Goal: Task Accomplishment & Management: Manage account settings

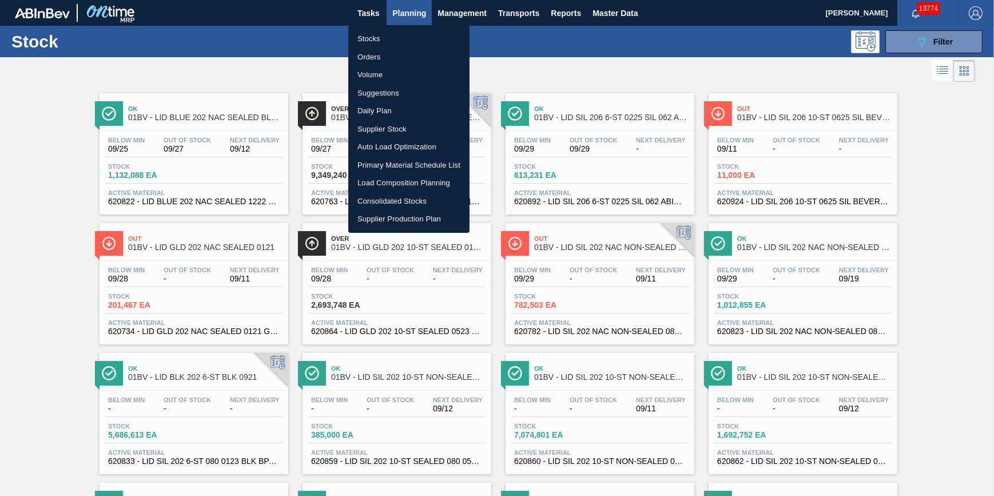
scroll to position [3, 0]
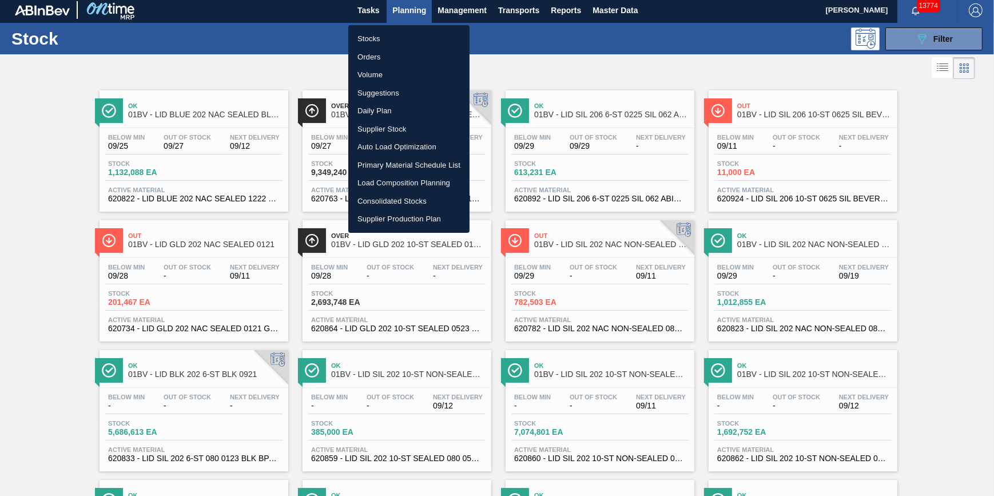
click at [405, 34] on li "Stocks" at bounding box center [408, 39] width 121 height 18
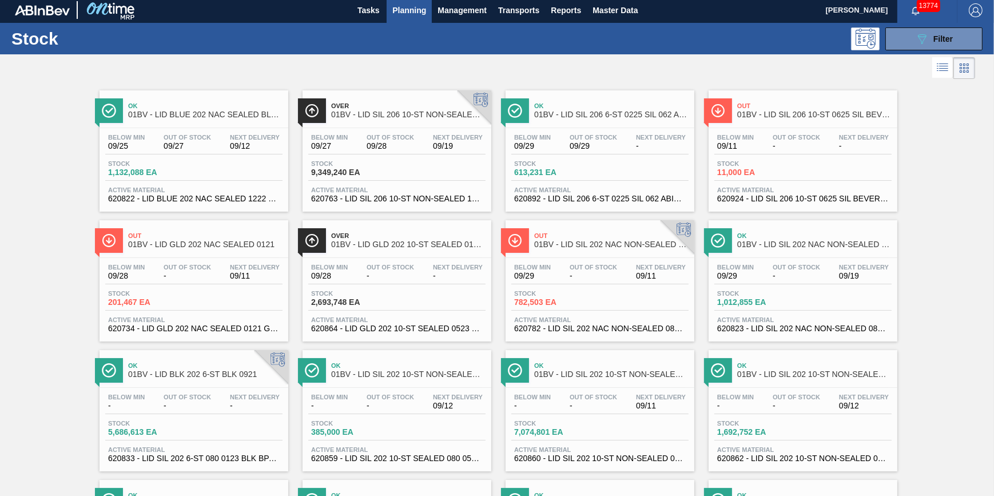
scroll to position [0, 0]
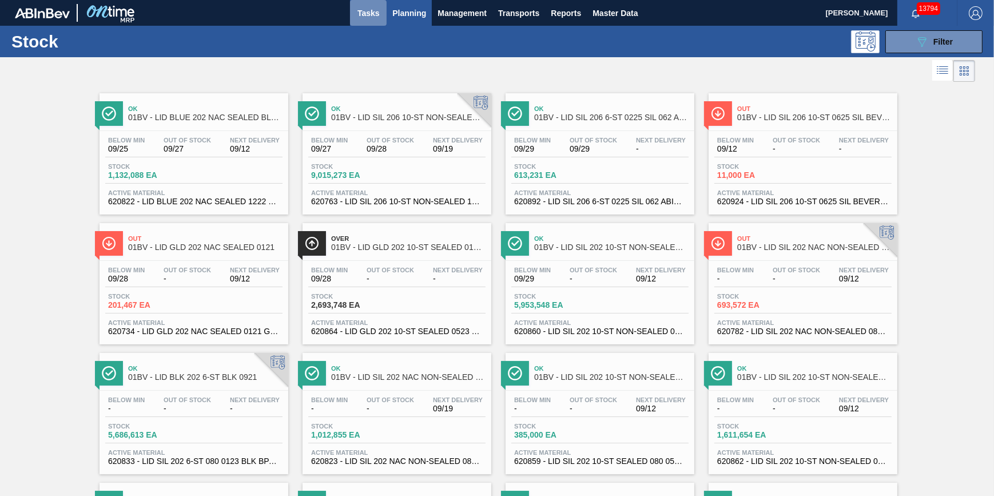
click at [363, 20] on button "Tasks" at bounding box center [368, 13] width 37 height 26
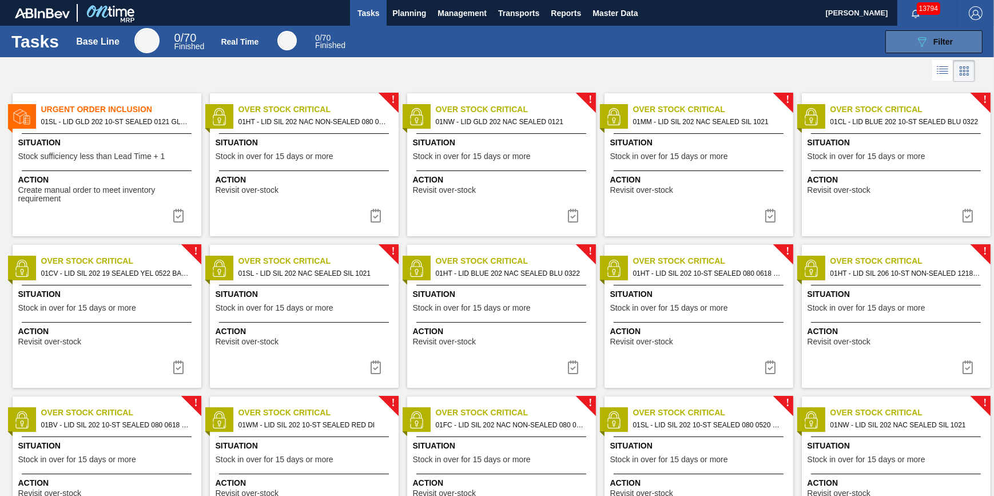
click at [911, 47] on button "089F7B8B-B2A5-4AFE-B5C0-19BA573D28AC Filter" at bounding box center [934, 41] width 97 height 23
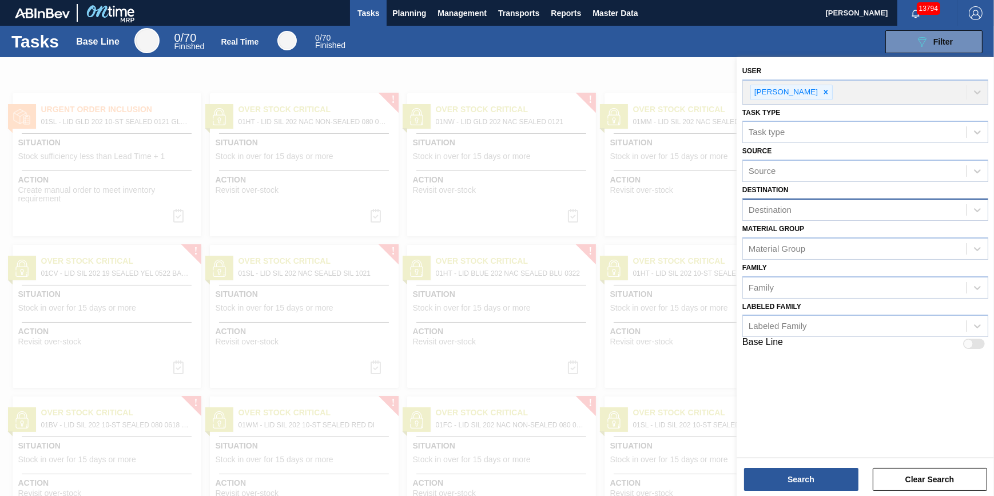
click at [839, 204] on div "Destination" at bounding box center [855, 210] width 224 height 17
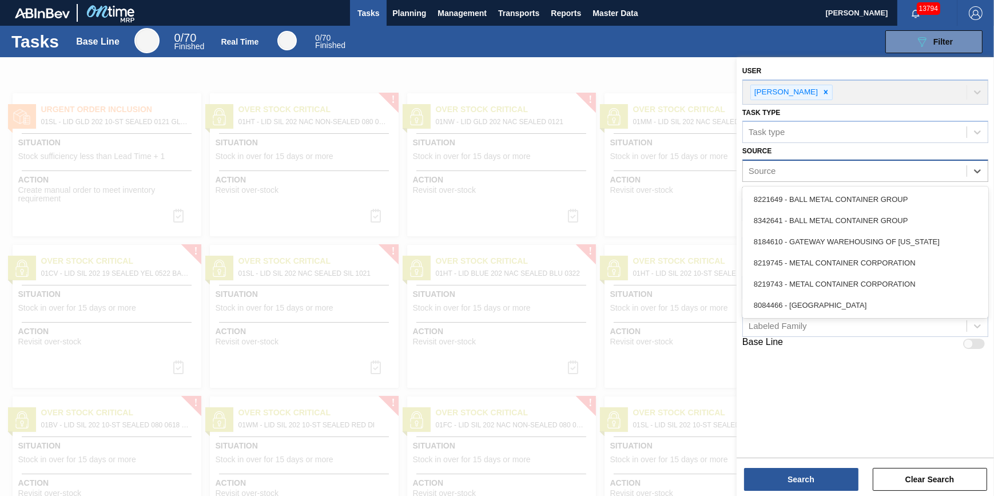
click at [857, 172] on div "Source" at bounding box center [855, 171] width 224 height 17
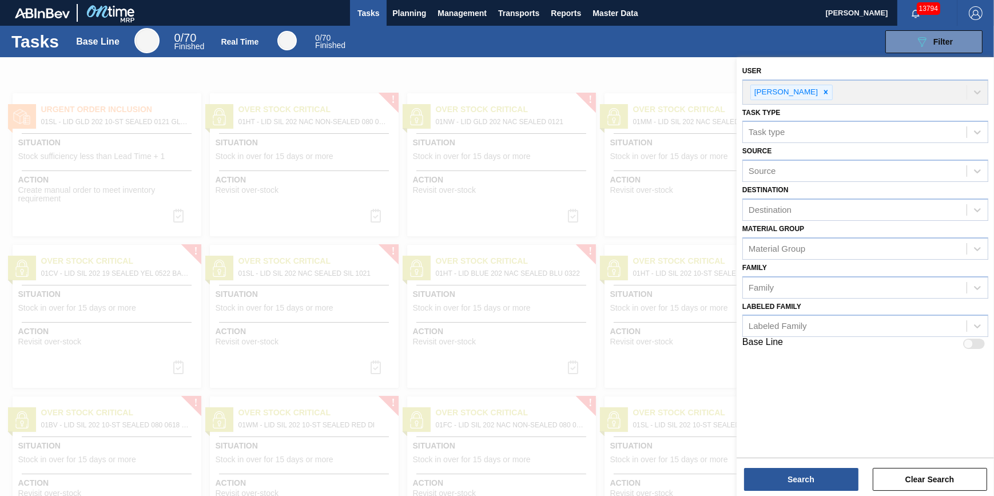
drag, startPoint x: 702, startPoint y: 61, endPoint x: 852, endPoint y: 46, distance: 151.2
click at [704, 61] on div at bounding box center [497, 305] width 994 height 496
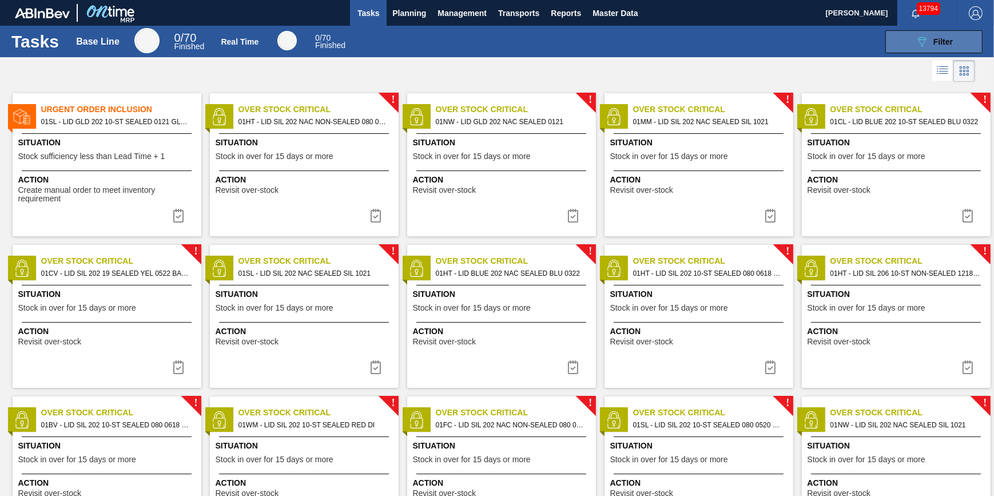
click at [967, 33] on button "089F7B8B-B2A5-4AFE-B5C0-19BA573D28AC Filter" at bounding box center [934, 41] width 97 height 23
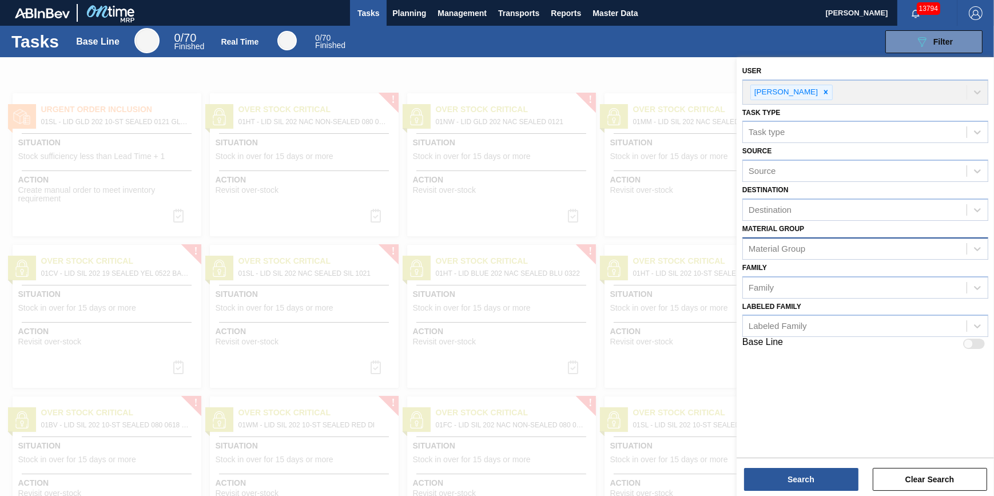
click at [846, 254] on div "Material Group" at bounding box center [855, 248] width 224 height 17
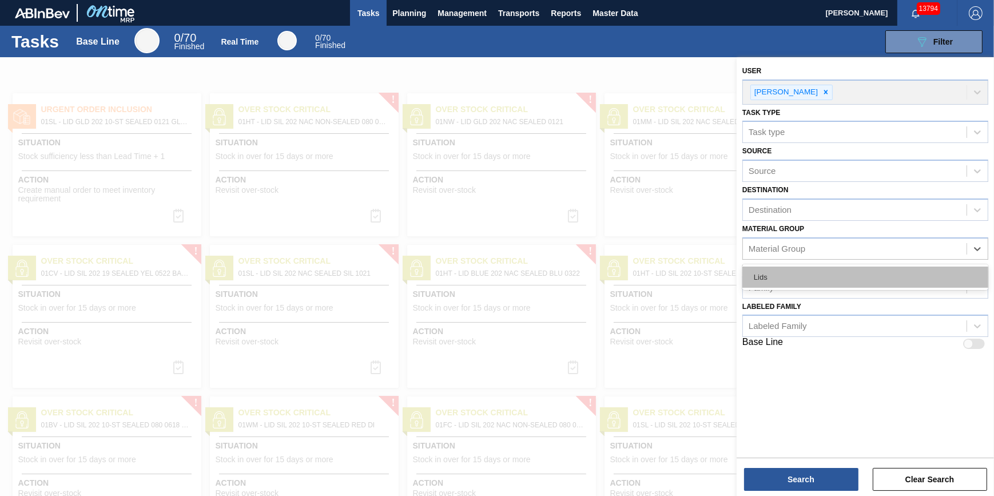
click at [826, 274] on div "Lids" at bounding box center [866, 277] width 246 height 21
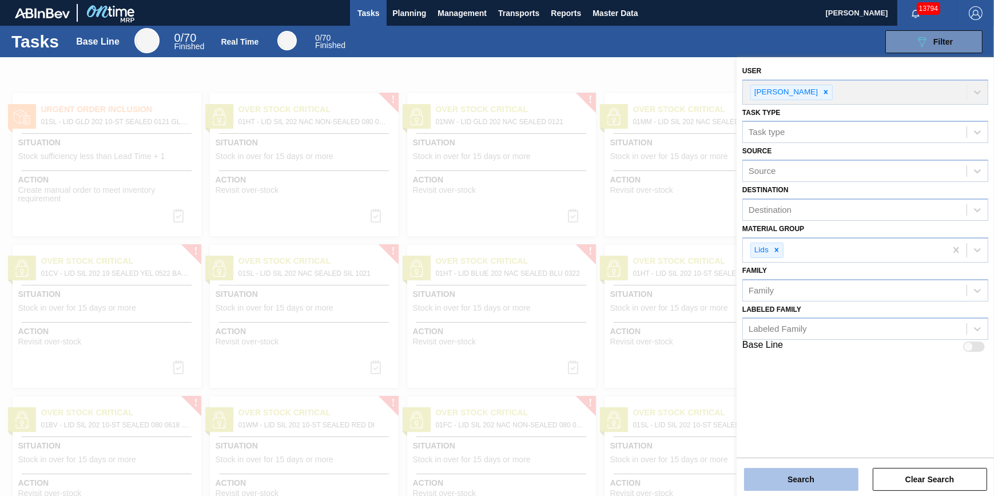
click at [812, 482] on button "Search" at bounding box center [801, 479] width 114 height 23
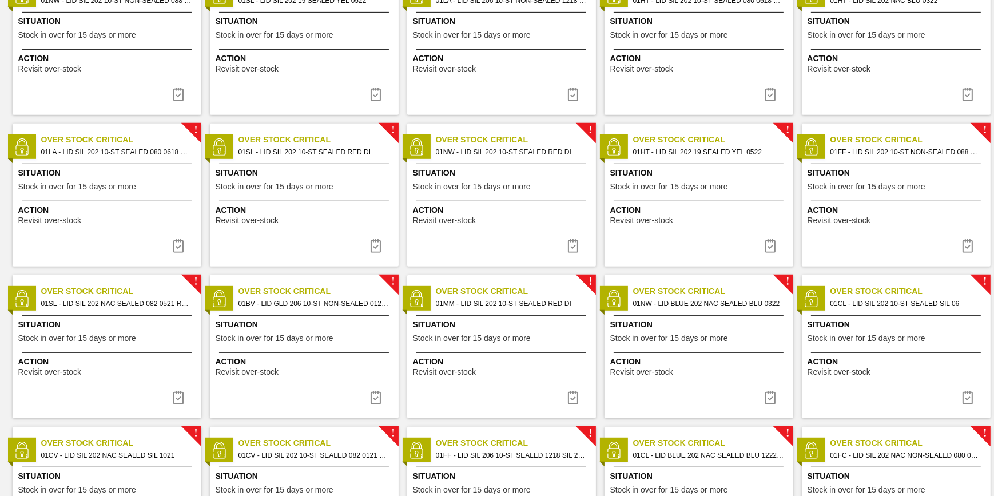
scroll to position [1133, 0]
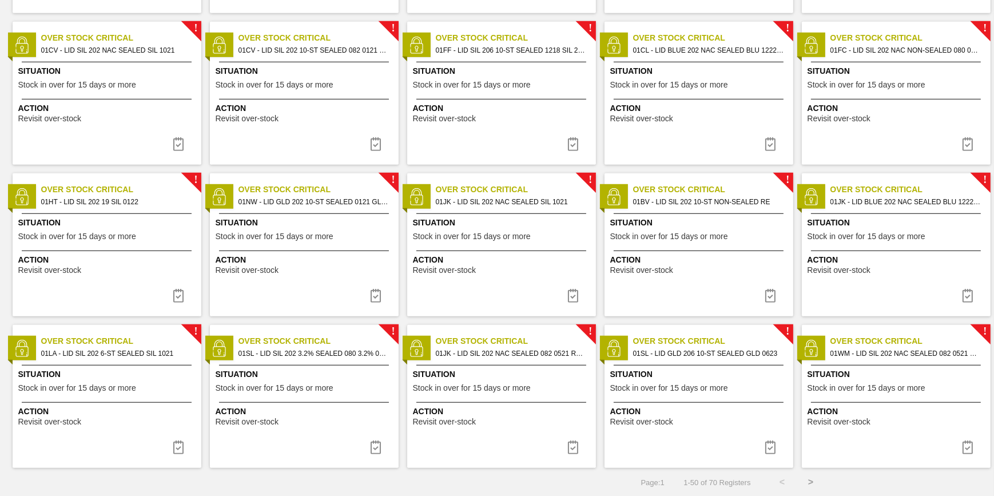
click at [810, 482] on button ">" at bounding box center [811, 482] width 29 height 29
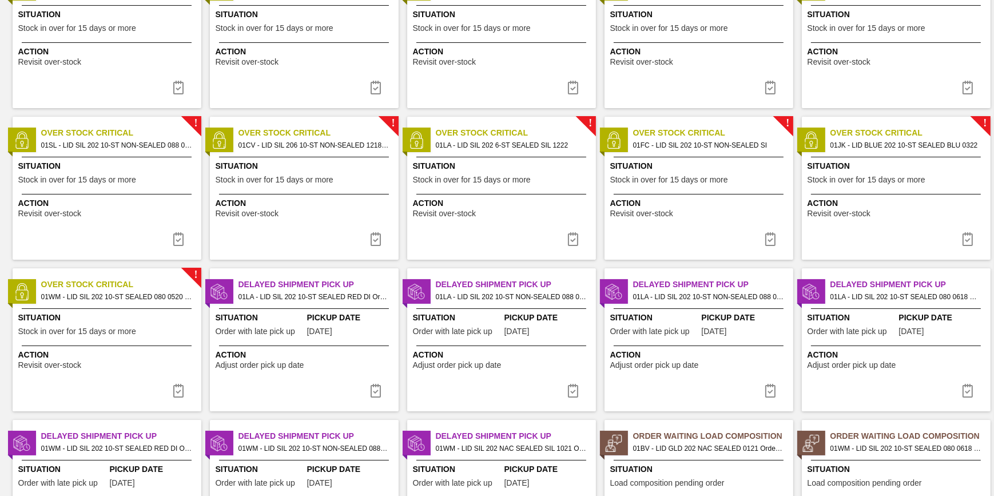
scroll to position [223, 0]
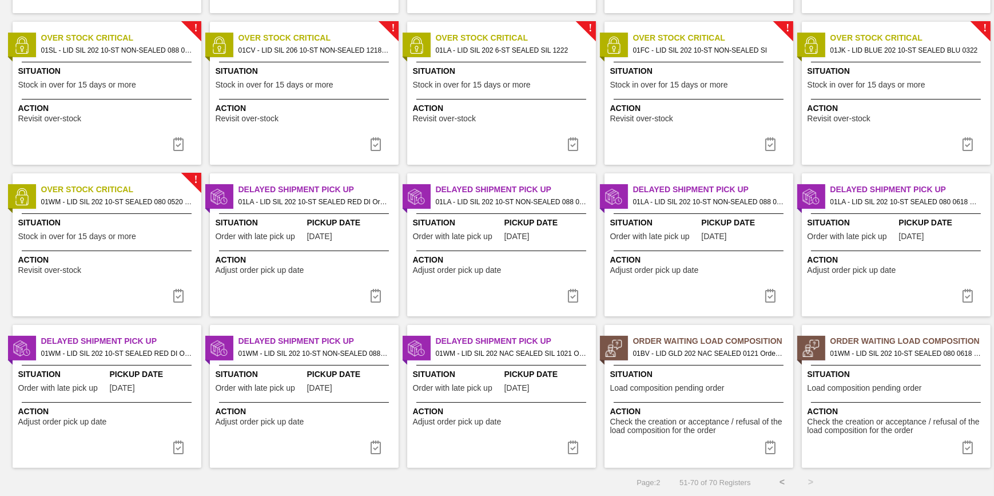
click at [775, 478] on button "<" at bounding box center [782, 482] width 29 height 29
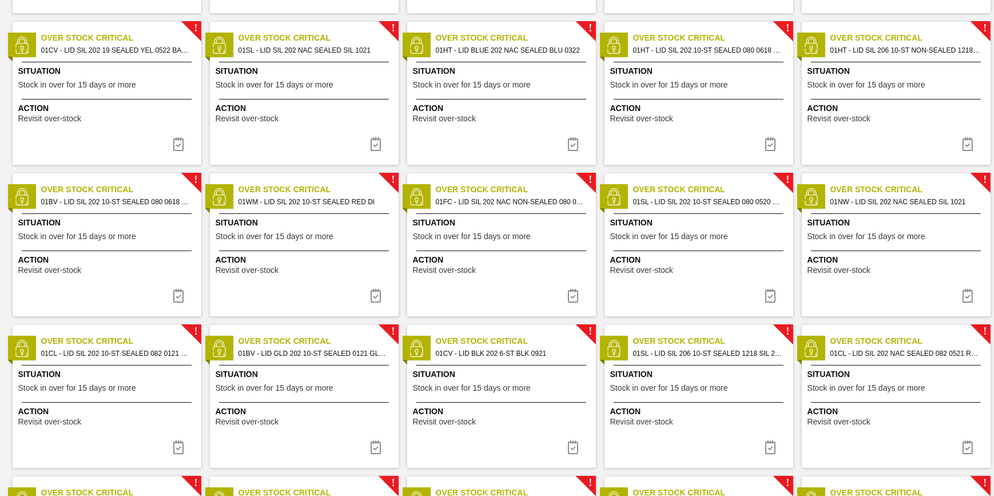
scroll to position [0, 0]
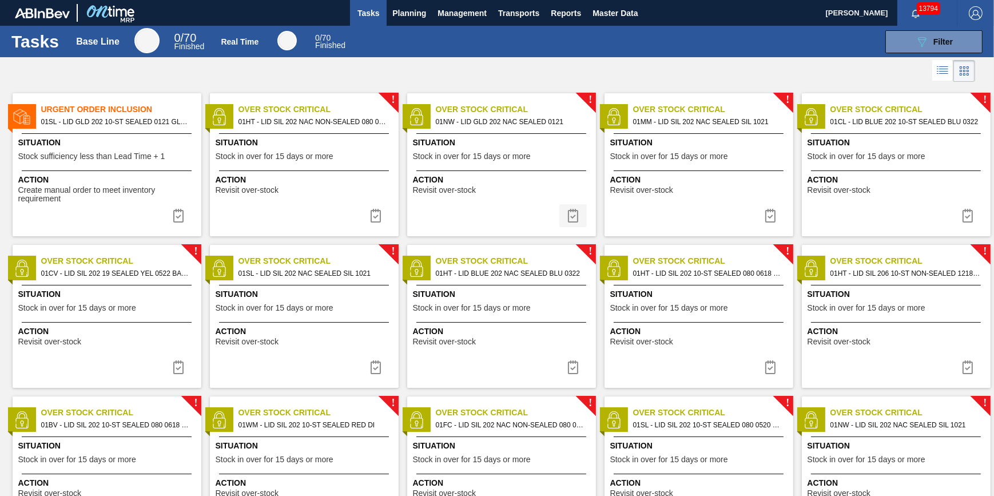
click at [570, 214] on img at bounding box center [573, 216] width 14 height 14
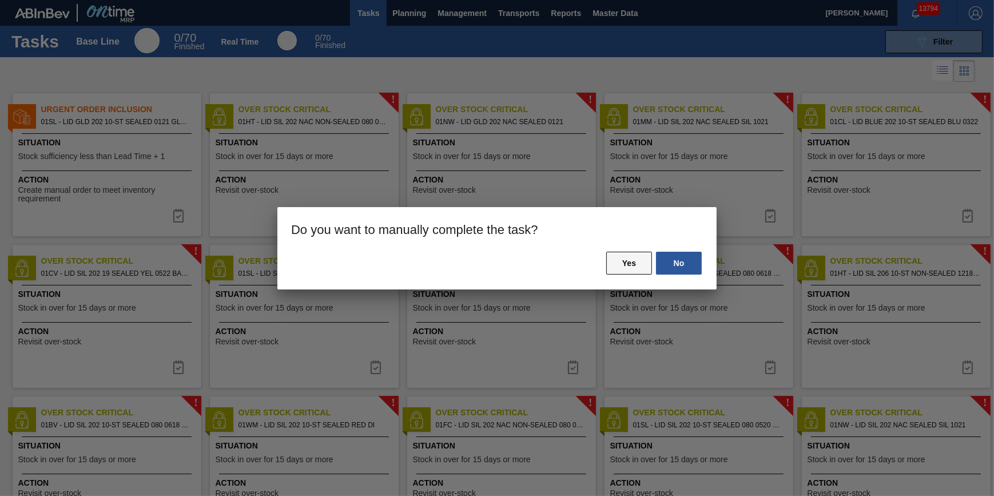
click at [621, 260] on button "Yes" at bounding box center [629, 263] width 46 height 23
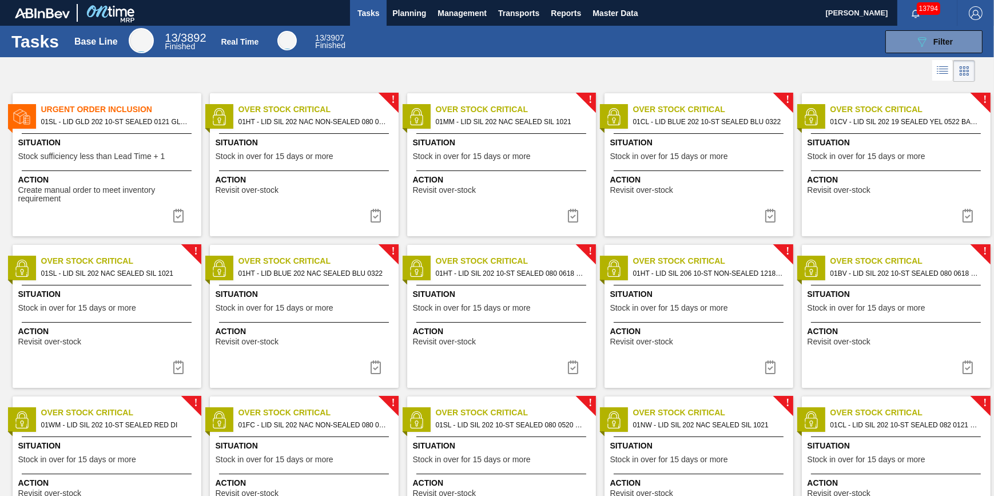
click at [383, 215] on button at bounding box center [375, 215] width 27 height 23
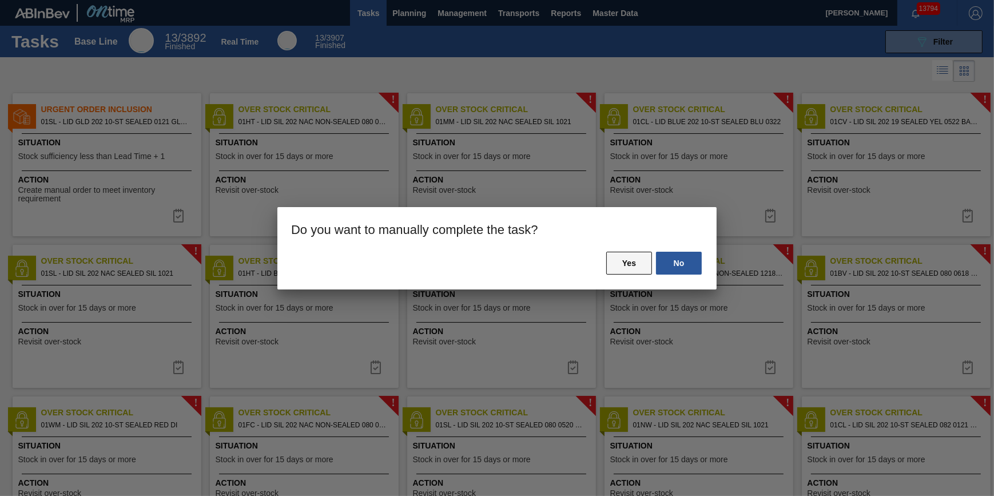
click at [640, 263] on button "Yes" at bounding box center [629, 263] width 46 height 23
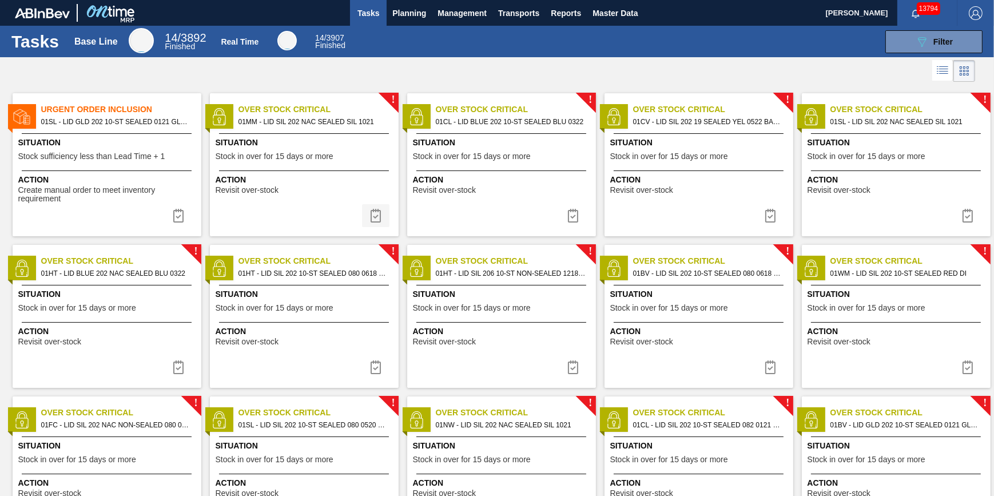
click at [367, 215] on button at bounding box center [375, 215] width 27 height 23
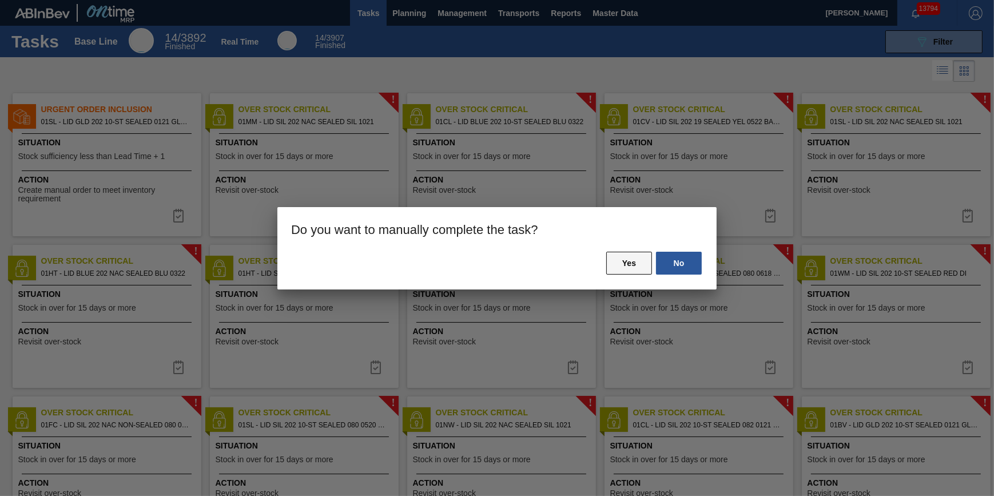
click at [618, 265] on button "Yes" at bounding box center [629, 263] width 46 height 23
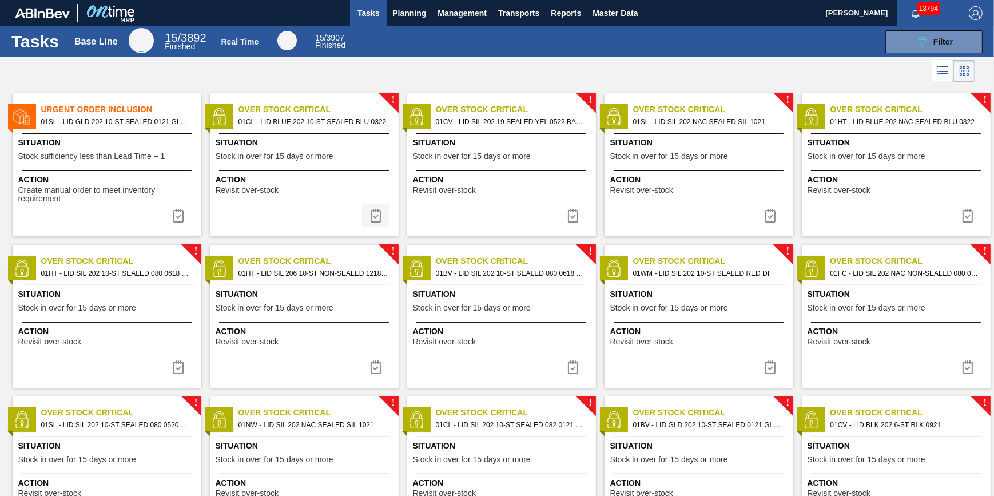
click at [383, 217] on button at bounding box center [375, 215] width 27 height 23
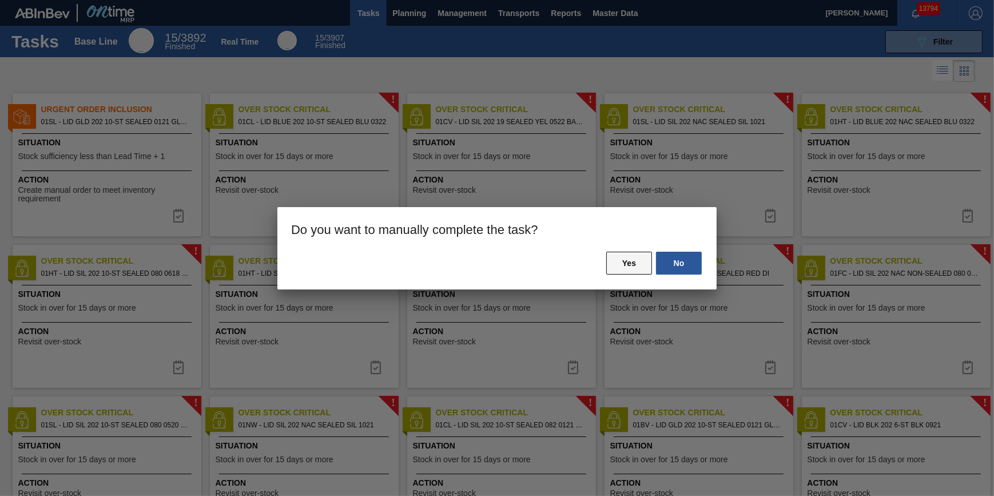
click at [632, 262] on button "Yes" at bounding box center [629, 263] width 46 height 23
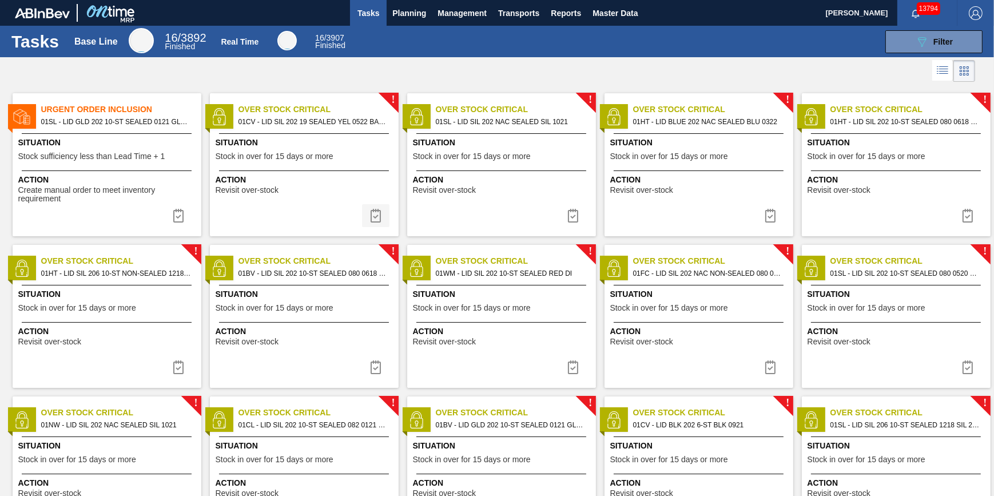
click at [371, 221] on img at bounding box center [376, 216] width 14 height 14
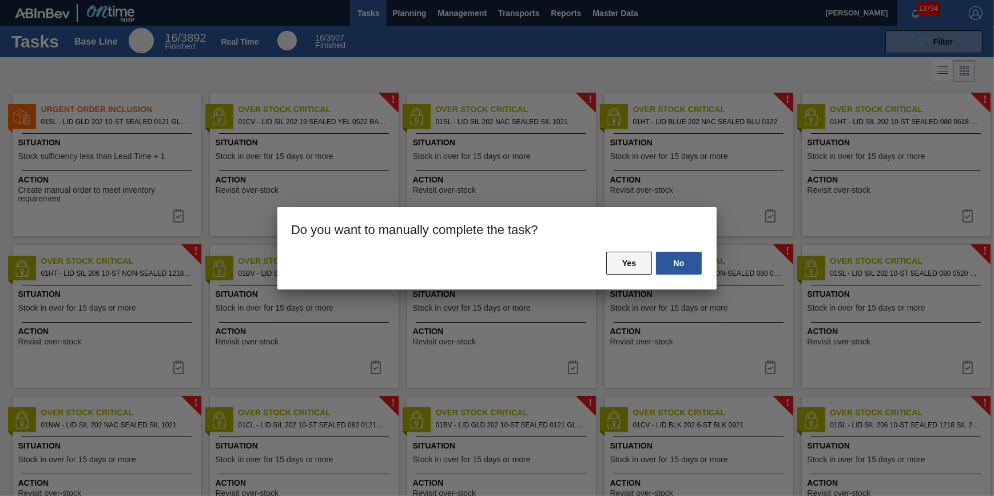
click at [632, 267] on button "Yes" at bounding box center [629, 263] width 46 height 23
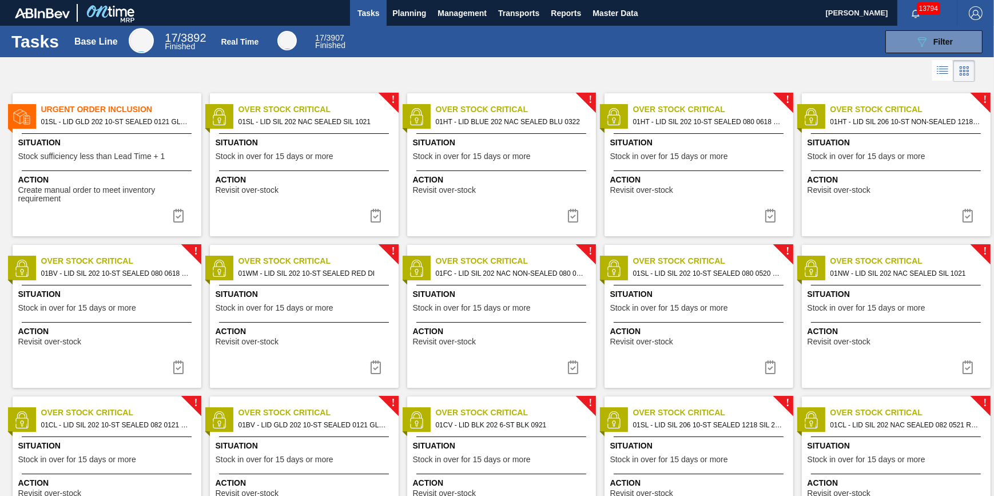
click at [379, 219] on img at bounding box center [376, 216] width 14 height 14
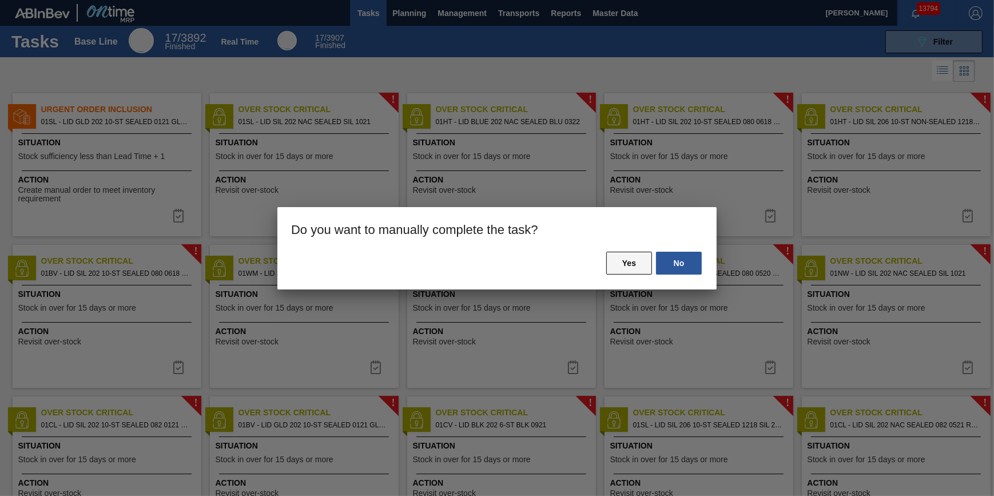
click at [624, 260] on button "Yes" at bounding box center [629, 263] width 46 height 23
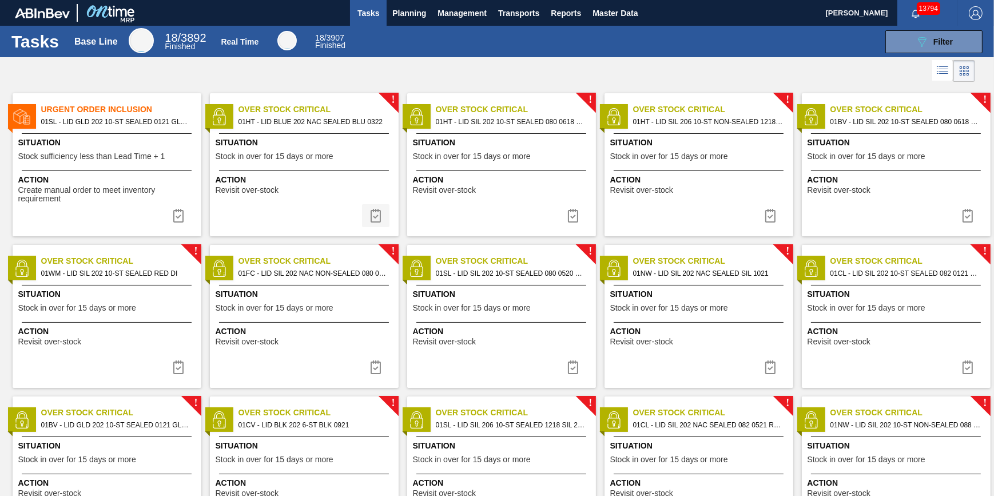
click at [376, 217] on img at bounding box center [376, 216] width 14 height 14
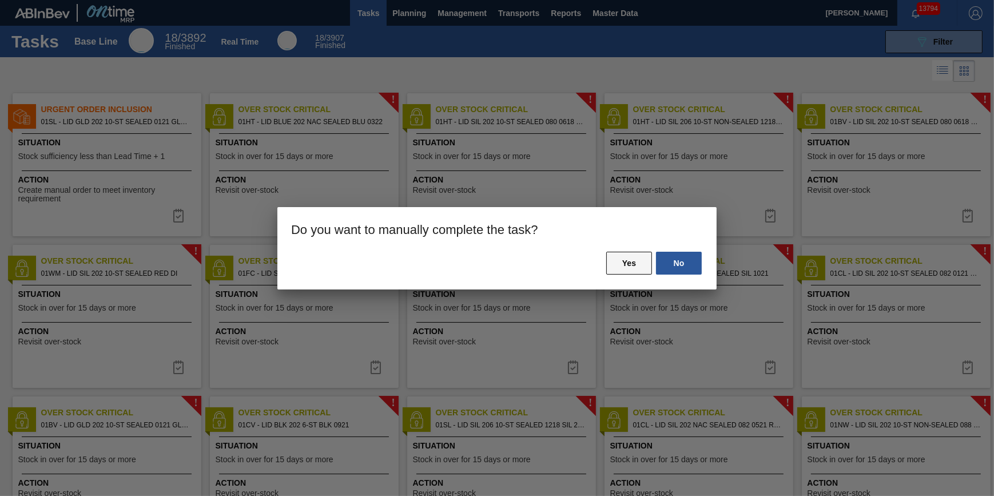
click at [629, 259] on button "Yes" at bounding box center [629, 263] width 46 height 23
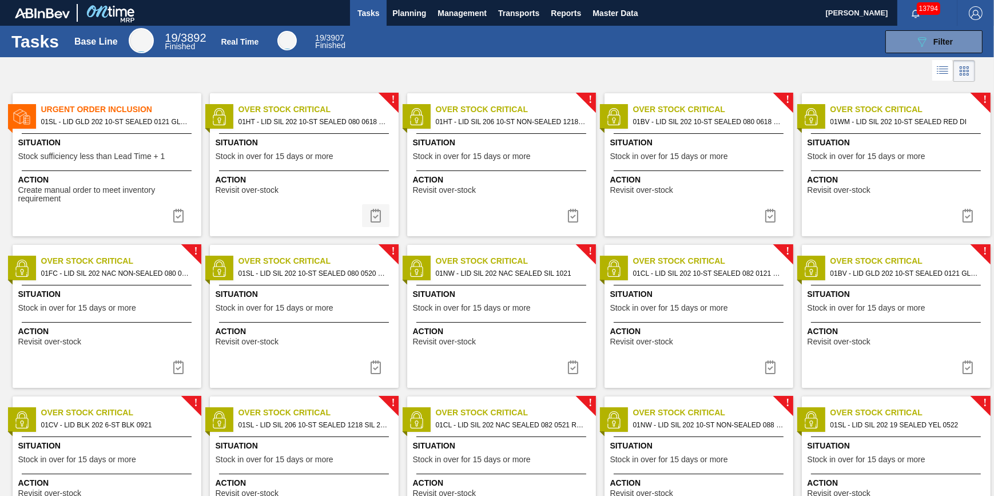
click at [373, 217] on img at bounding box center [376, 216] width 14 height 14
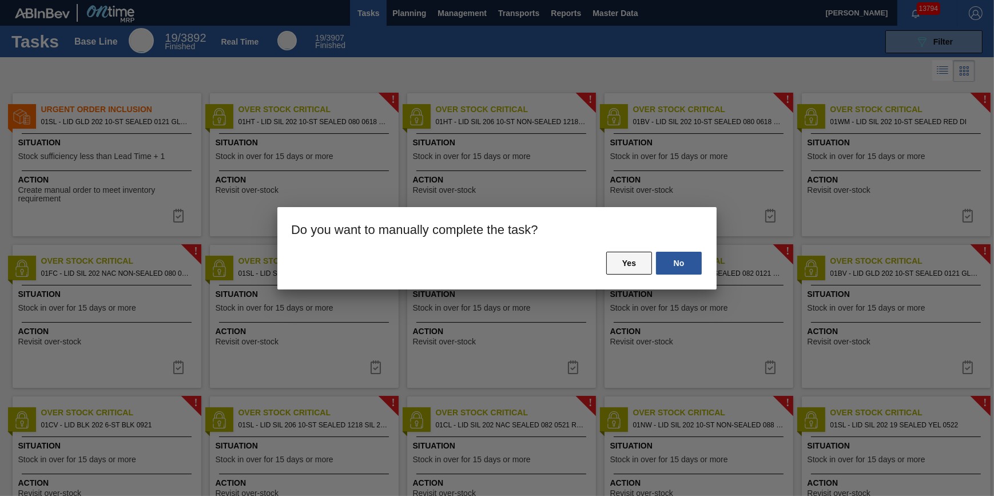
click at [624, 260] on button "Yes" at bounding box center [629, 263] width 46 height 23
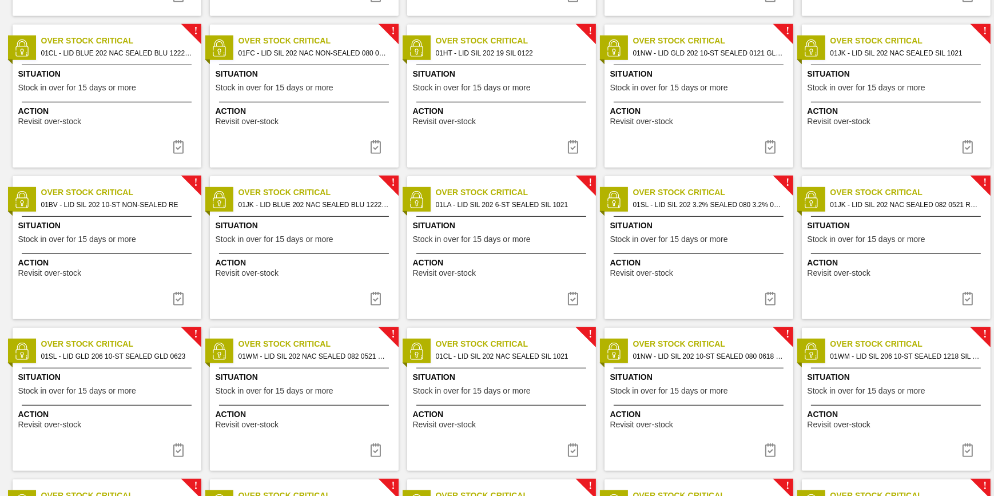
scroll to position [1133, 0]
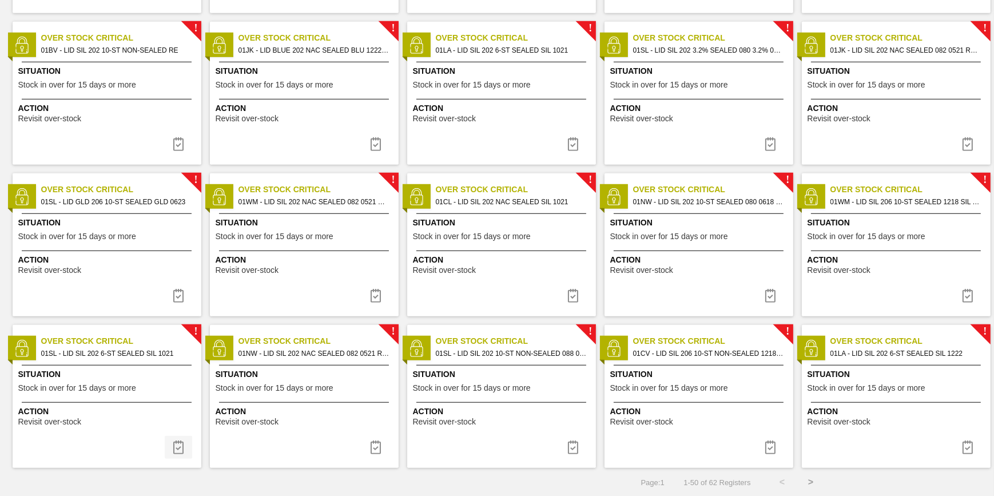
click at [174, 448] on img at bounding box center [179, 448] width 14 height 14
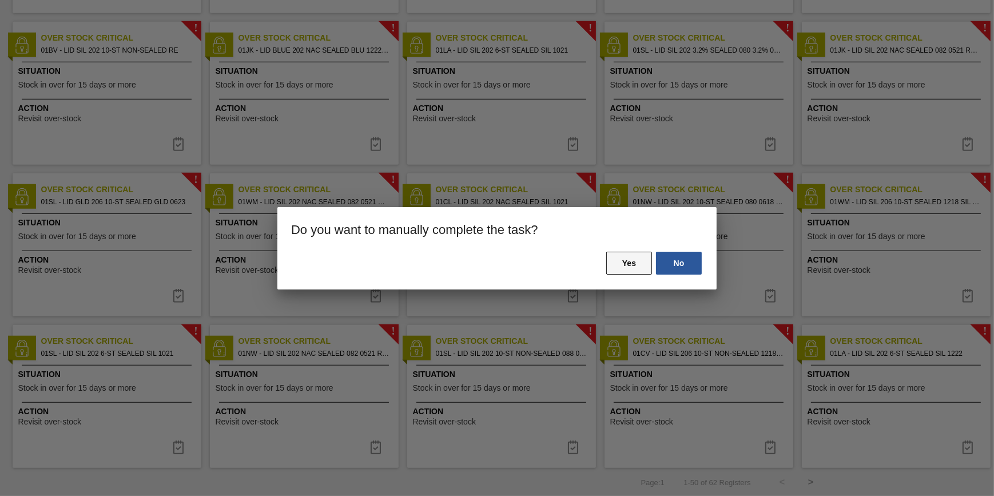
click at [630, 259] on button "Yes" at bounding box center [629, 263] width 46 height 23
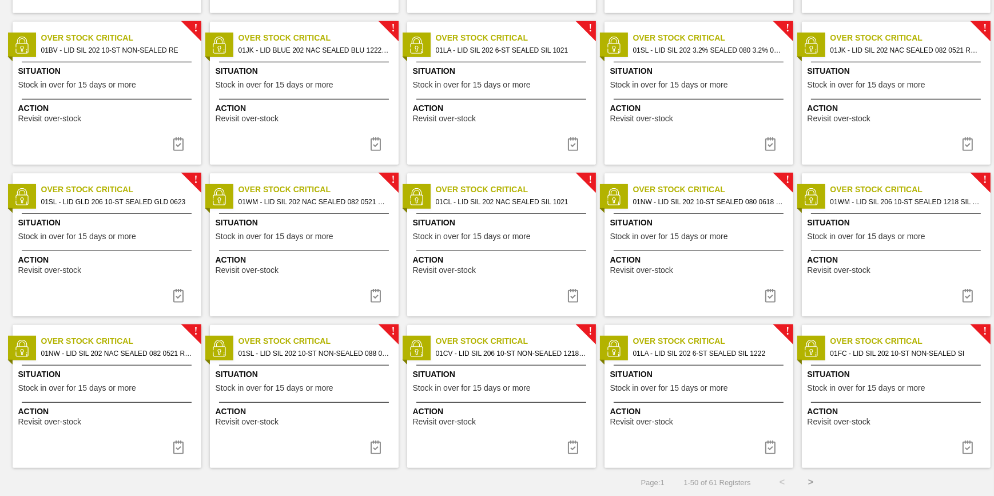
scroll to position [0, 0]
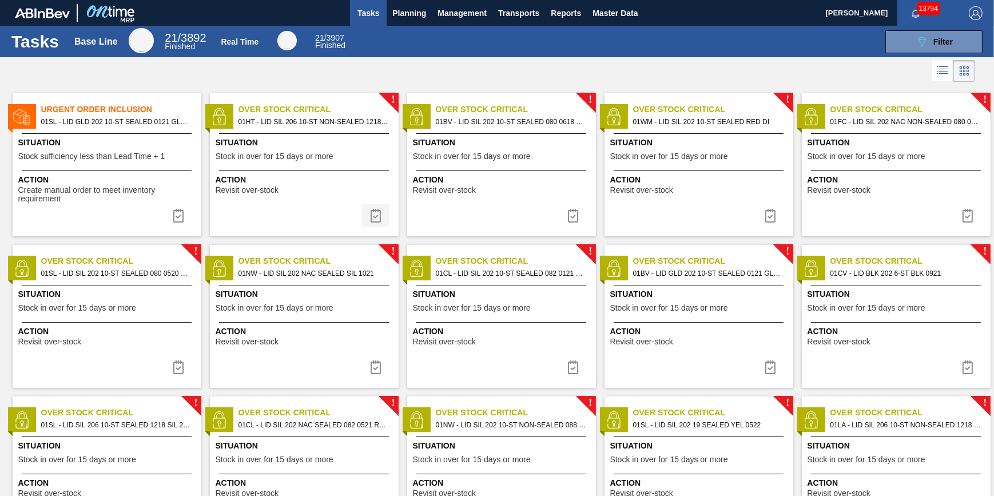
click at [374, 210] on img at bounding box center [376, 216] width 14 height 14
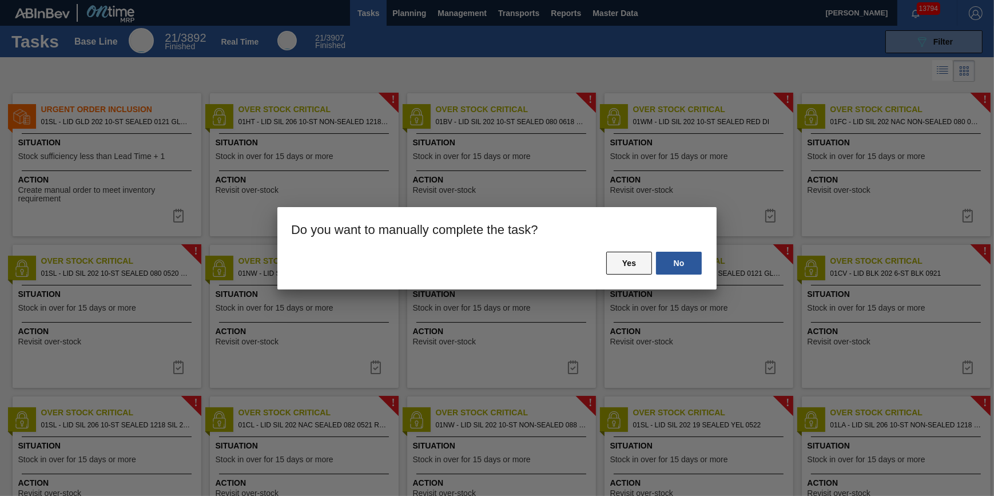
click at [630, 263] on button "Yes" at bounding box center [629, 263] width 46 height 23
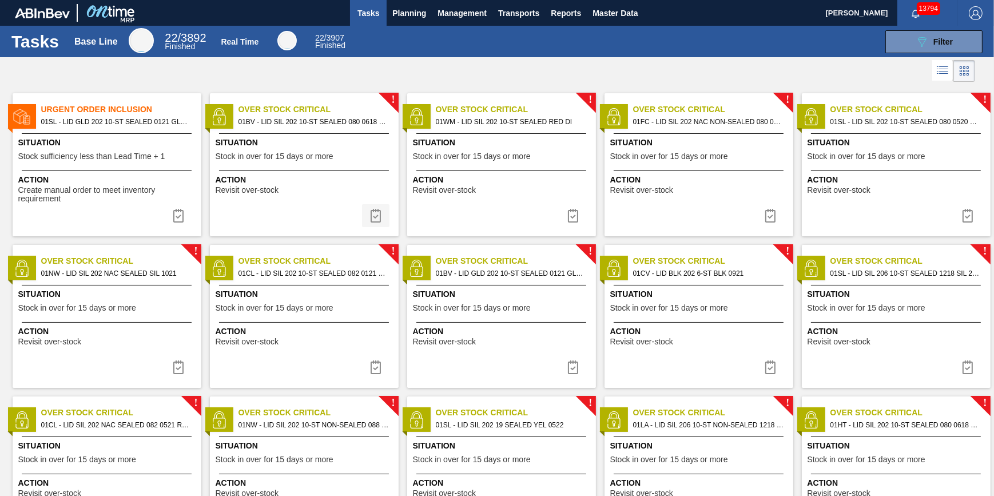
click at [369, 218] on img at bounding box center [376, 216] width 14 height 14
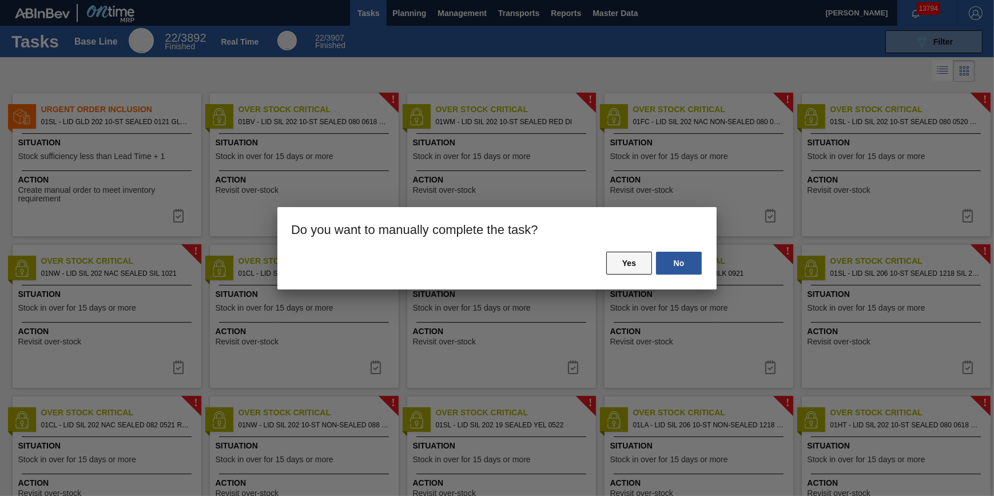
click at [610, 268] on button "Yes" at bounding box center [629, 263] width 46 height 23
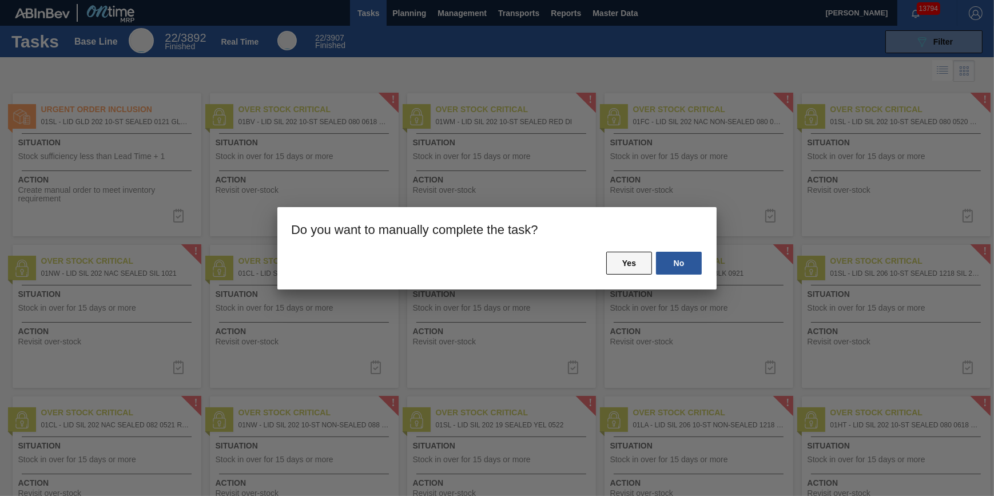
click at [616, 257] on button "Yes" at bounding box center [629, 263] width 46 height 23
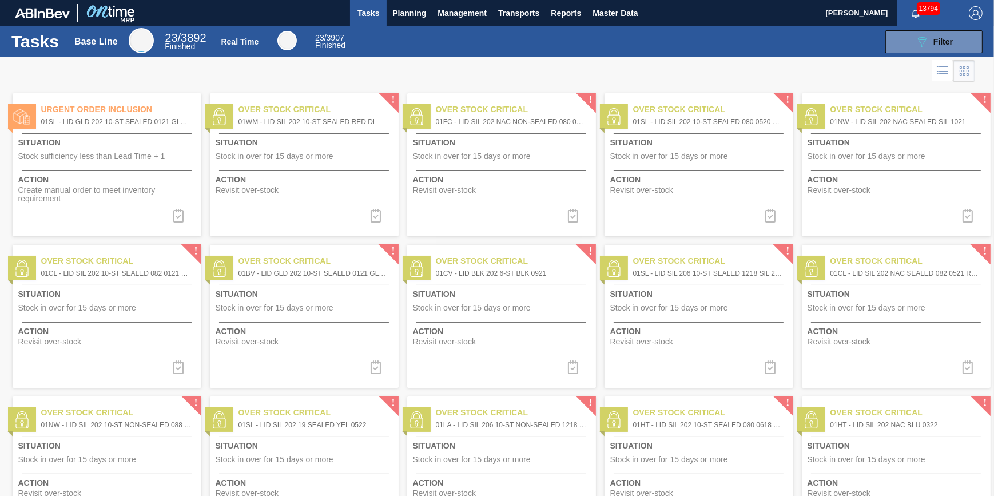
click at [381, 219] on div at bounding box center [497, 276] width 994 height 439
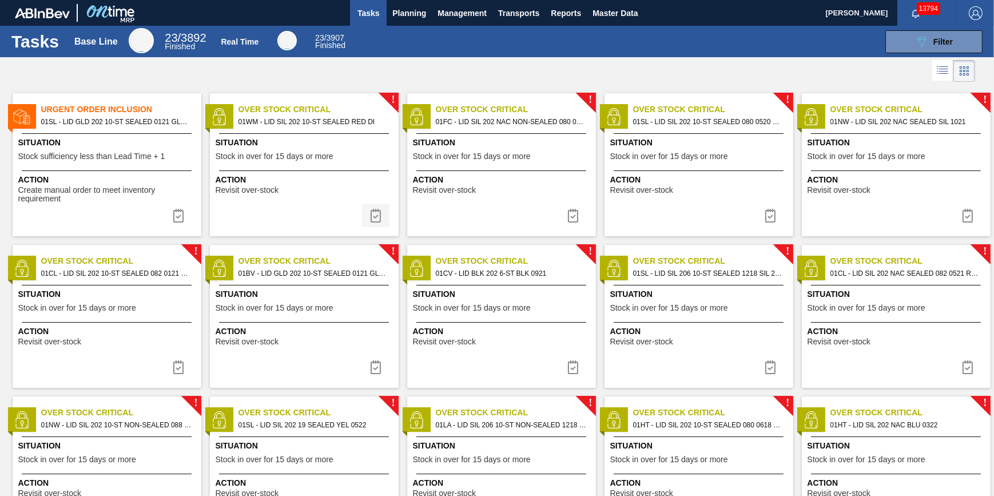
click at [381, 219] on img at bounding box center [376, 216] width 14 height 14
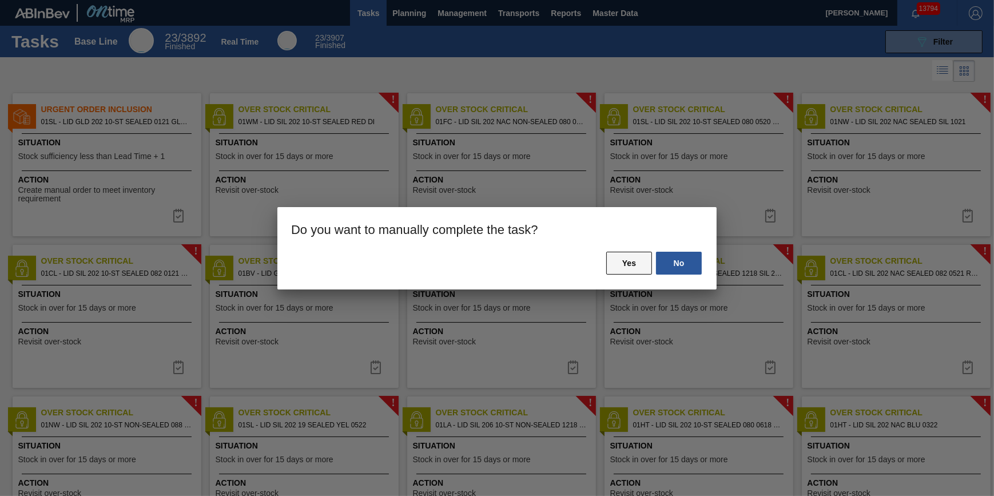
click at [635, 260] on button "Yes" at bounding box center [629, 263] width 46 height 23
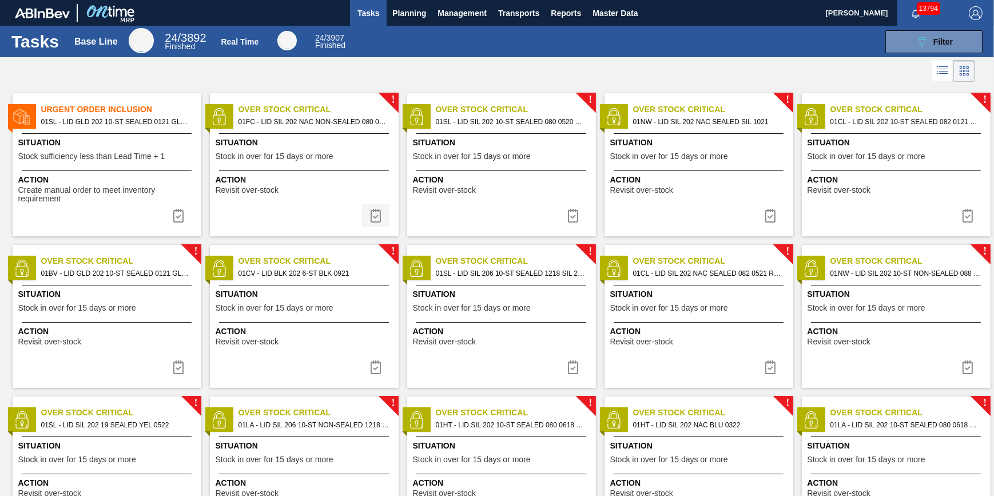
click at [378, 217] on img at bounding box center [376, 216] width 14 height 14
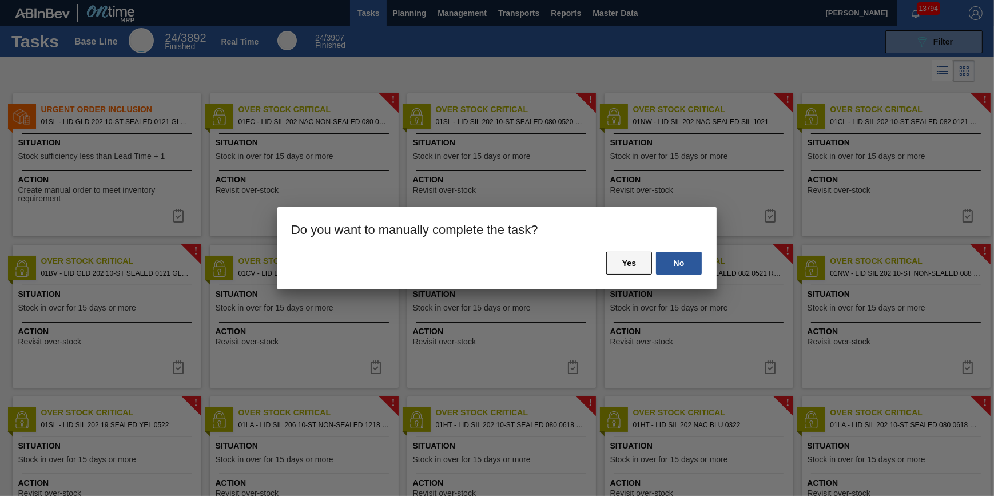
click at [632, 265] on button "Yes" at bounding box center [629, 263] width 46 height 23
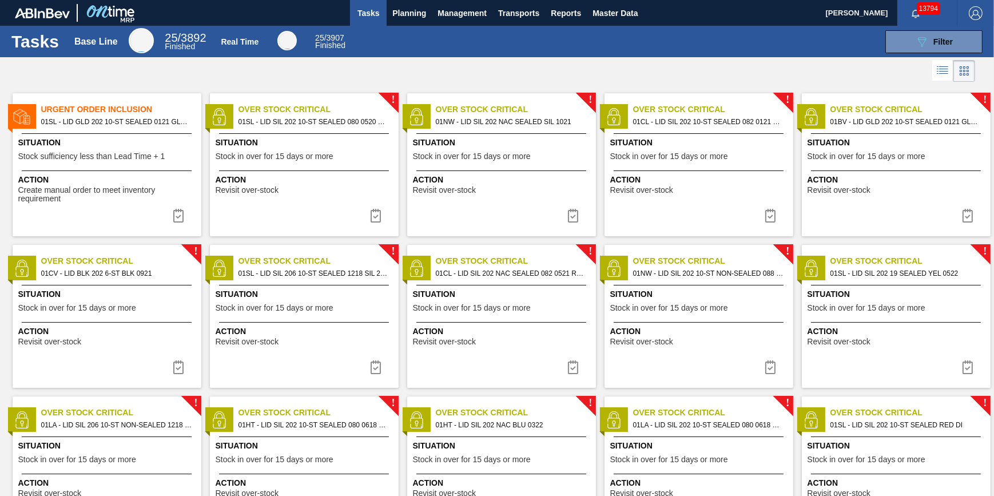
click at [376, 215] on img at bounding box center [376, 216] width 14 height 14
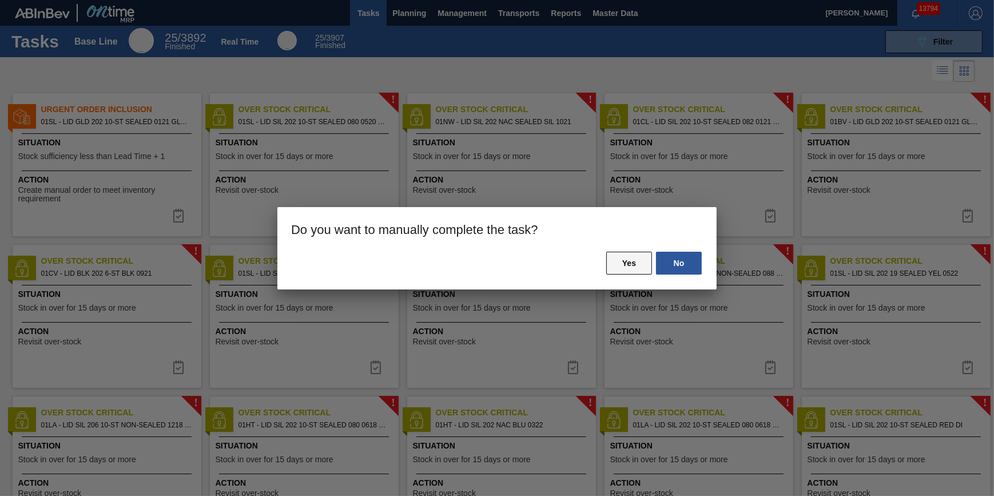
click at [629, 260] on button "Yes" at bounding box center [629, 263] width 46 height 23
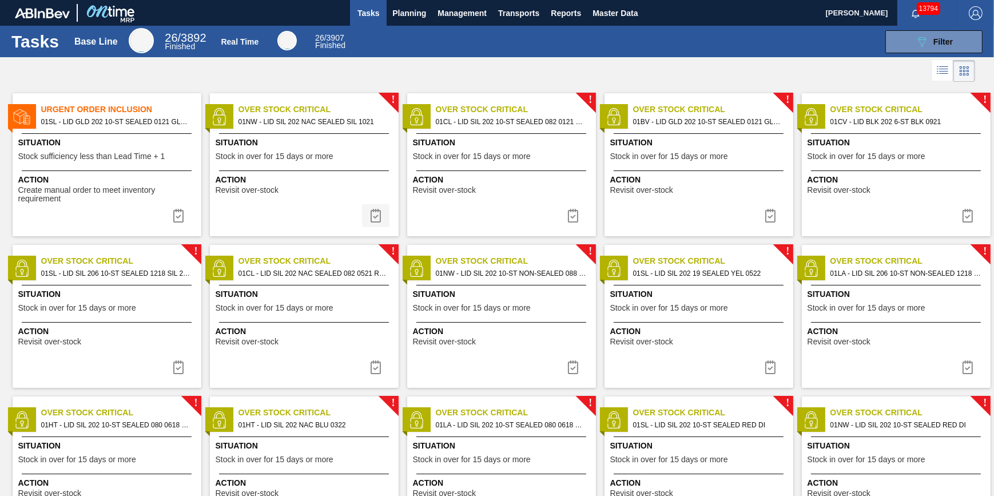
click at [377, 224] on button at bounding box center [375, 215] width 27 height 23
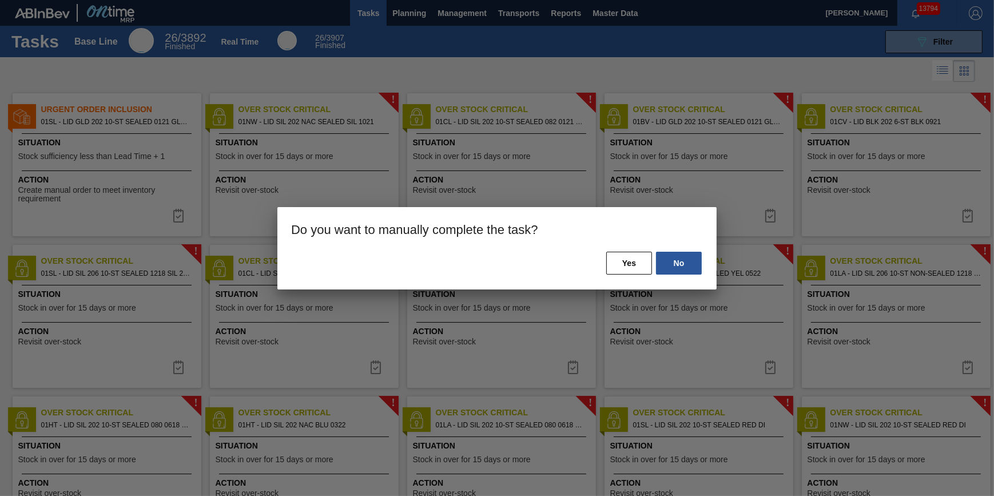
click at [603, 264] on div "No Yes" at bounding box center [496, 270] width 439 height 39
click at [614, 264] on button "Yes" at bounding box center [629, 263] width 46 height 23
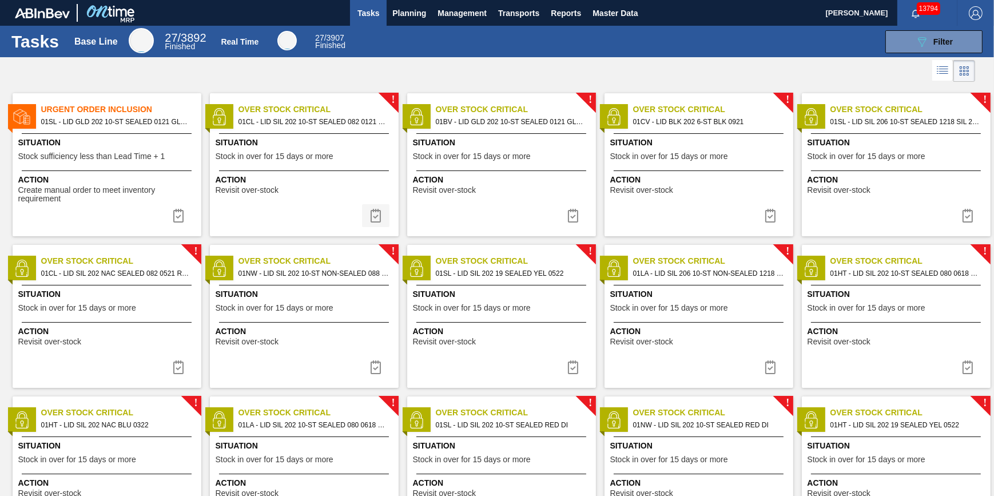
click at [373, 217] on img at bounding box center [376, 216] width 14 height 14
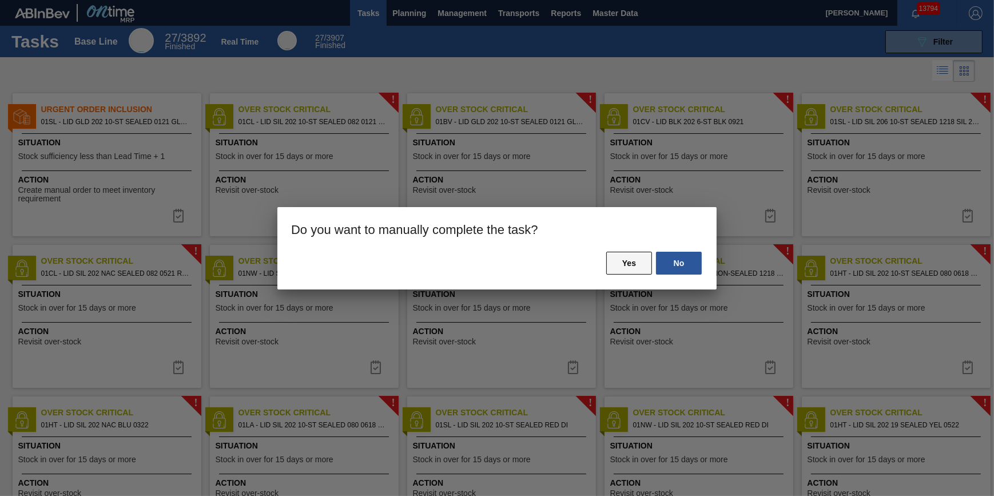
click at [632, 259] on button "Yes" at bounding box center [629, 263] width 46 height 23
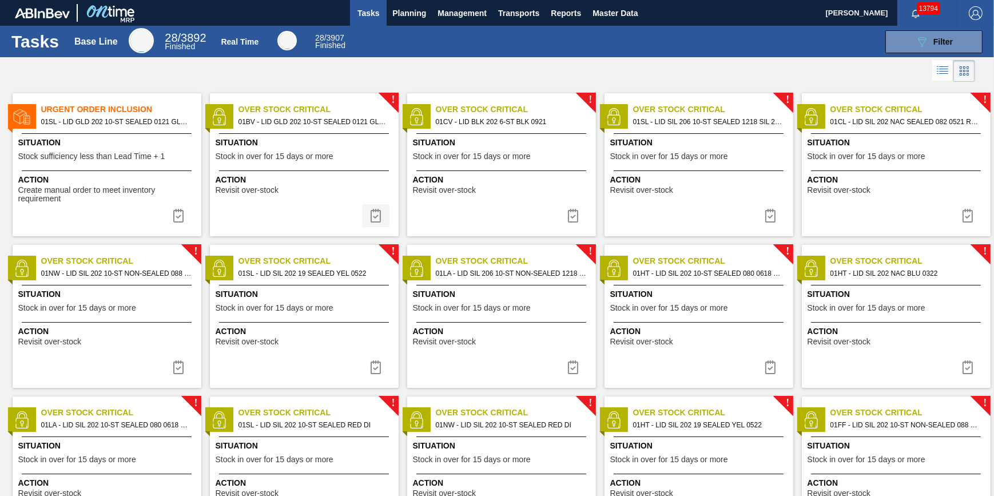
click at [381, 219] on img at bounding box center [376, 216] width 14 height 14
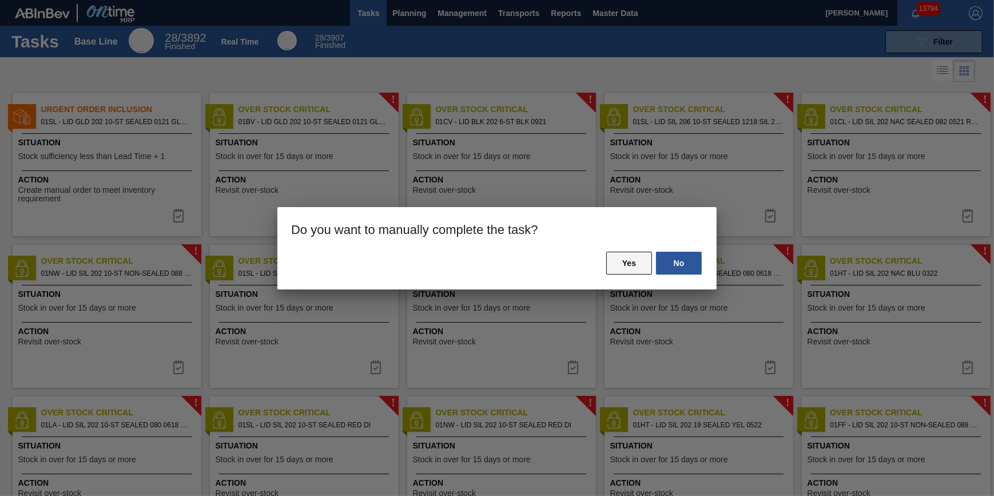
click at [640, 268] on button "Yes" at bounding box center [629, 263] width 46 height 23
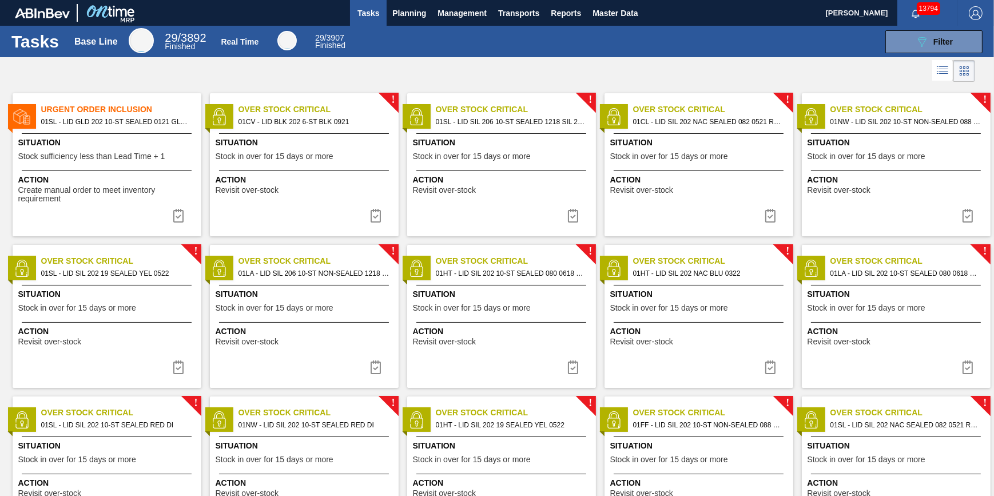
click at [378, 220] on img at bounding box center [376, 216] width 14 height 14
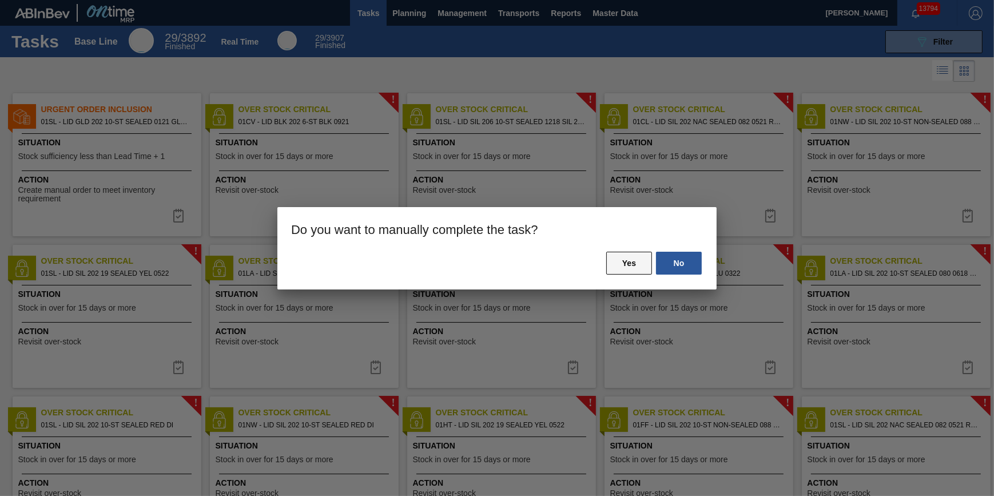
click at [646, 259] on button "Yes" at bounding box center [629, 263] width 46 height 23
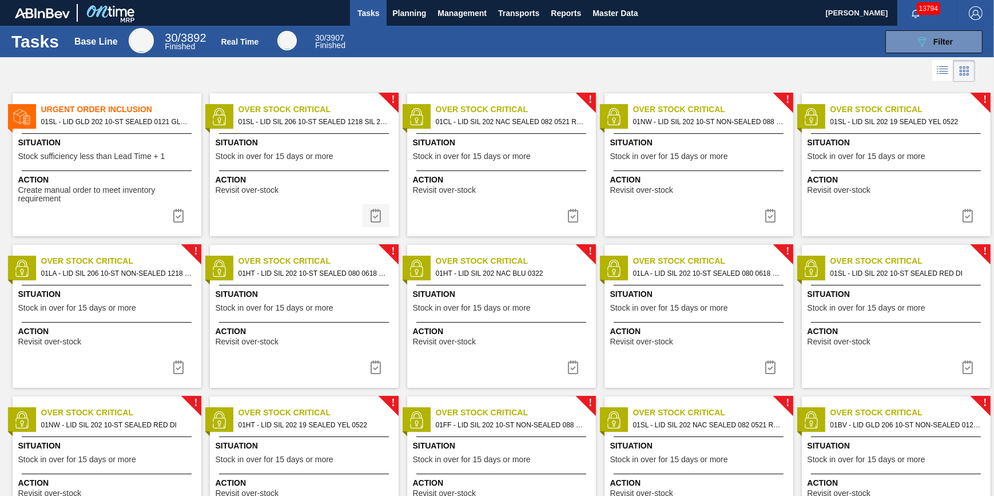
click at [375, 215] on img at bounding box center [376, 216] width 14 height 14
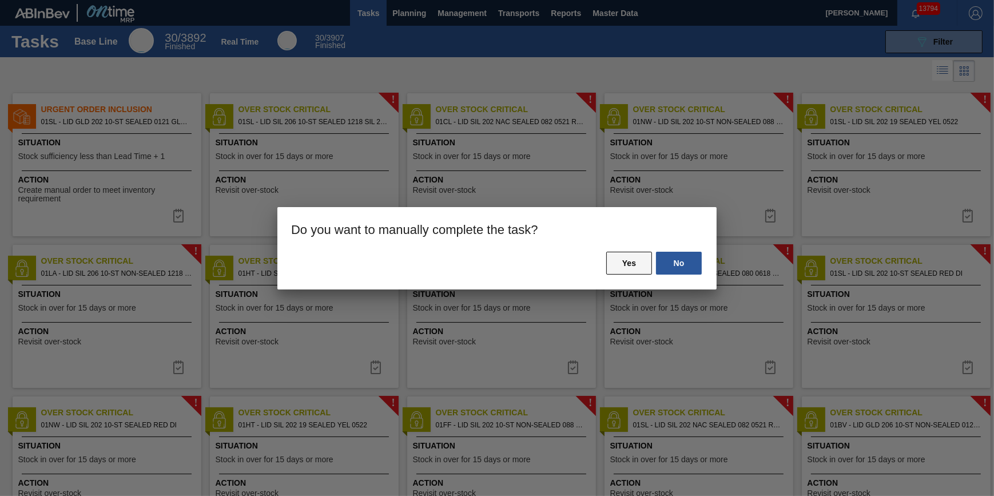
click at [621, 265] on button "Yes" at bounding box center [629, 263] width 46 height 23
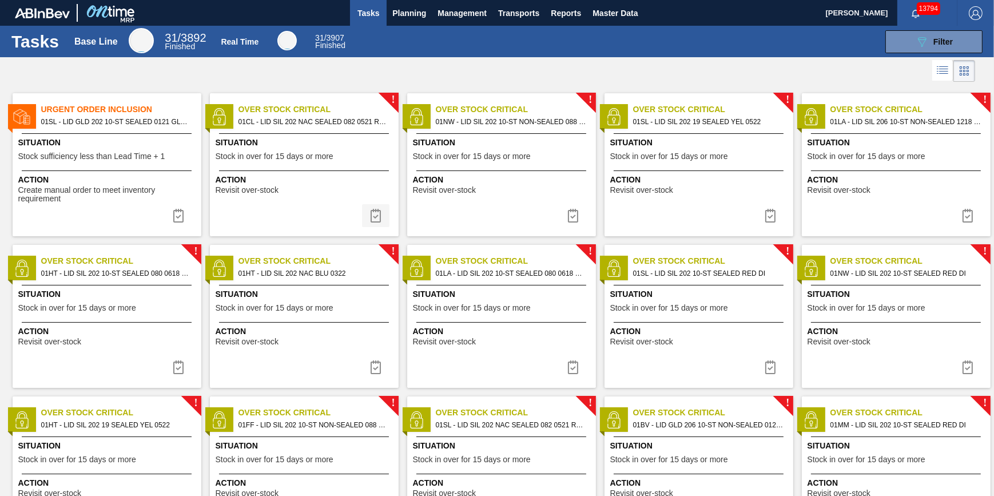
click at [382, 220] on button at bounding box center [375, 215] width 27 height 23
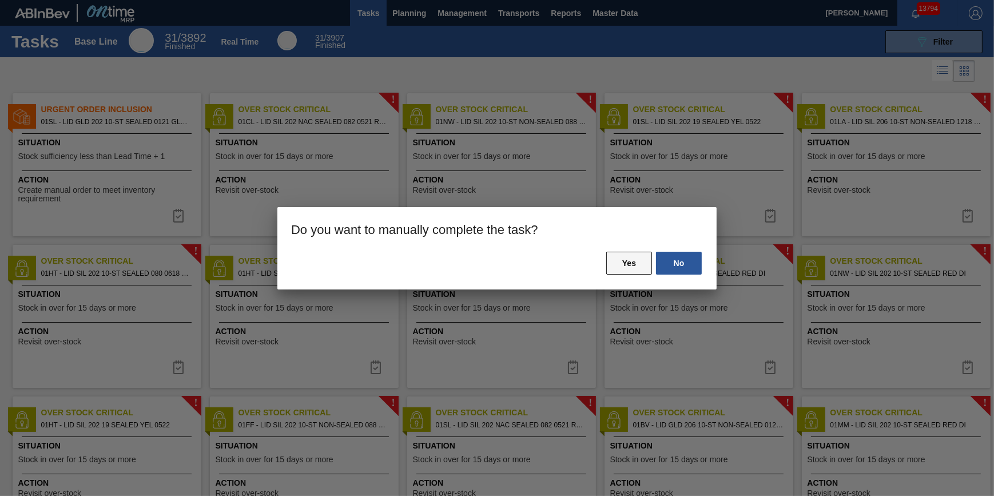
click at [626, 272] on button "Yes" at bounding box center [629, 263] width 46 height 23
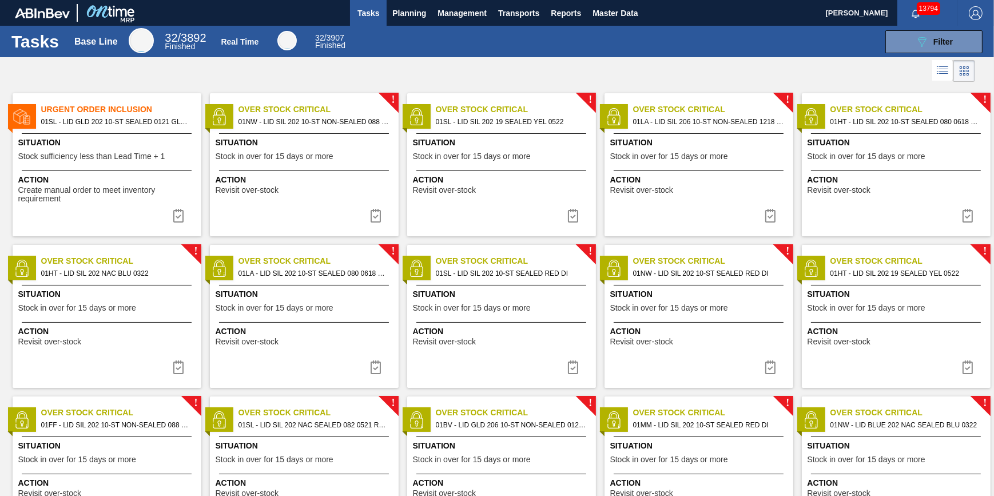
click at [372, 220] on img at bounding box center [376, 216] width 14 height 14
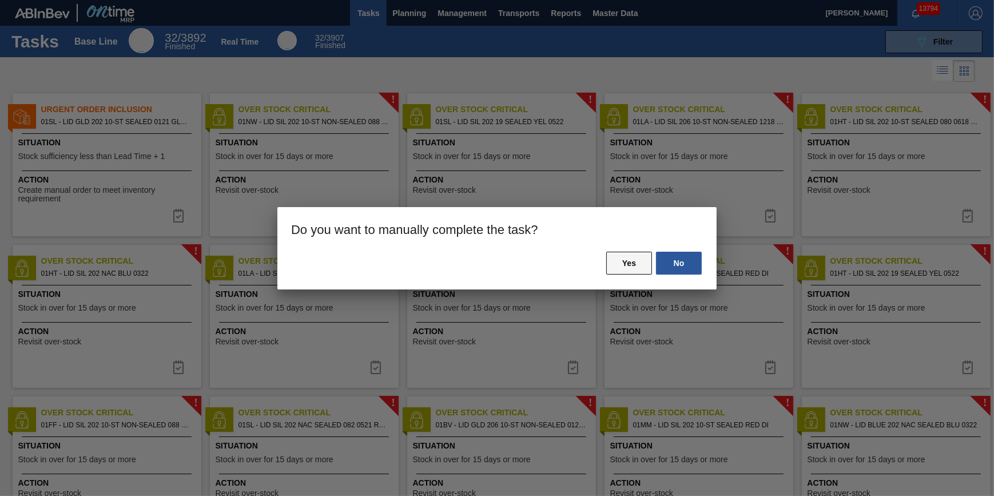
click at [634, 263] on button "Yes" at bounding box center [629, 263] width 46 height 23
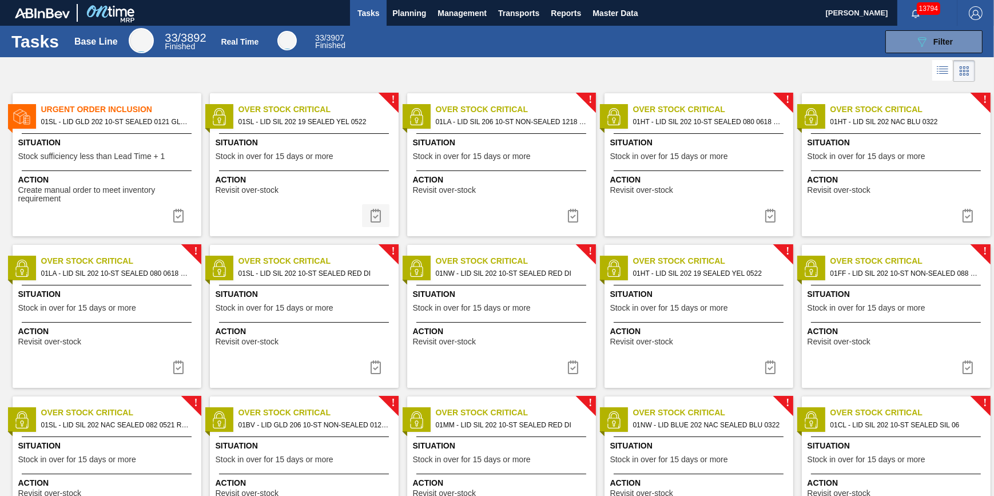
click at [380, 221] on img at bounding box center [376, 216] width 14 height 14
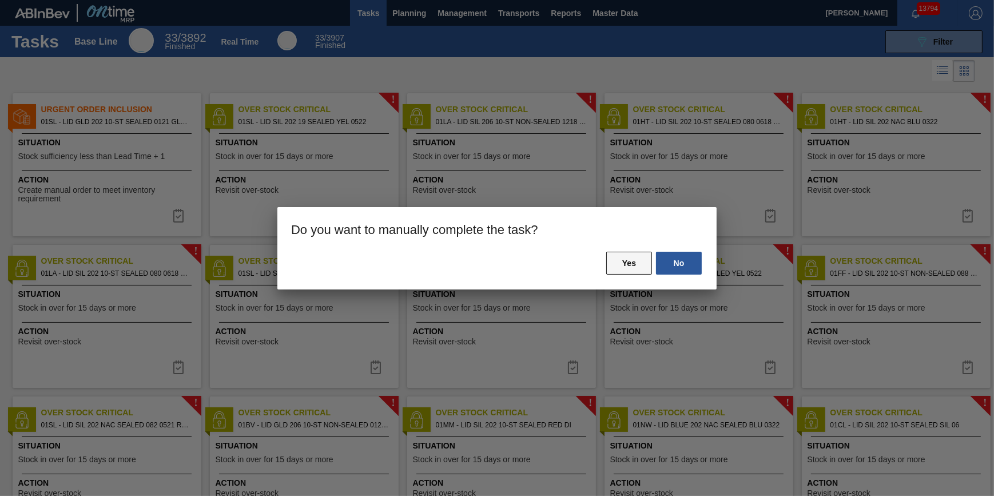
click at [630, 267] on button "Yes" at bounding box center [629, 263] width 46 height 23
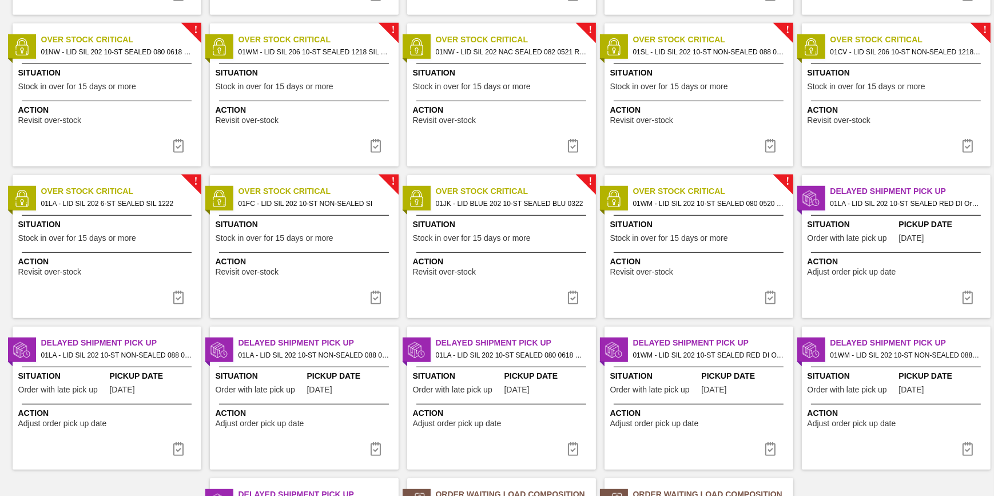
scroll to position [977, 0]
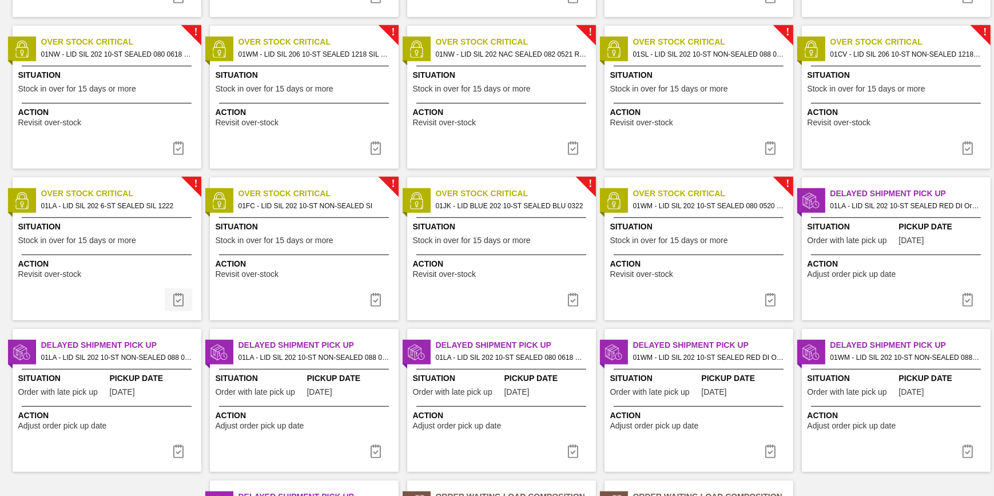
click at [175, 298] on img at bounding box center [179, 300] width 14 height 14
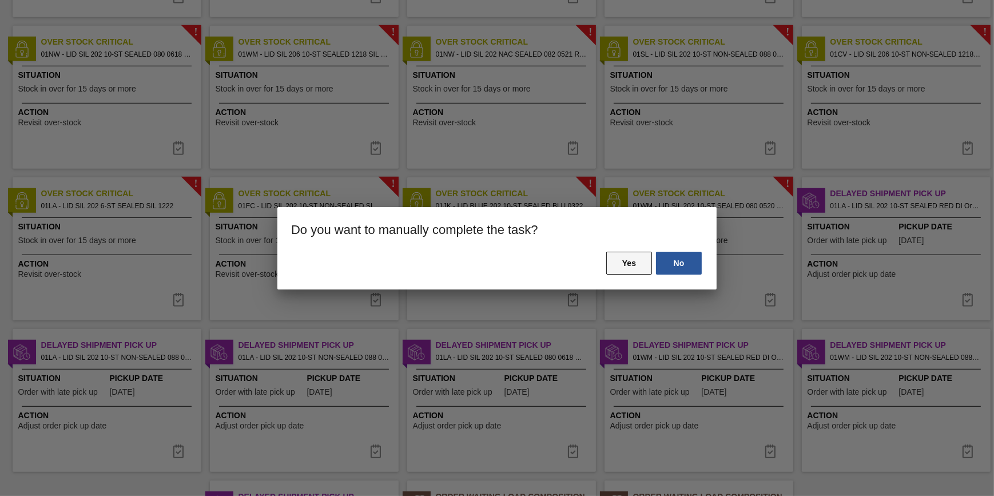
click at [640, 255] on button "Yes" at bounding box center [629, 263] width 46 height 23
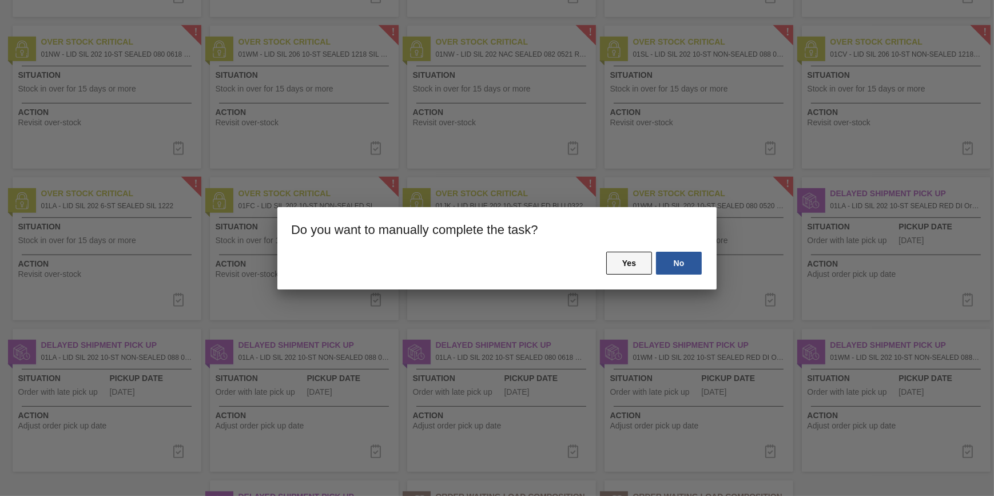
click at [618, 263] on button "Yes" at bounding box center [629, 263] width 46 height 23
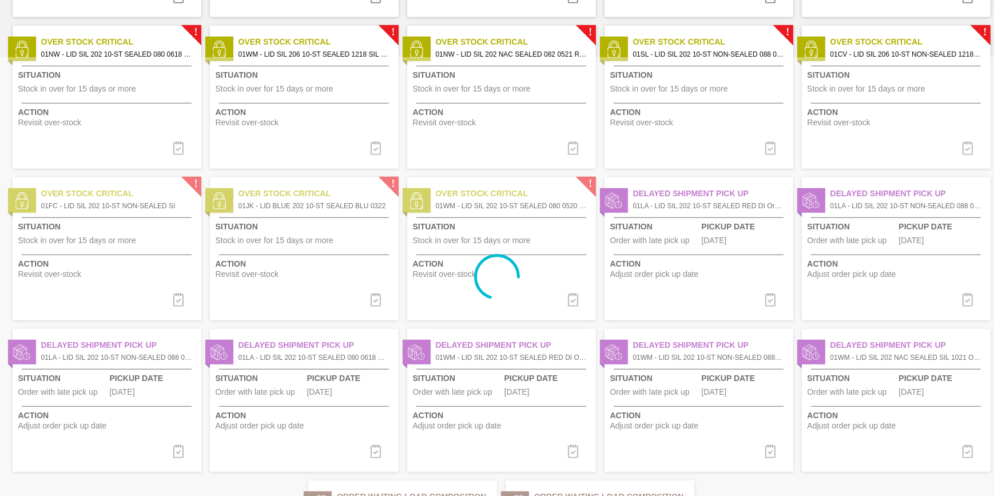
scroll to position [0, 0]
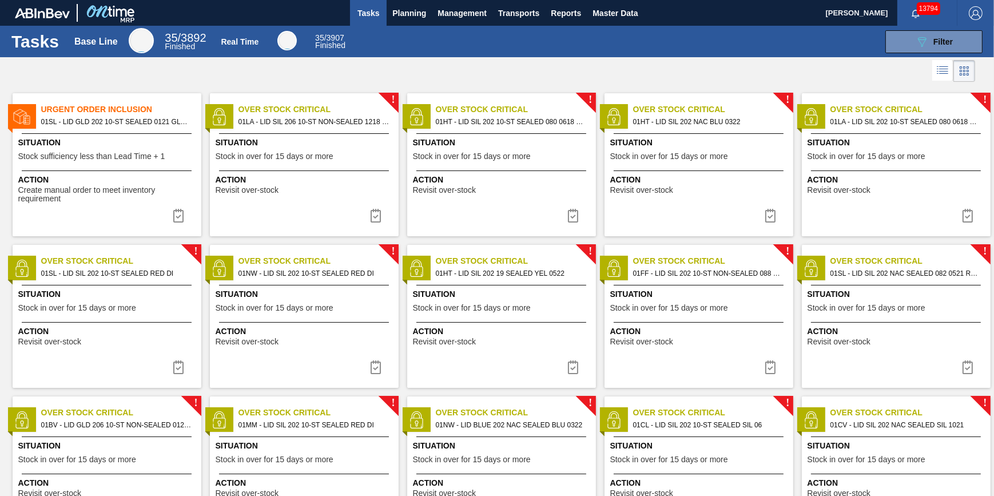
click at [940, 72] on icon at bounding box center [943, 71] width 9 height 1
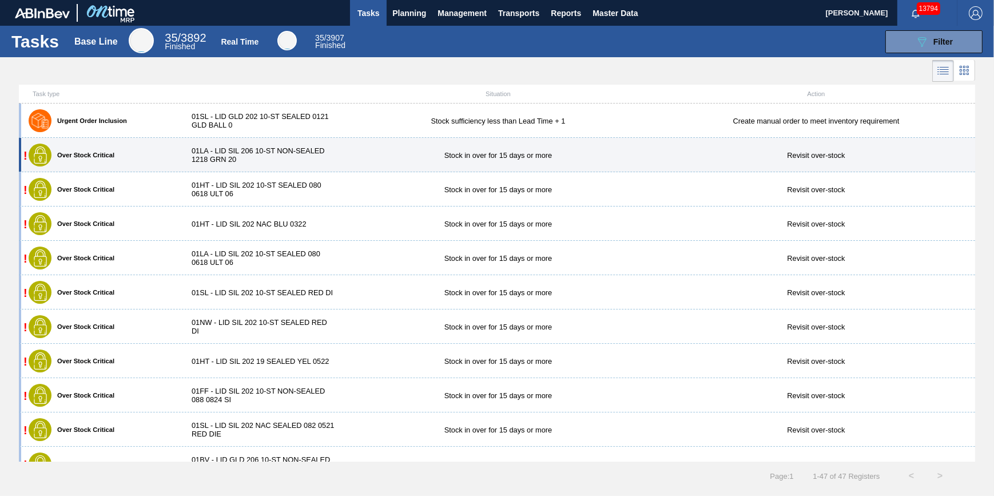
click at [194, 149] on div "01LA - LID SIL 206 10-ST NON-SEALED 1218 GRN 20" at bounding box center [259, 154] width 159 height 17
click at [965, 145] on div "! Over Stock Critical 01LA - LID SIL 206 10-ST NON-SEALED 1218 GRN 20 Stock in …" at bounding box center [497, 155] width 957 height 34
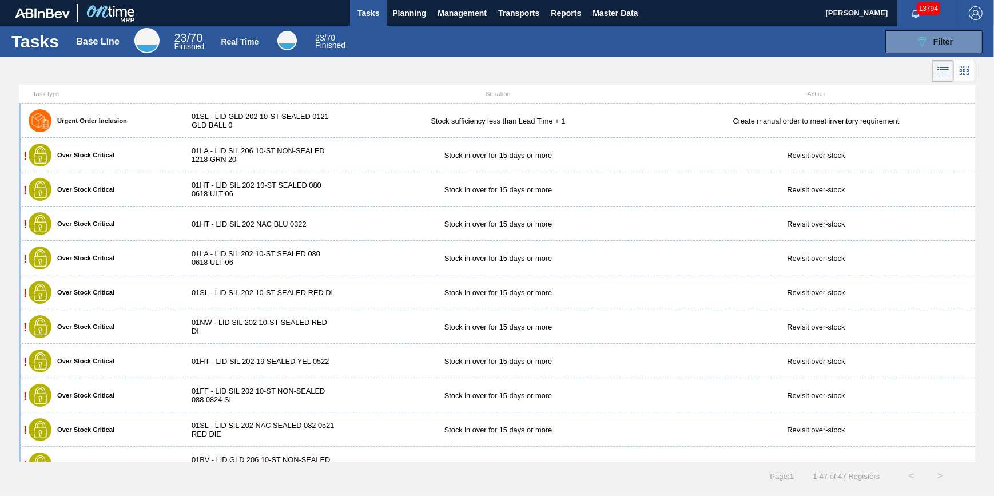
click at [967, 78] on li at bounding box center [964, 70] width 21 height 21
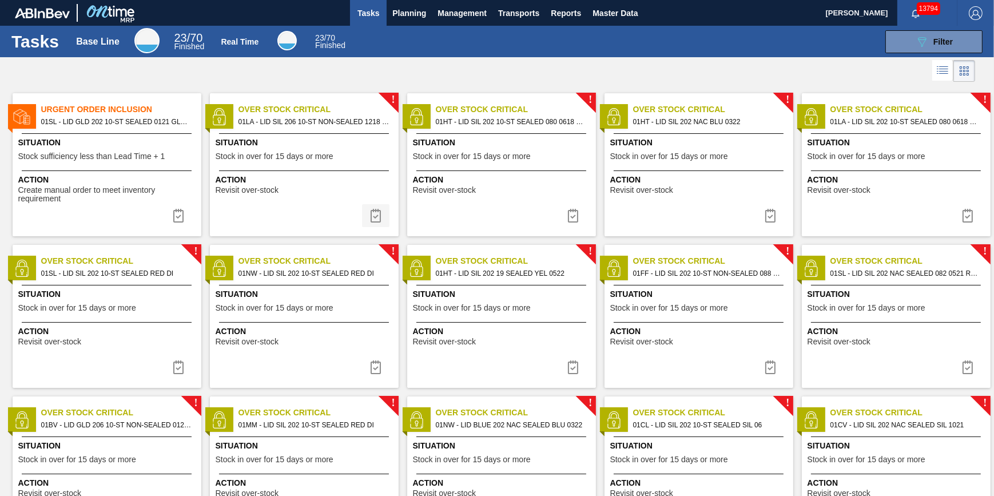
click at [378, 212] on img at bounding box center [376, 216] width 14 height 14
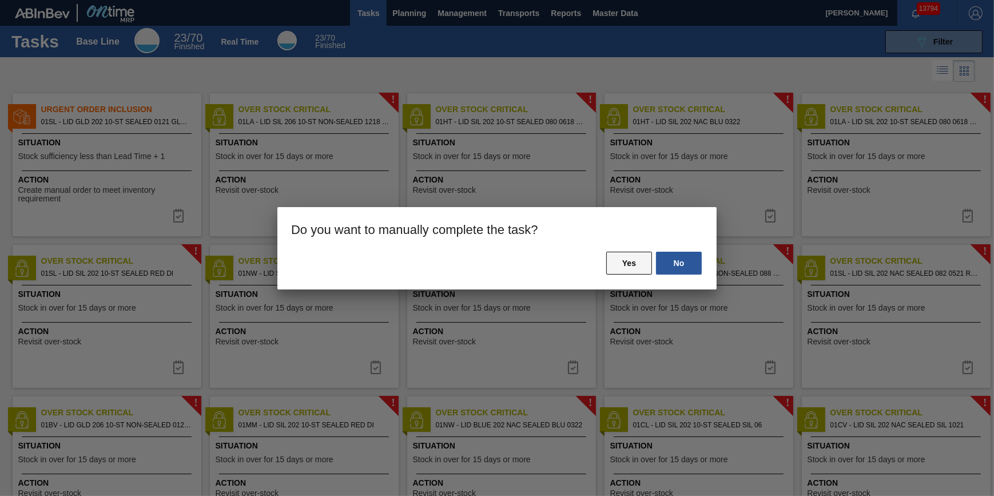
click at [647, 256] on button "Yes" at bounding box center [629, 263] width 46 height 23
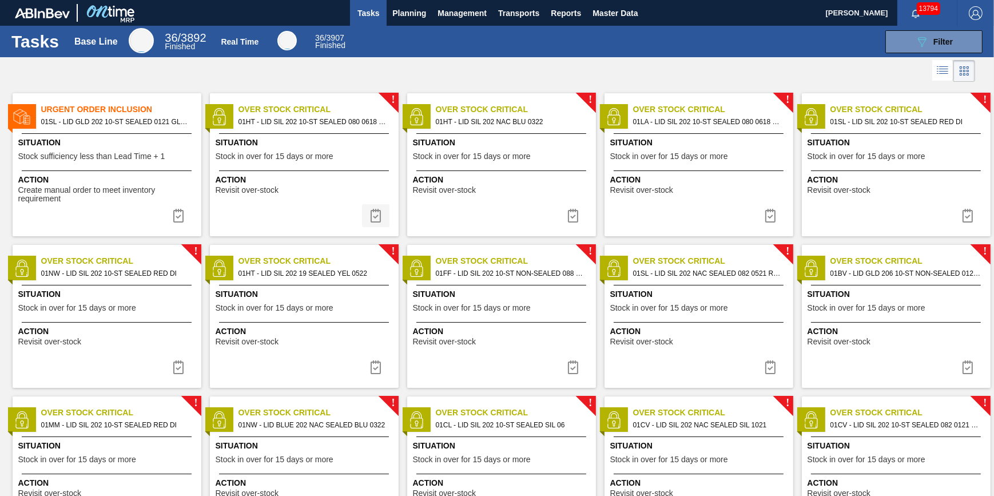
click at [376, 217] on img at bounding box center [376, 216] width 14 height 14
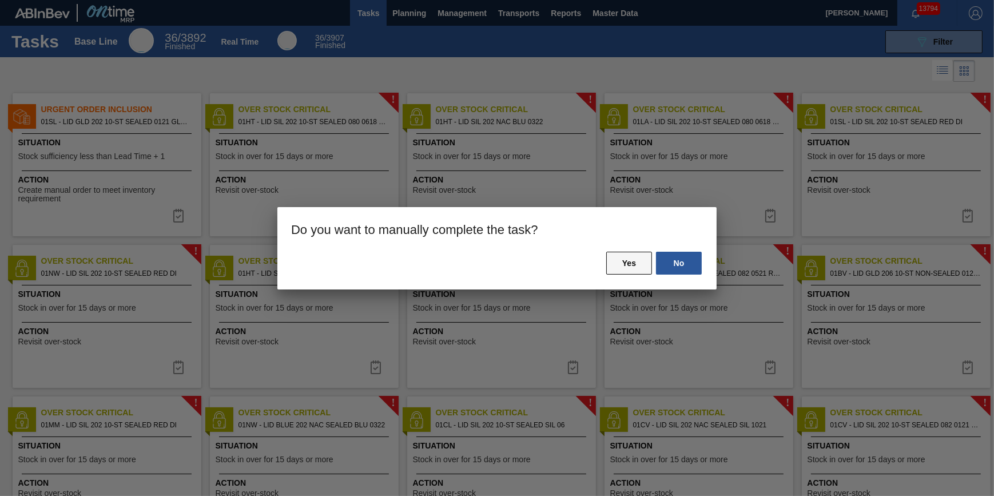
click at [618, 264] on button "Yes" at bounding box center [629, 263] width 46 height 23
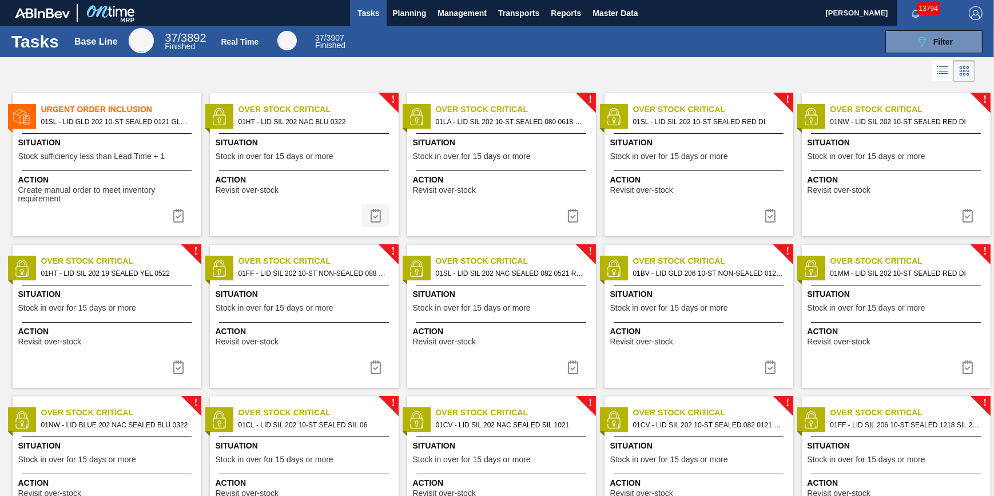
click at [373, 217] on img at bounding box center [376, 216] width 14 height 14
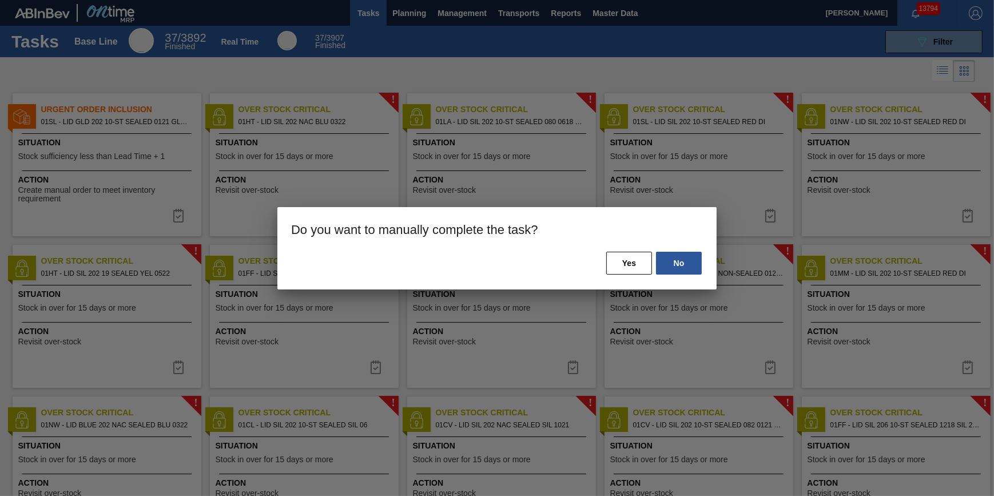
click at [646, 275] on div "No Yes" at bounding box center [496, 270] width 439 height 39
click at [645, 272] on button "Yes" at bounding box center [629, 263] width 46 height 23
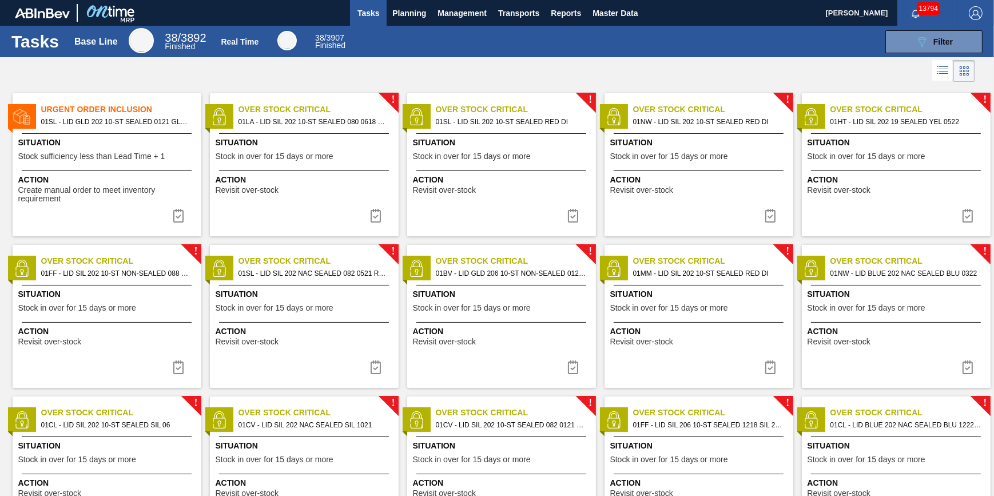
click at [378, 213] on img at bounding box center [376, 216] width 14 height 14
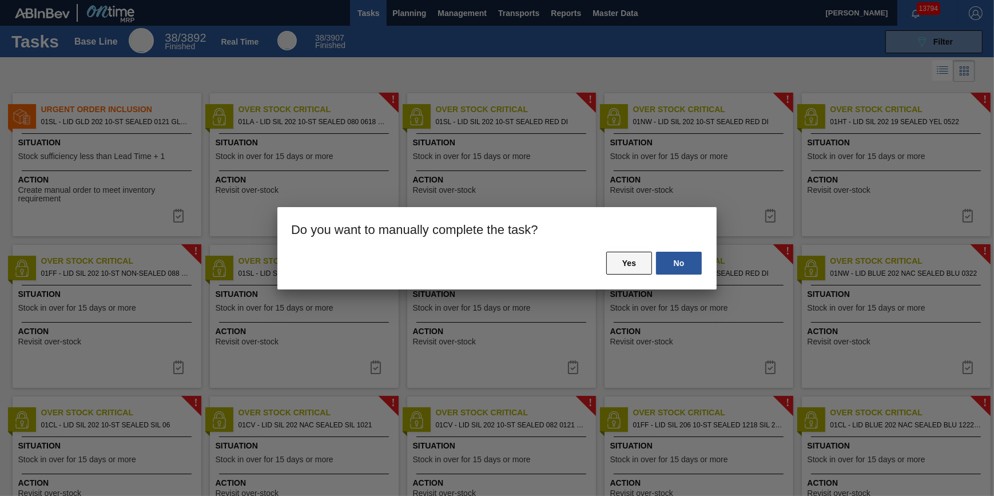
click at [626, 260] on button "Yes" at bounding box center [629, 263] width 46 height 23
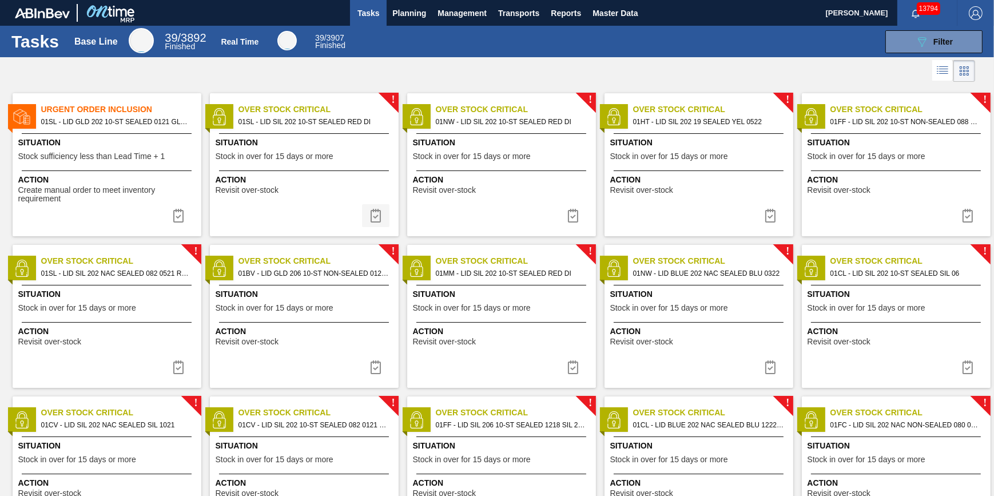
click at [375, 220] on img at bounding box center [376, 216] width 14 height 14
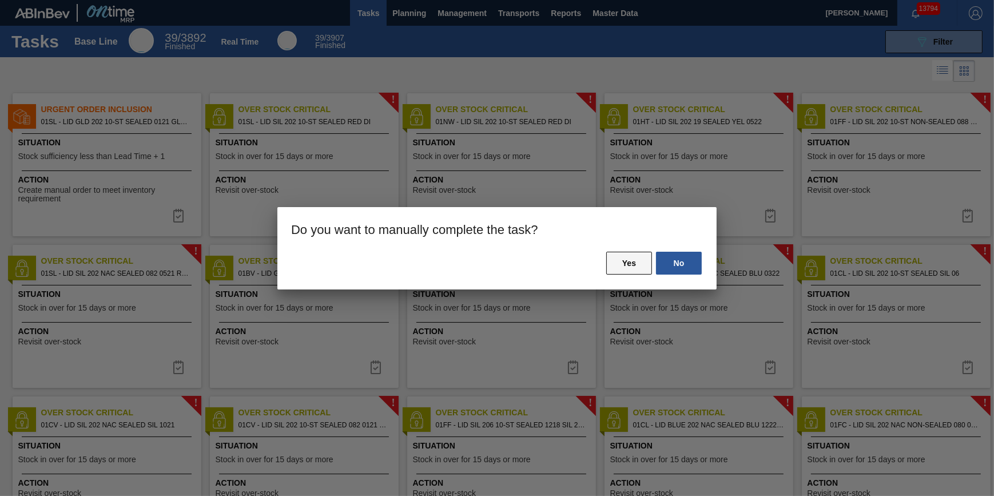
click at [624, 263] on button "Yes" at bounding box center [629, 263] width 46 height 23
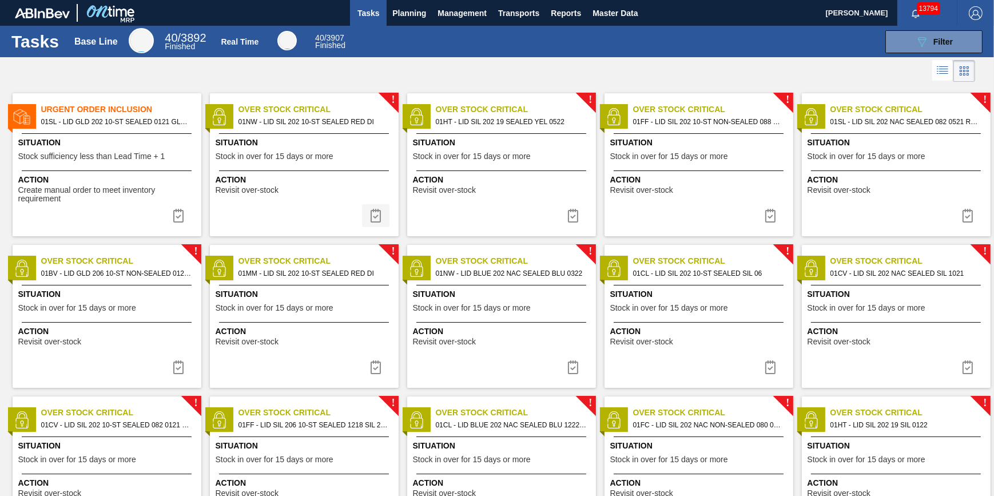
click at [370, 218] on img at bounding box center [376, 216] width 14 height 14
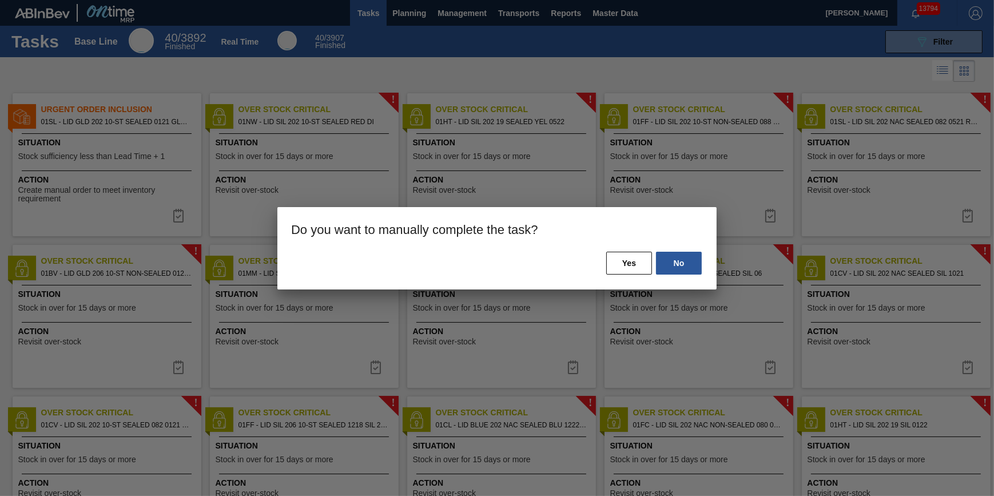
click at [606, 263] on div "No Yes" at bounding box center [496, 270] width 439 height 39
click at [612, 262] on button "Yes" at bounding box center [629, 263] width 46 height 23
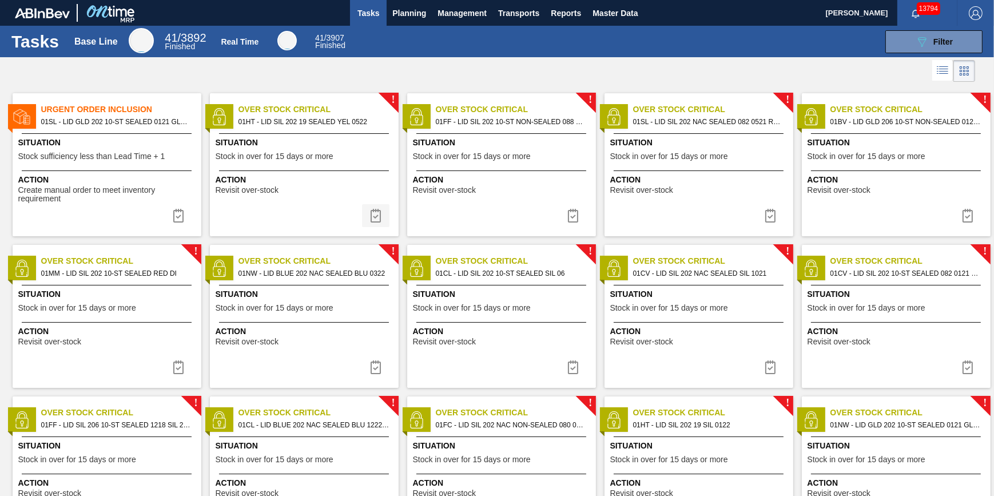
click at [376, 219] on img at bounding box center [376, 216] width 14 height 14
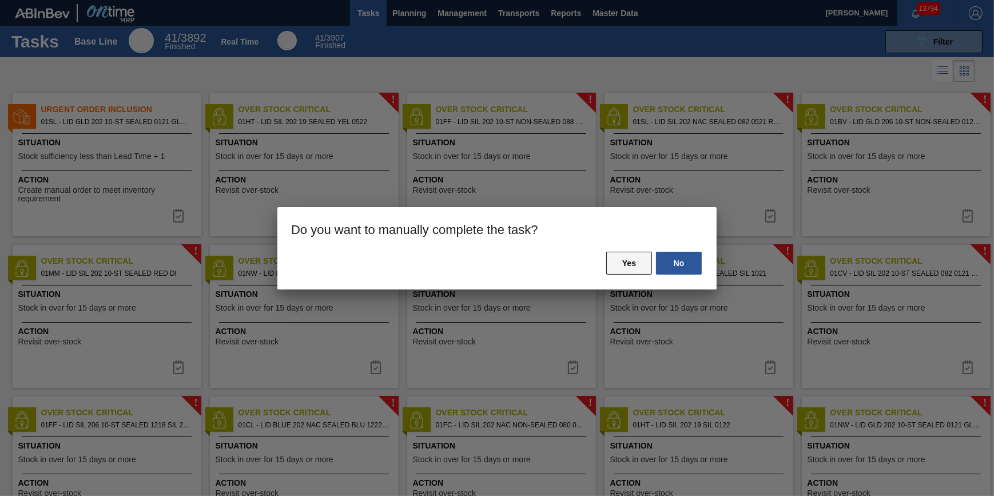
click at [627, 259] on button "Yes" at bounding box center [629, 263] width 46 height 23
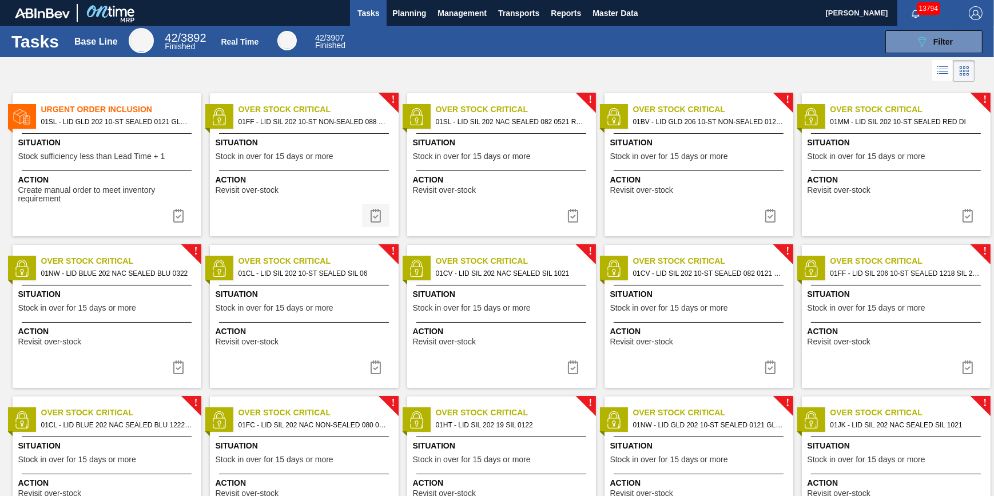
click at [380, 216] on img at bounding box center [376, 216] width 14 height 14
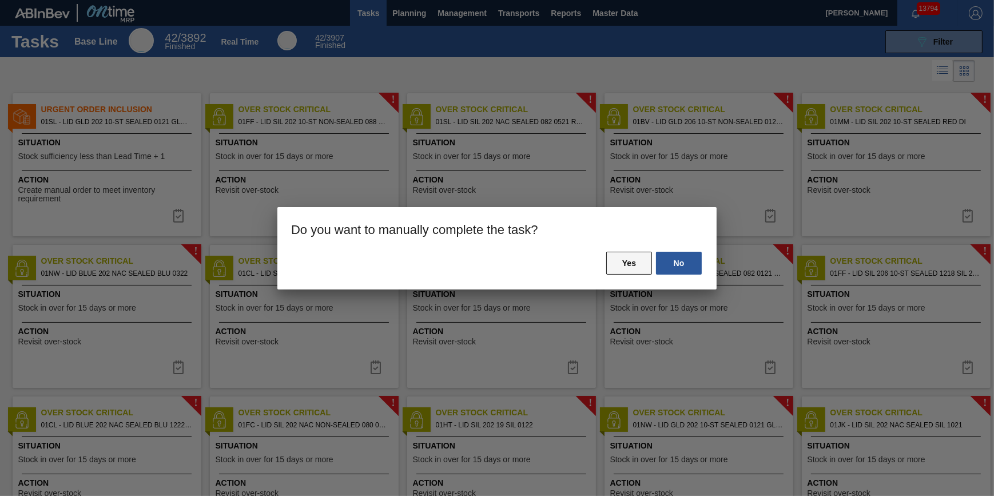
click at [620, 260] on button "Yes" at bounding box center [629, 263] width 46 height 23
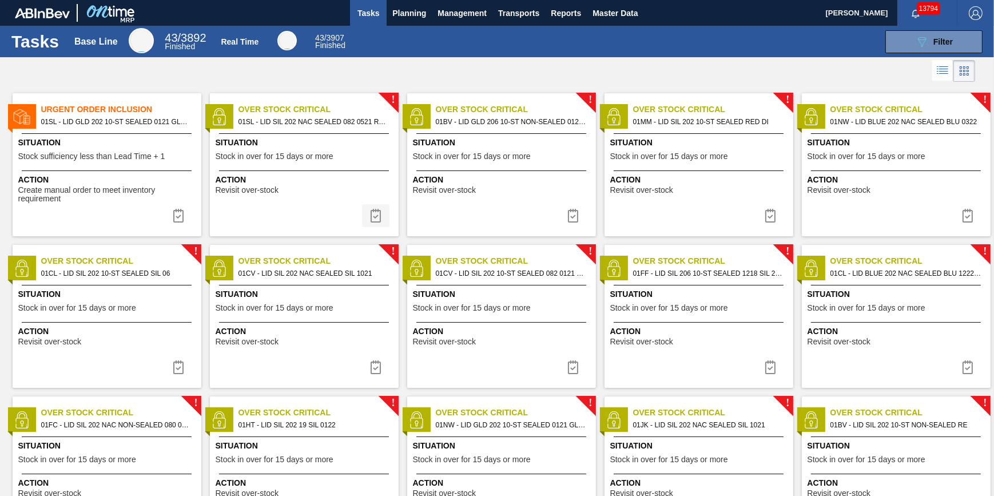
click at [382, 213] on button at bounding box center [375, 215] width 27 height 23
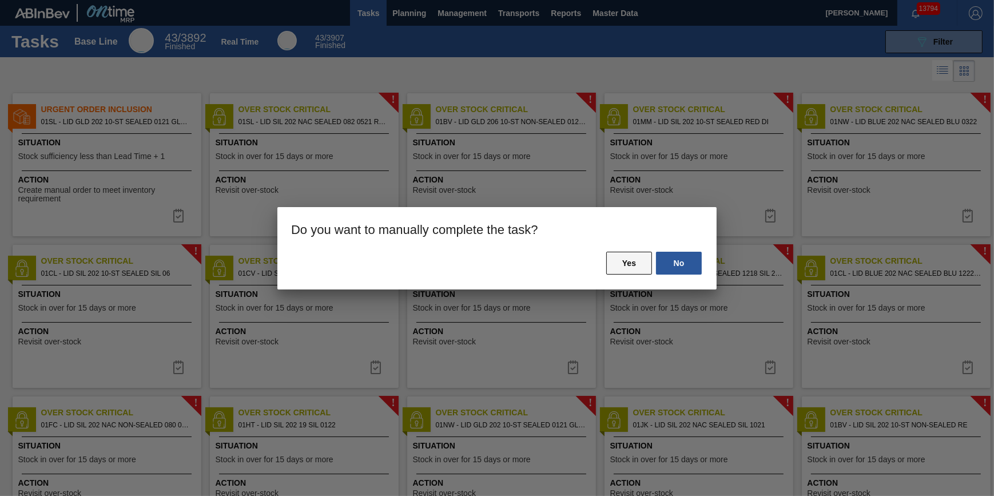
click at [617, 260] on button "Yes" at bounding box center [629, 263] width 46 height 23
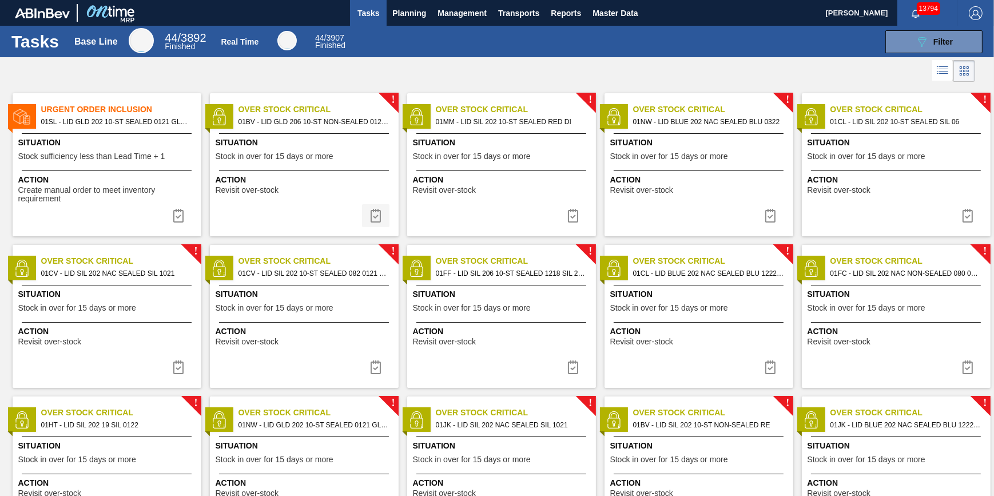
click at [371, 215] on img at bounding box center [376, 216] width 14 height 14
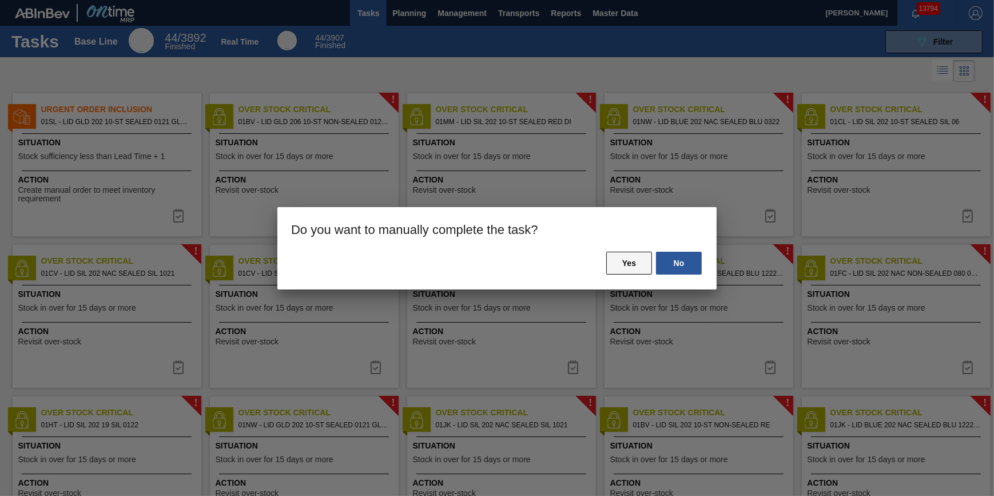
click at [631, 264] on button "Yes" at bounding box center [629, 263] width 46 height 23
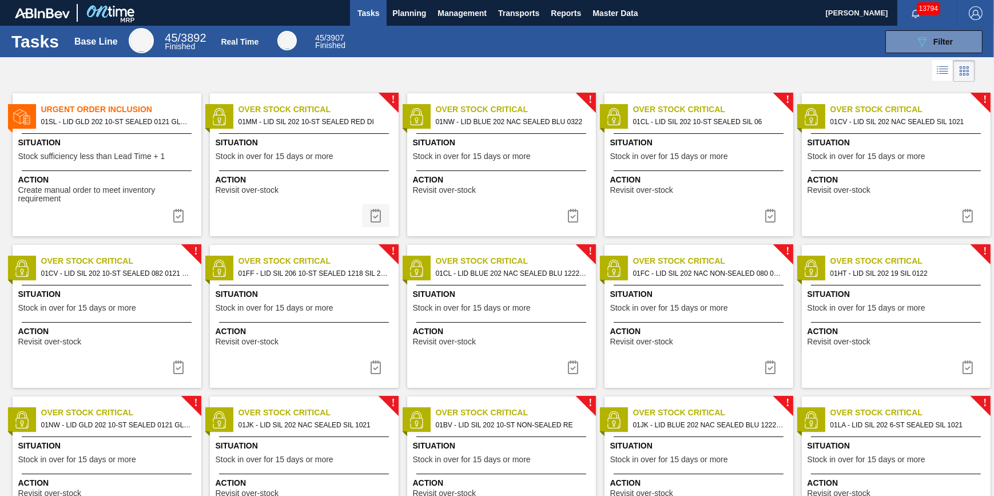
click at [374, 213] on img at bounding box center [376, 216] width 14 height 14
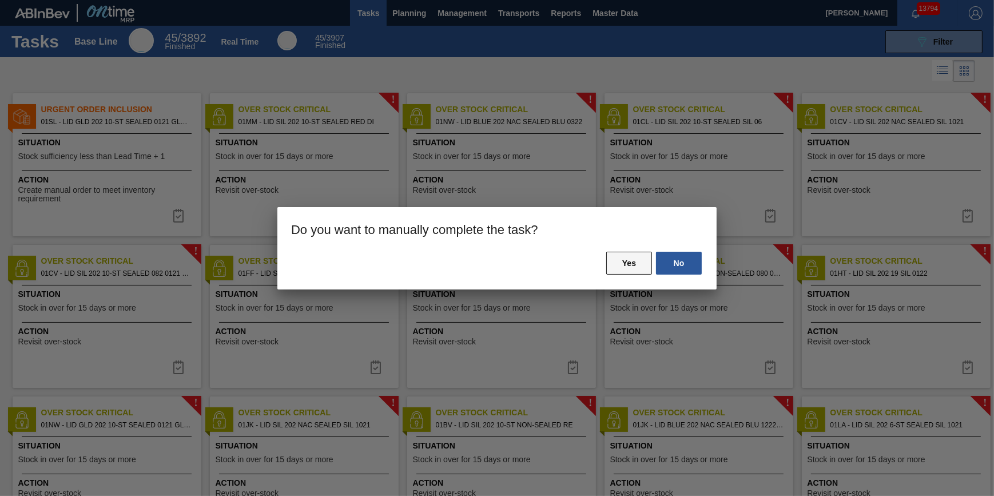
click at [624, 270] on button "Yes" at bounding box center [629, 263] width 46 height 23
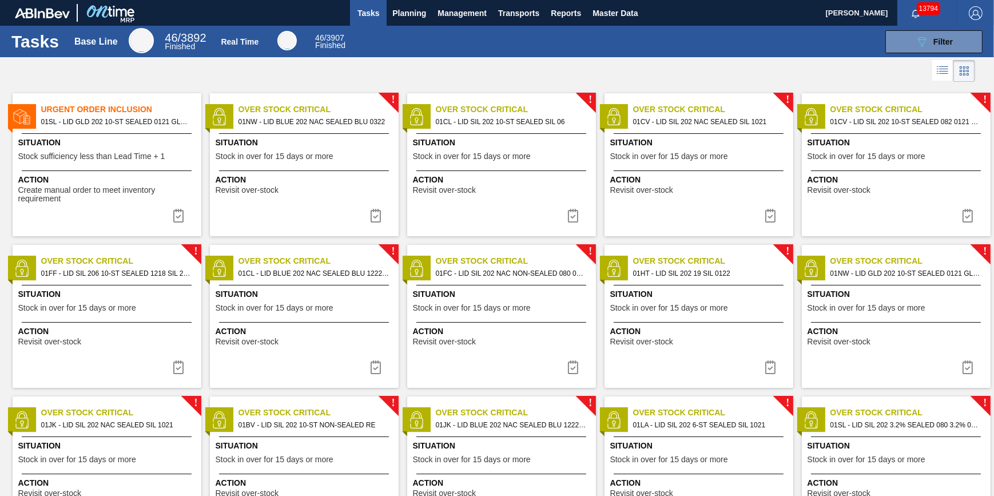
click at [375, 217] on img at bounding box center [376, 216] width 14 height 14
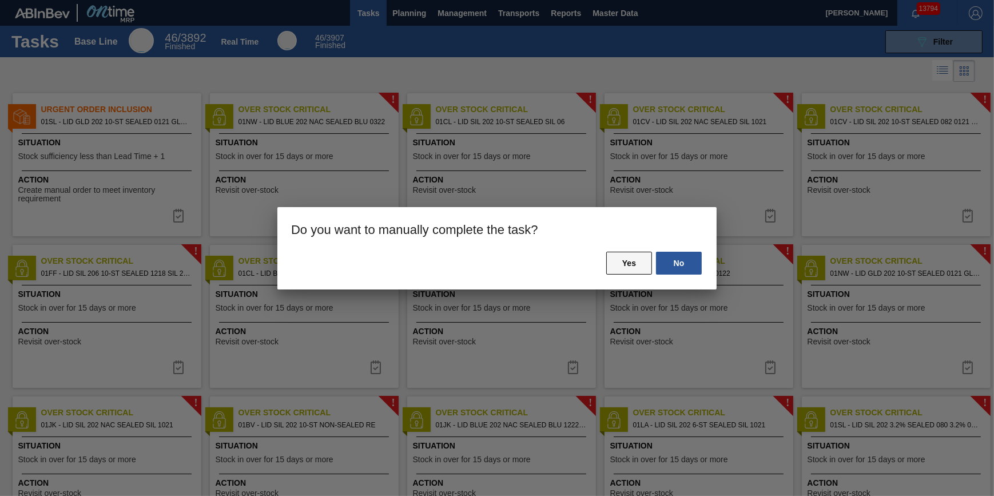
click at [610, 263] on button "Yes" at bounding box center [629, 263] width 46 height 23
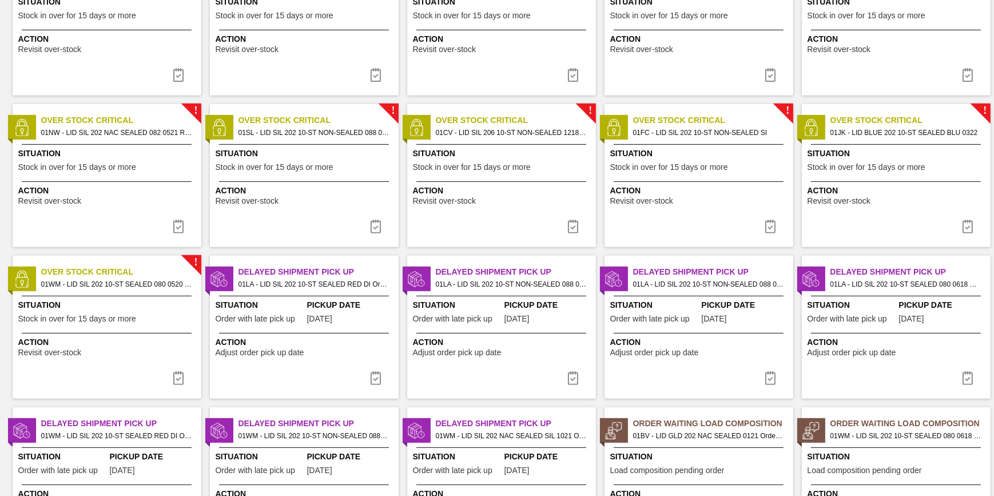
scroll to position [678, 0]
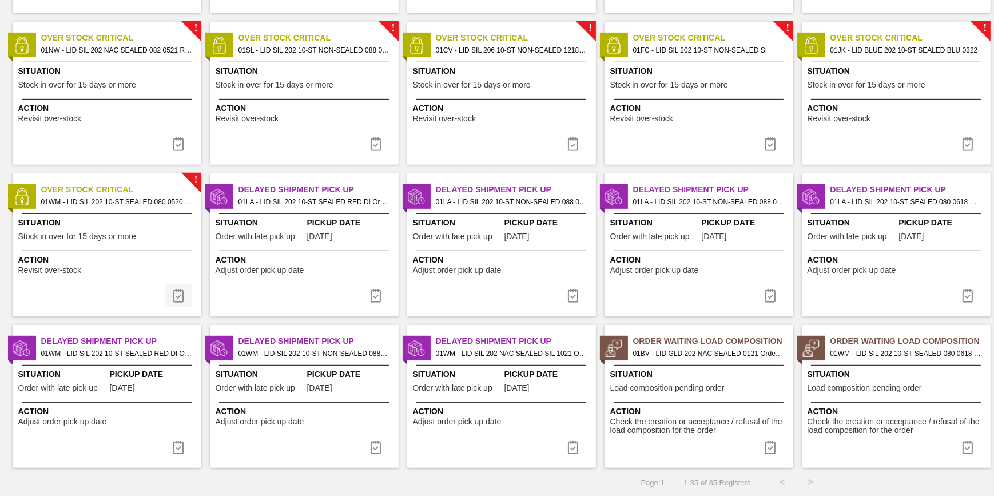
click at [174, 285] on button at bounding box center [178, 295] width 27 height 23
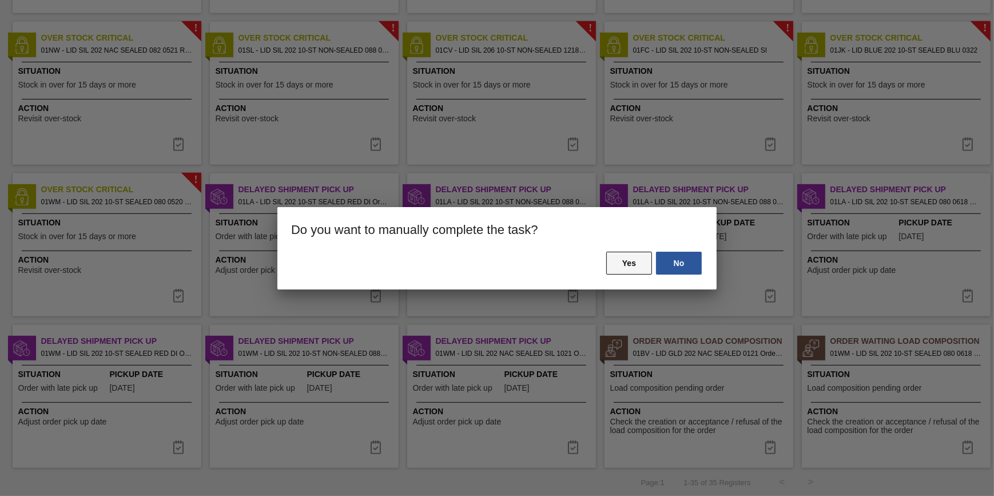
click at [626, 265] on button "Yes" at bounding box center [629, 263] width 46 height 23
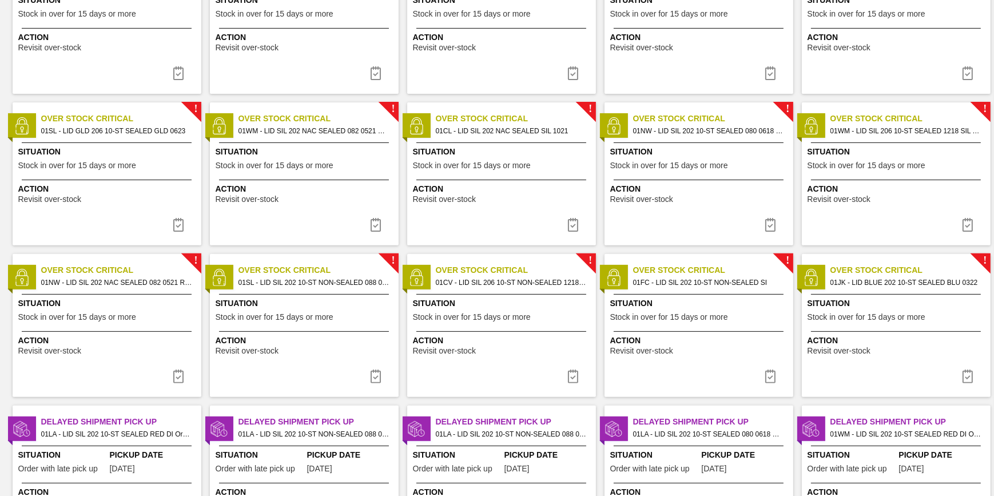
scroll to position [572, 0]
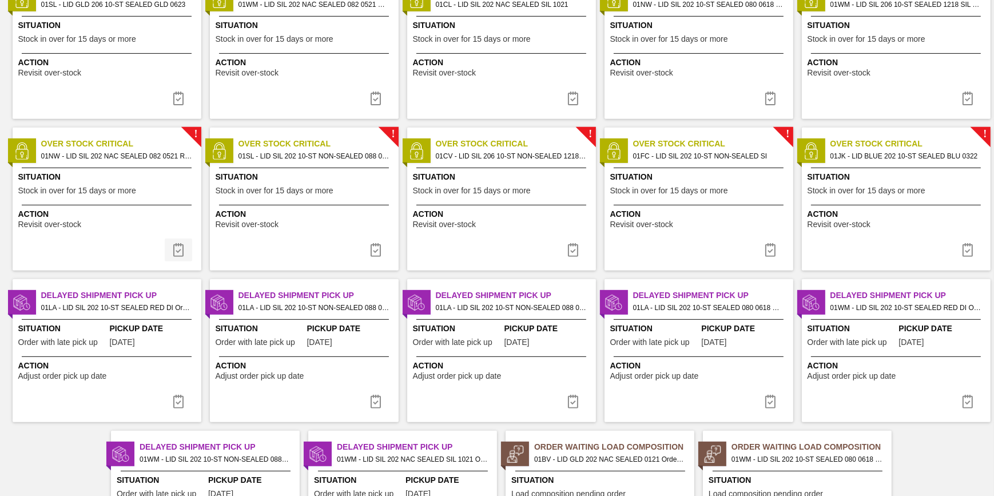
click at [176, 247] on img at bounding box center [179, 250] width 14 height 14
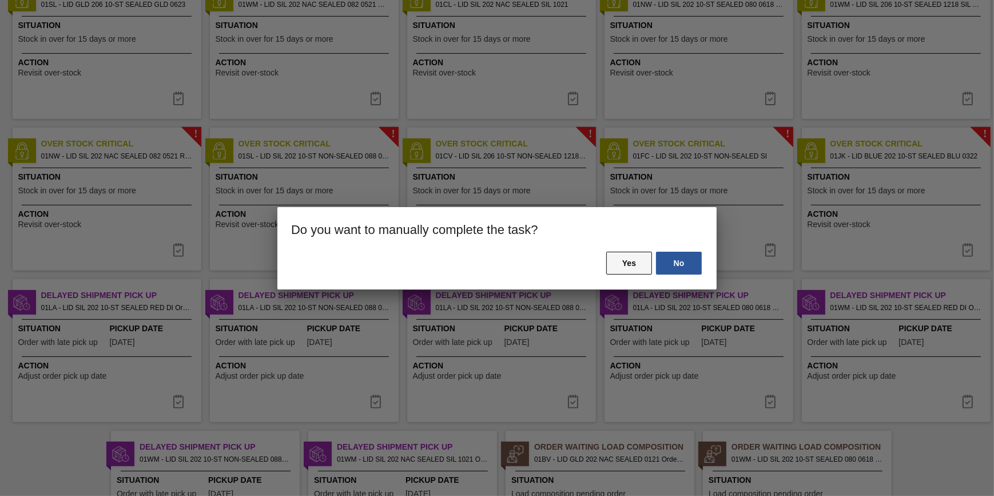
click at [625, 270] on button "Yes" at bounding box center [629, 263] width 46 height 23
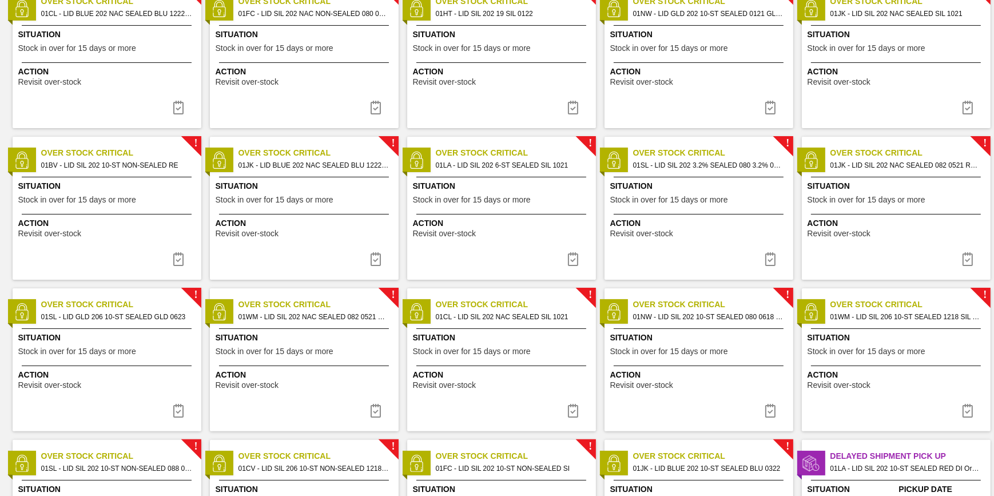
scroll to position [468, 0]
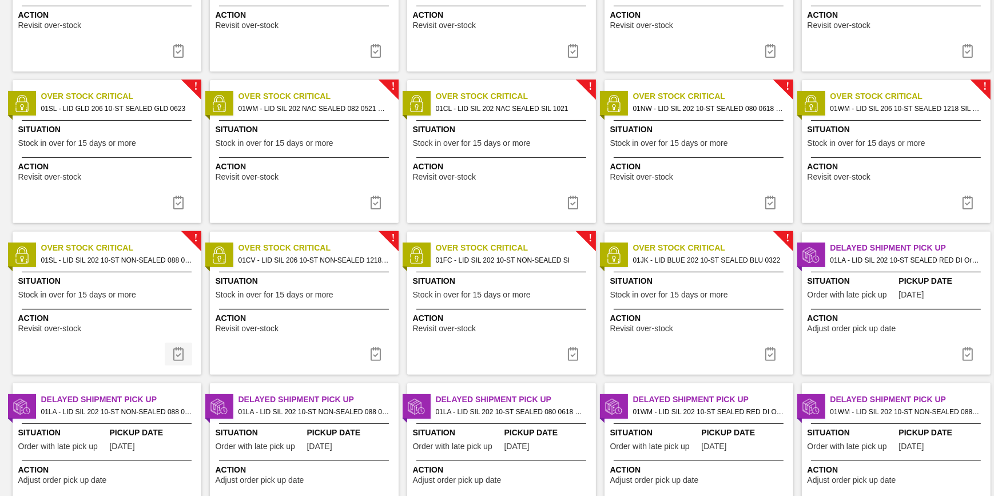
click at [185, 346] on button at bounding box center [178, 354] width 27 height 23
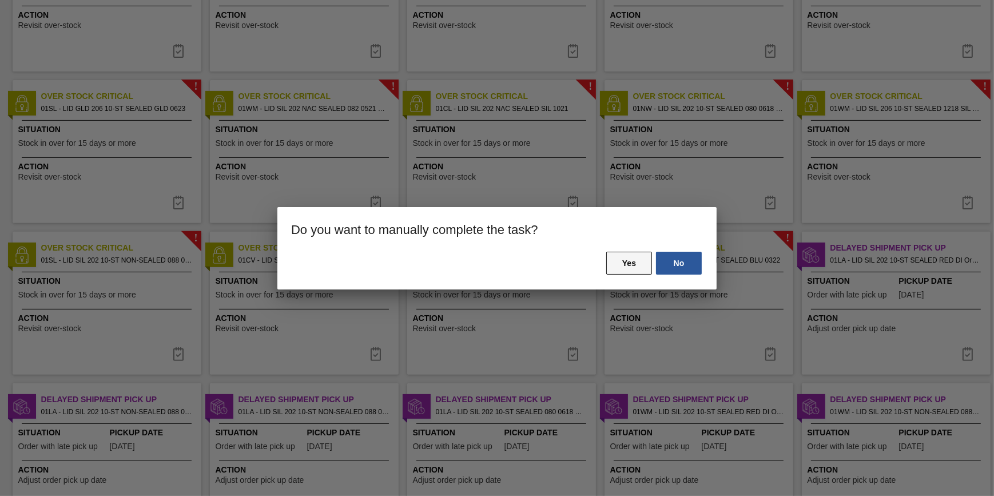
click at [625, 255] on button "Yes" at bounding box center [629, 263] width 46 height 23
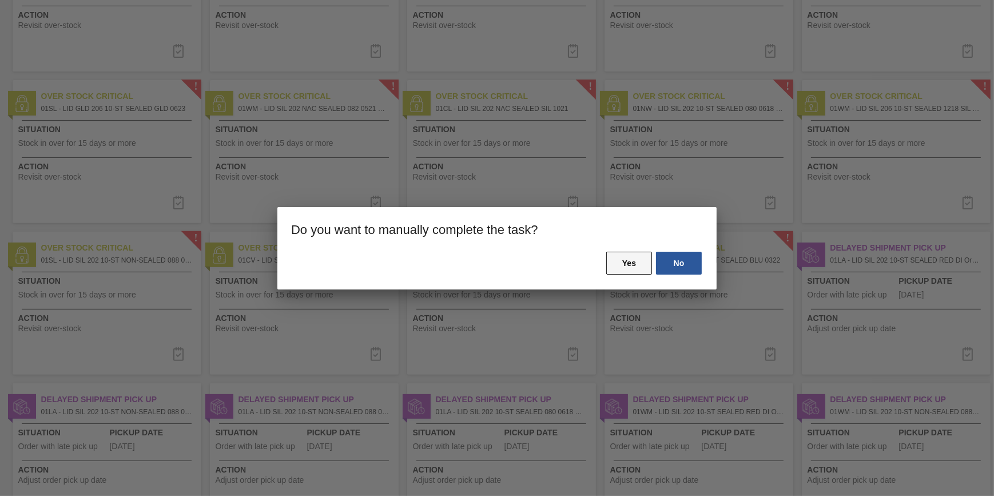
click at [624, 261] on button "Yes" at bounding box center [629, 263] width 46 height 23
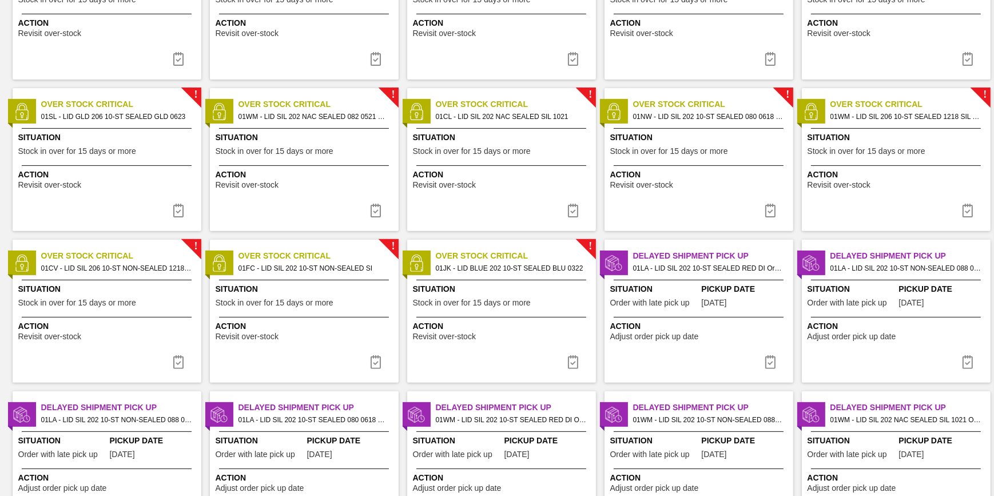
scroll to position [520, 0]
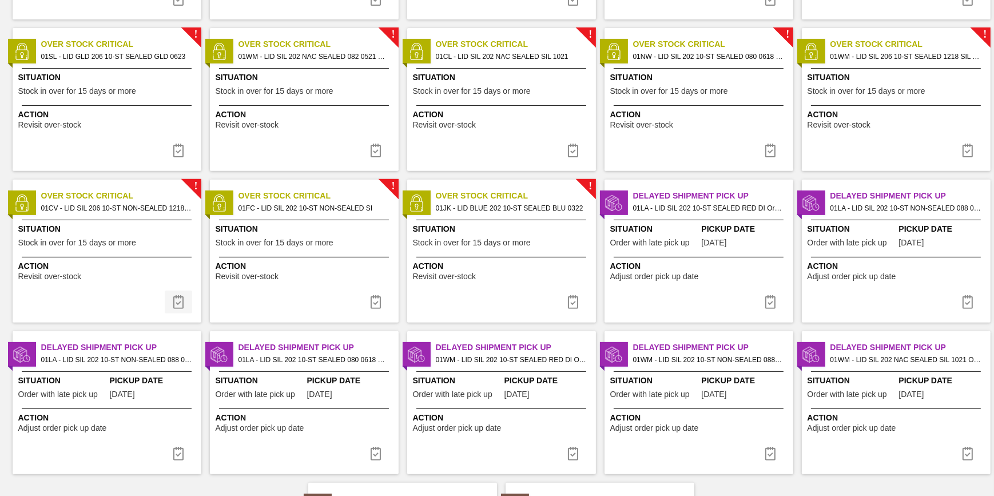
click at [183, 300] on img at bounding box center [179, 302] width 14 height 14
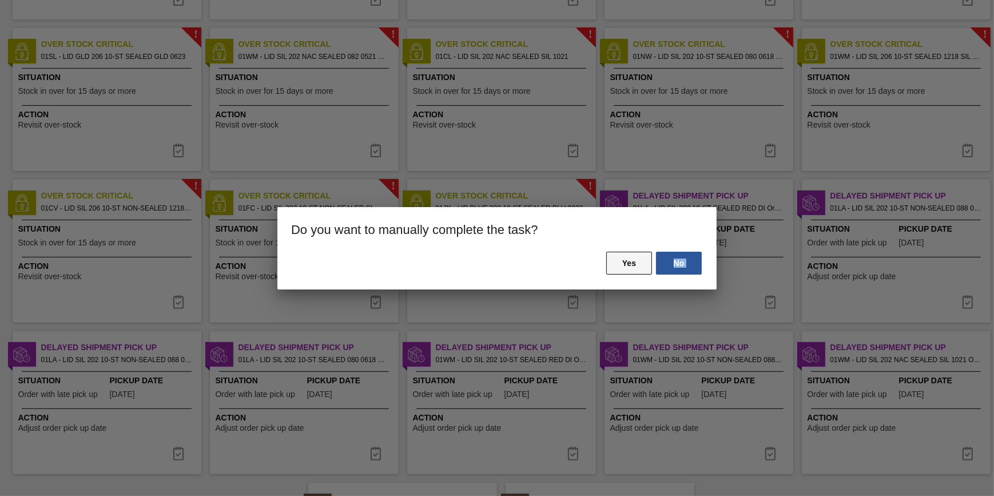
click at [610, 274] on div "No Yes" at bounding box center [496, 270] width 439 height 39
drag, startPoint x: 610, startPoint y: 274, endPoint x: 610, endPoint y: 267, distance: 6.9
click at [610, 267] on button "Yes" at bounding box center [629, 263] width 46 height 23
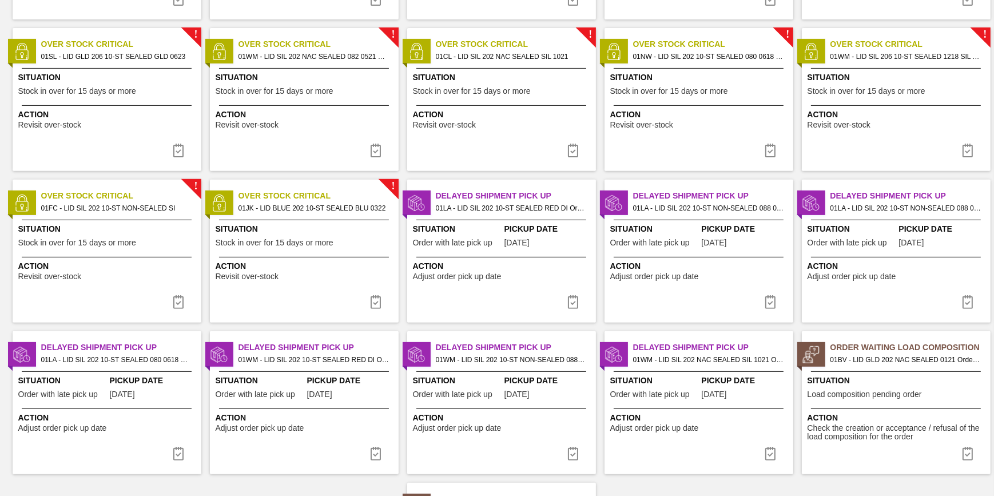
drag, startPoint x: 174, startPoint y: 305, endPoint x: 245, endPoint y: 308, distance: 70.4
click at [174, 305] on img at bounding box center [179, 302] width 14 height 14
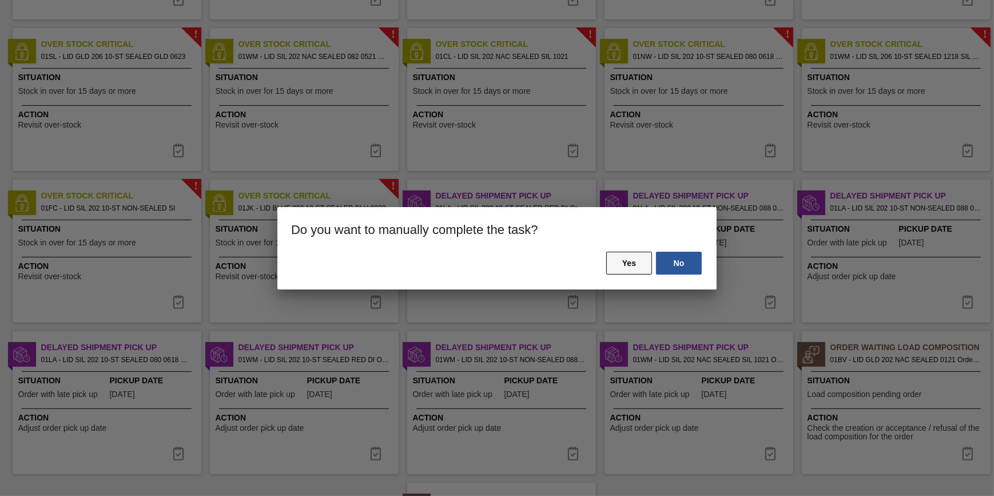
click at [628, 263] on button "Yes" at bounding box center [629, 263] width 46 height 23
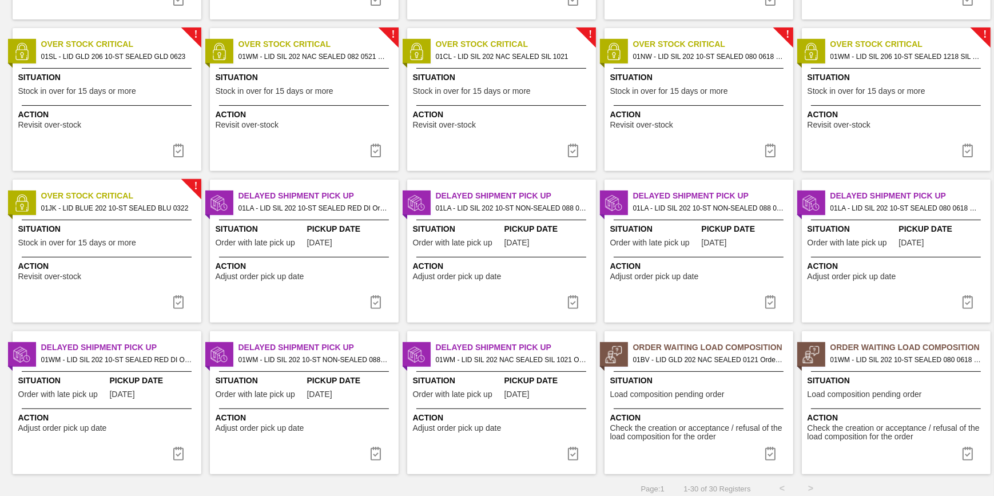
drag, startPoint x: 177, startPoint y: 296, endPoint x: 338, endPoint y: 281, distance: 161.4
click at [178, 296] on img at bounding box center [179, 302] width 14 height 14
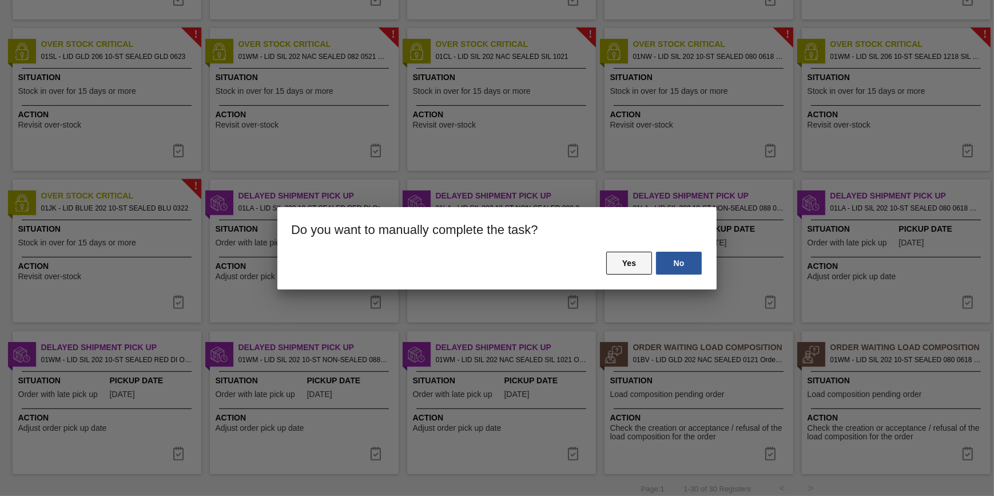
click at [623, 263] on button "Yes" at bounding box center [629, 263] width 46 height 23
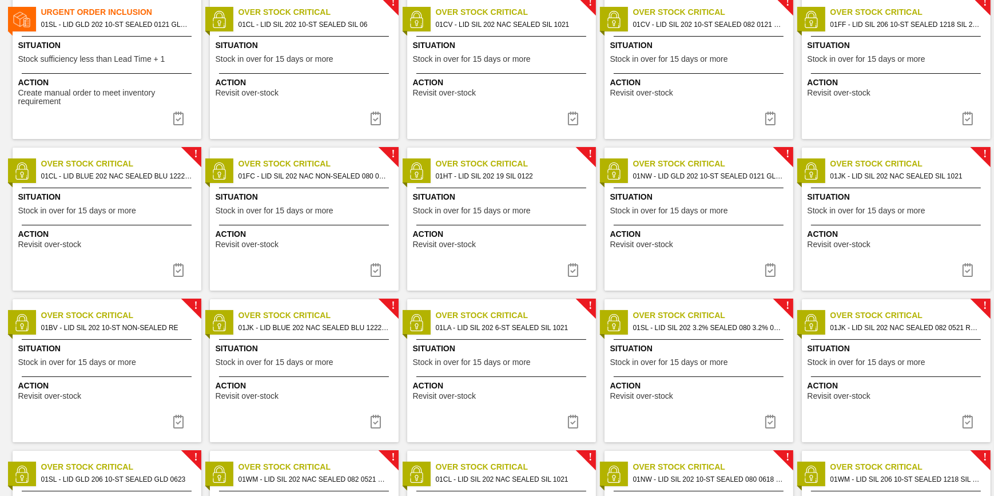
scroll to position [0, 0]
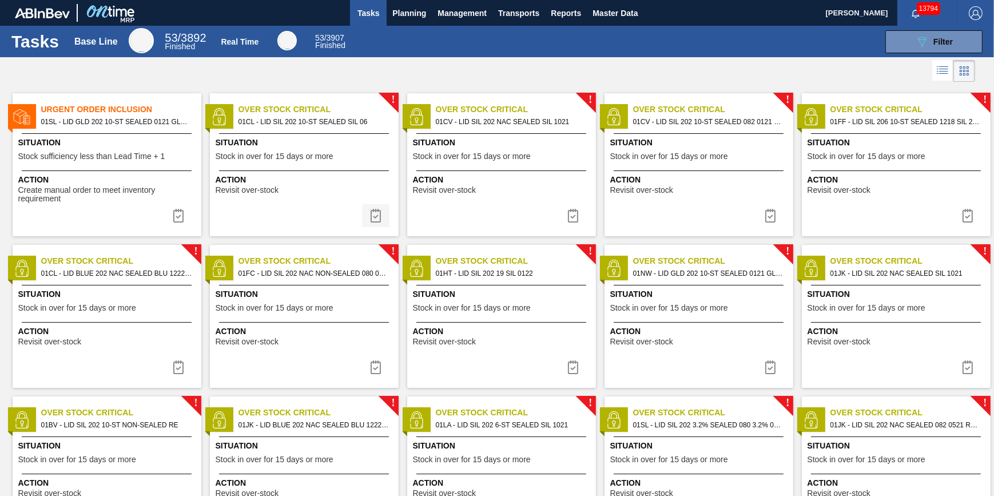
click at [366, 211] on button at bounding box center [375, 215] width 27 height 23
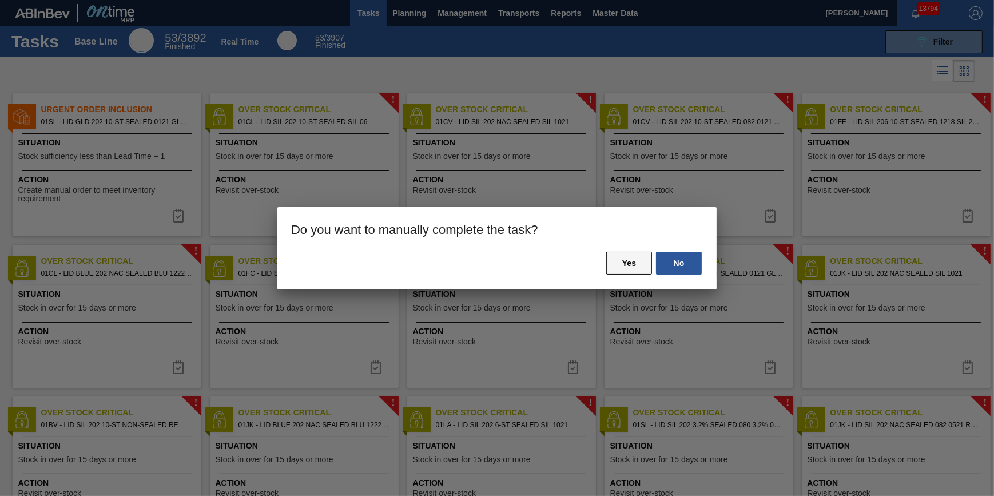
click at [646, 257] on button "Yes" at bounding box center [629, 263] width 46 height 23
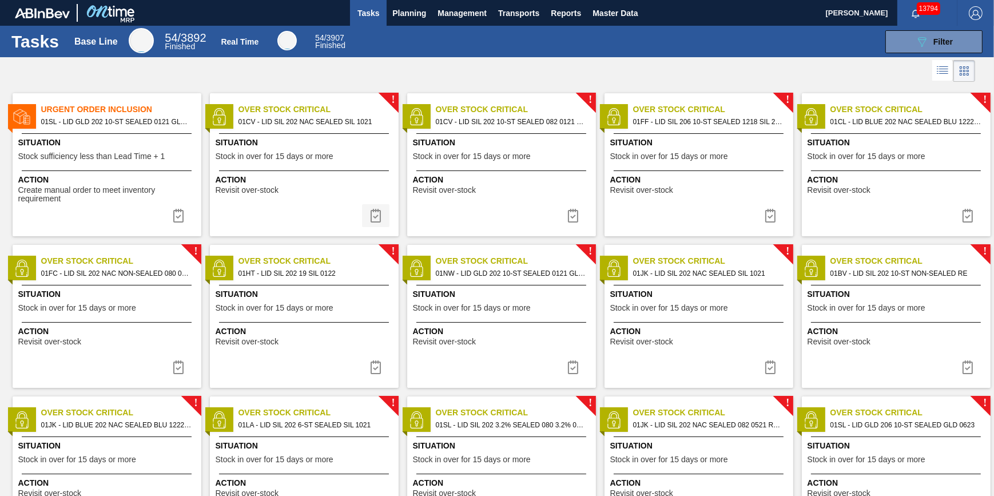
click at [375, 217] on img at bounding box center [376, 216] width 14 height 14
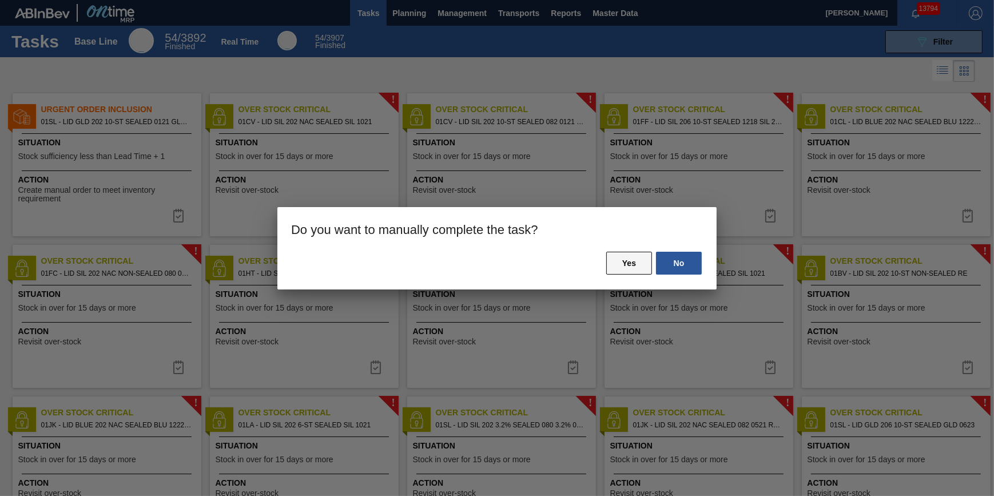
click at [613, 262] on button "Yes" at bounding box center [629, 263] width 46 height 23
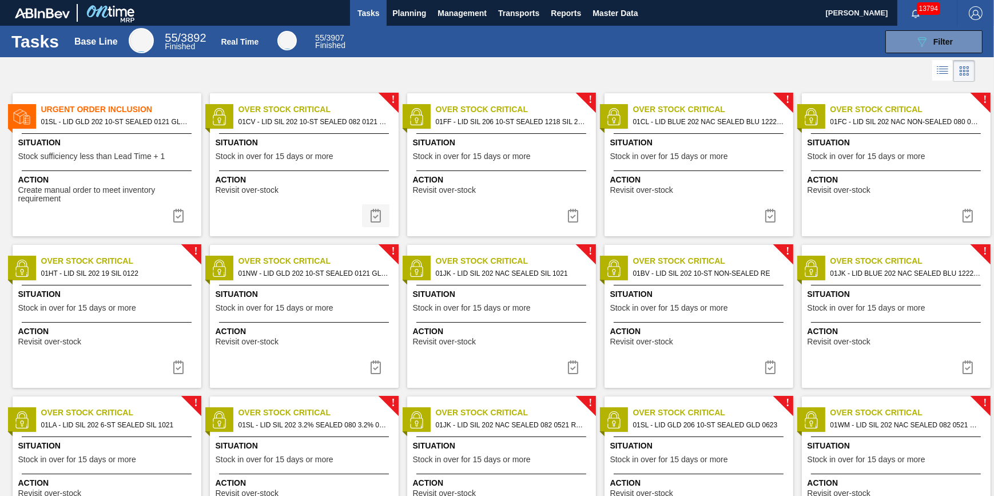
click at [378, 216] on img at bounding box center [376, 216] width 14 height 14
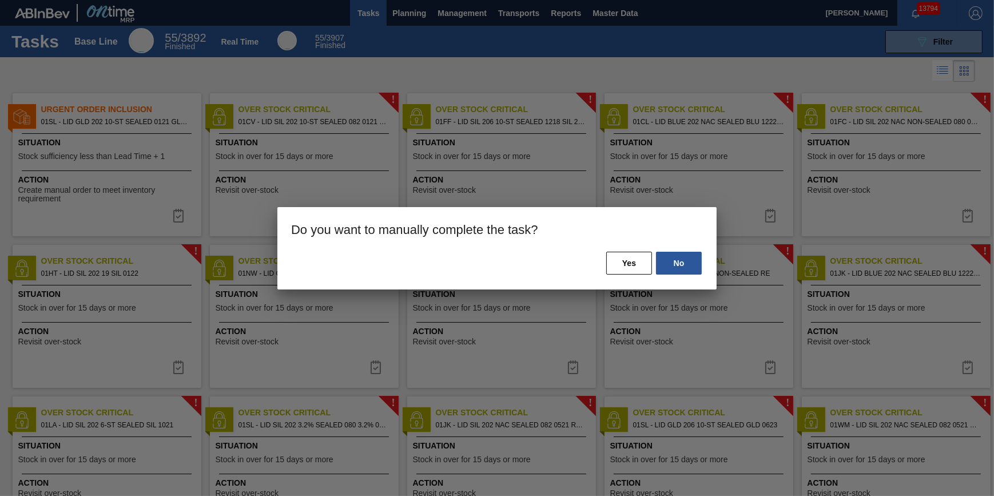
click at [655, 260] on div "No Yes" at bounding box center [496, 270] width 439 height 39
click at [649, 263] on button "Yes" at bounding box center [629, 263] width 46 height 23
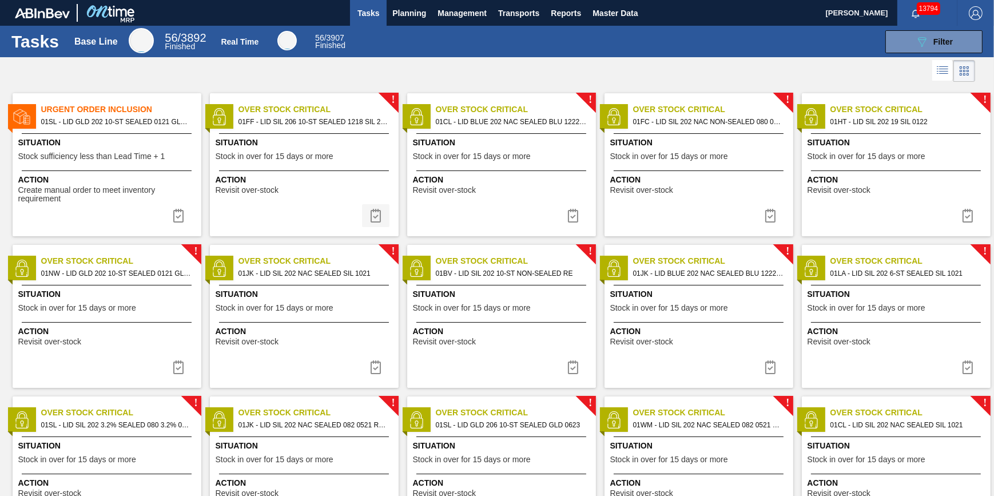
click at [376, 221] on img at bounding box center [376, 216] width 14 height 14
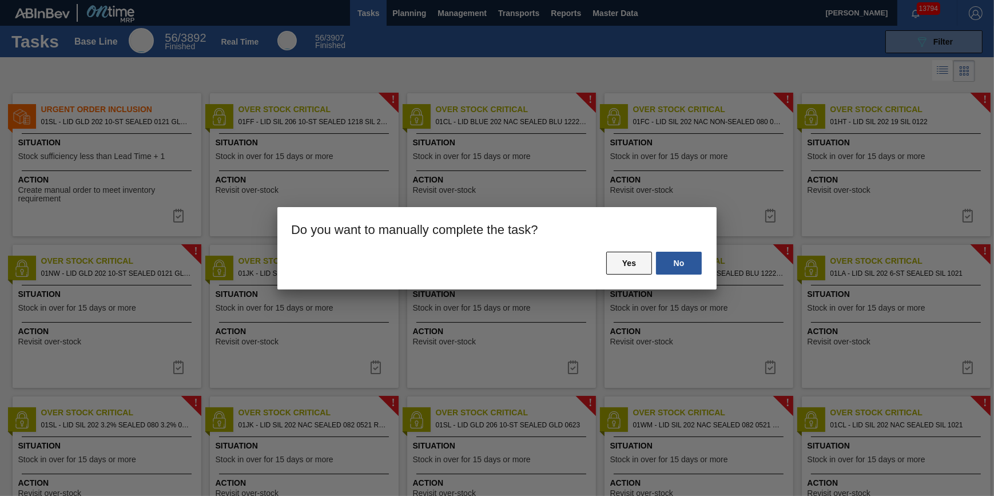
click at [630, 257] on button "Yes" at bounding box center [629, 263] width 46 height 23
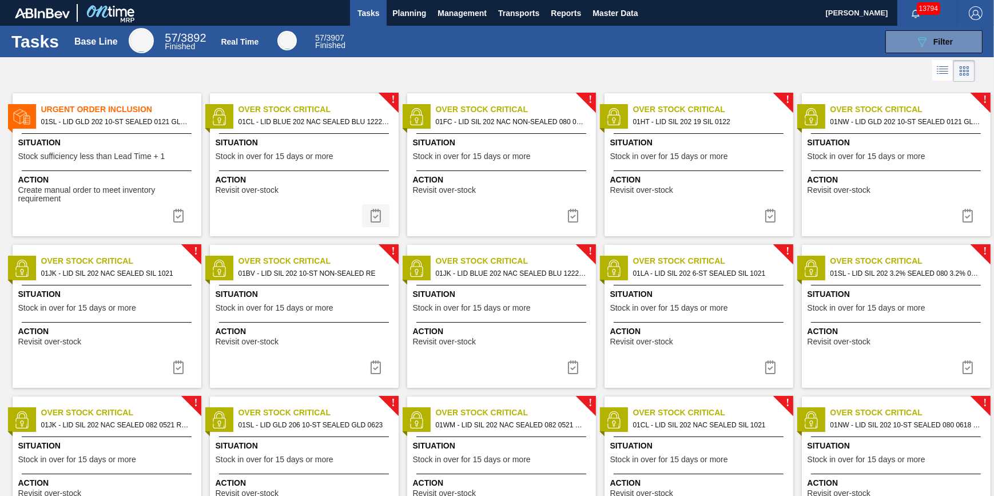
click at [372, 213] on img at bounding box center [376, 216] width 14 height 14
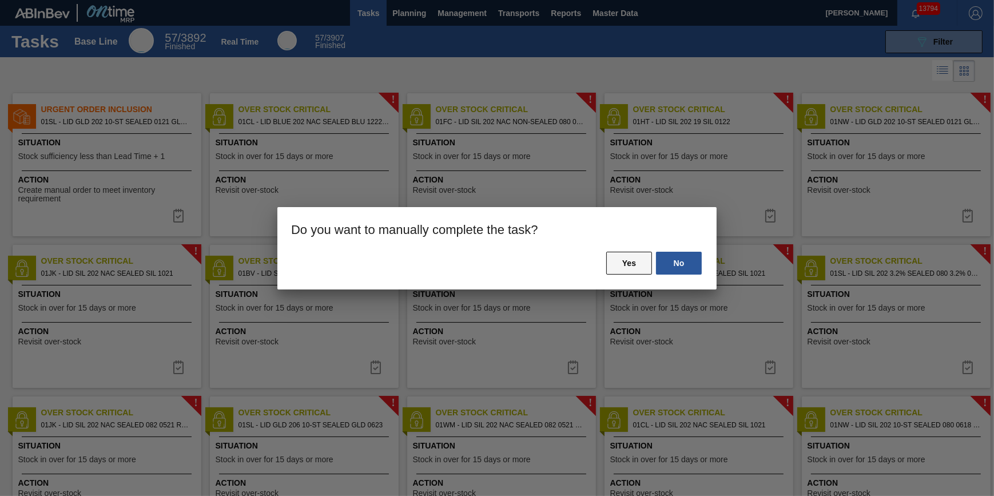
click at [626, 252] on button "Yes" at bounding box center [629, 263] width 46 height 23
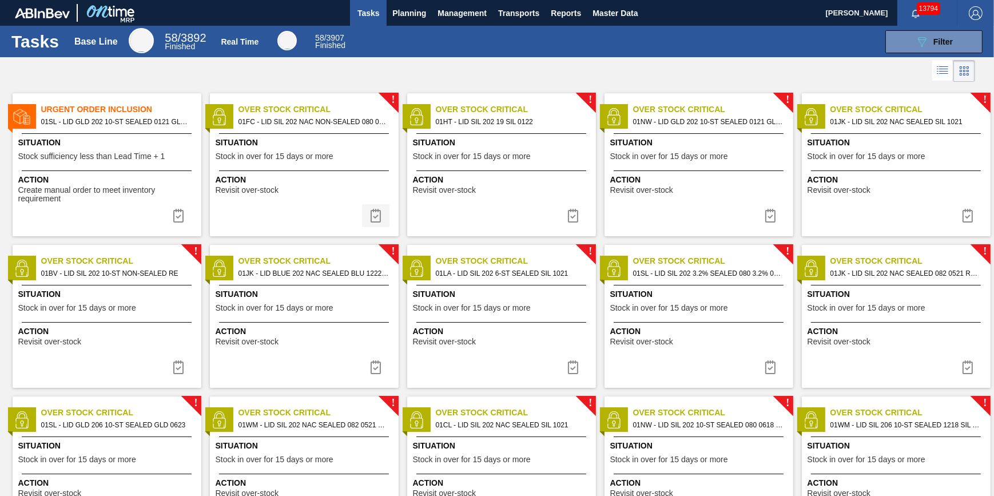
click at [373, 216] on img at bounding box center [376, 216] width 14 height 14
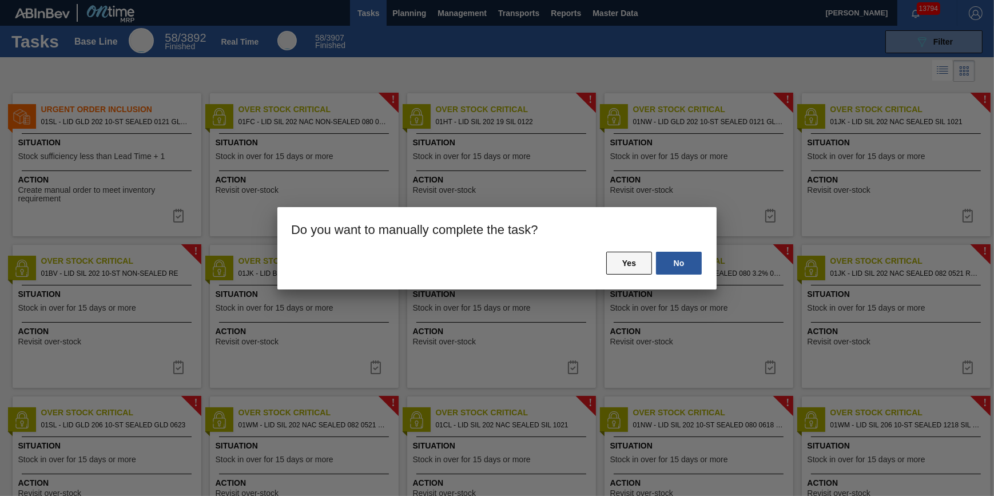
click at [615, 263] on button "Yes" at bounding box center [629, 263] width 46 height 23
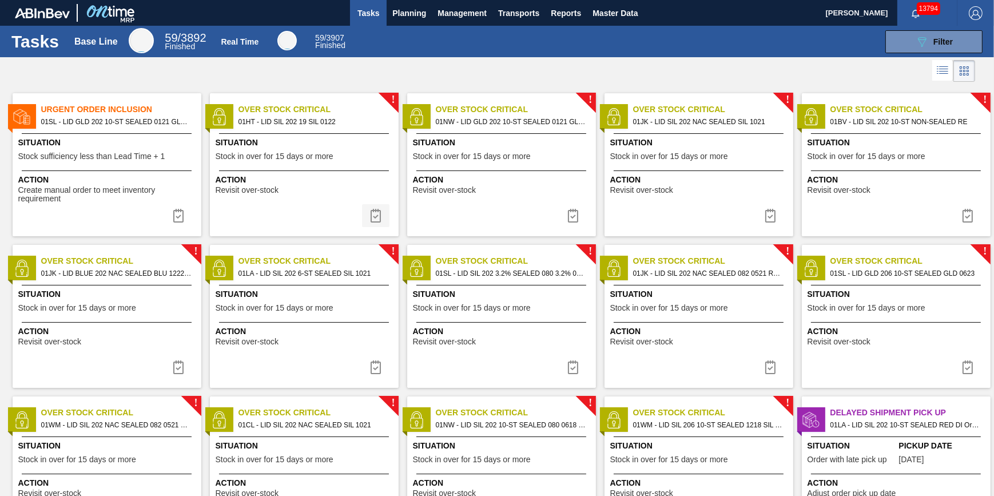
click at [374, 215] on img at bounding box center [376, 216] width 14 height 14
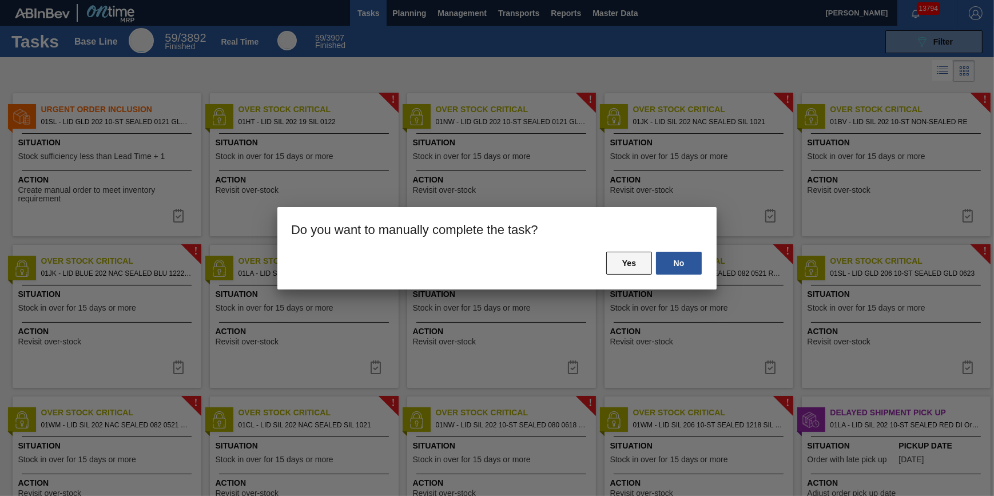
click at [613, 260] on button "Yes" at bounding box center [629, 263] width 46 height 23
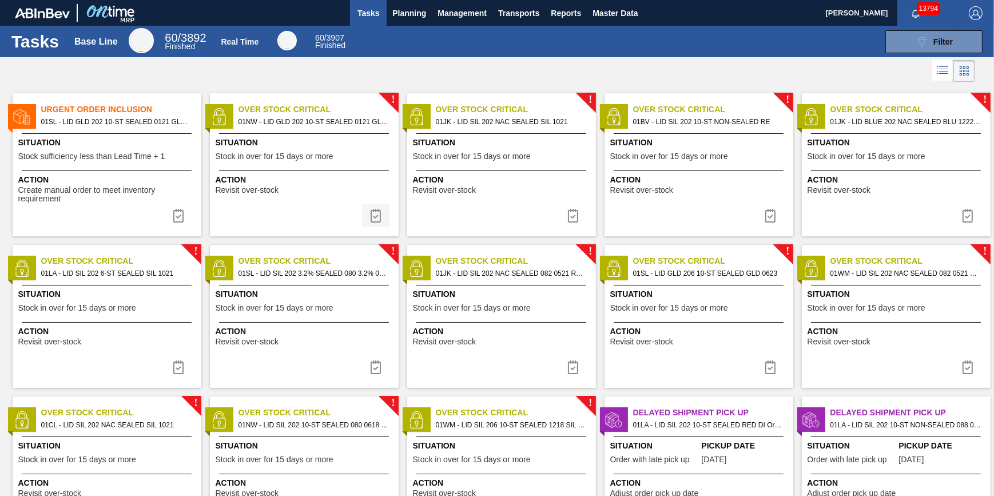
click at [366, 212] on button at bounding box center [375, 215] width 27 height 23
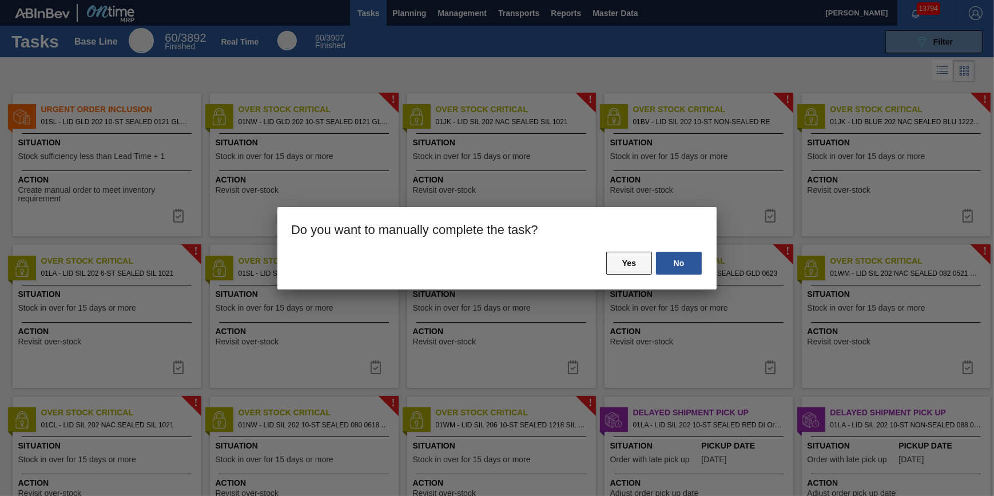
click at [619, 256] on button "Yes" at bounding box center [629, 263] width 46 height 23
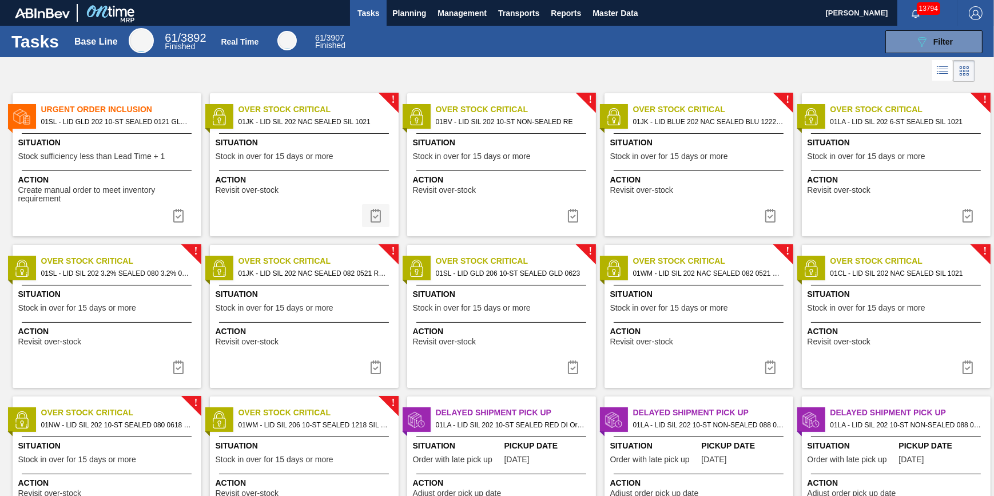
click at [379, 215] on img at bounding box center [376, 216] width 14 height 14
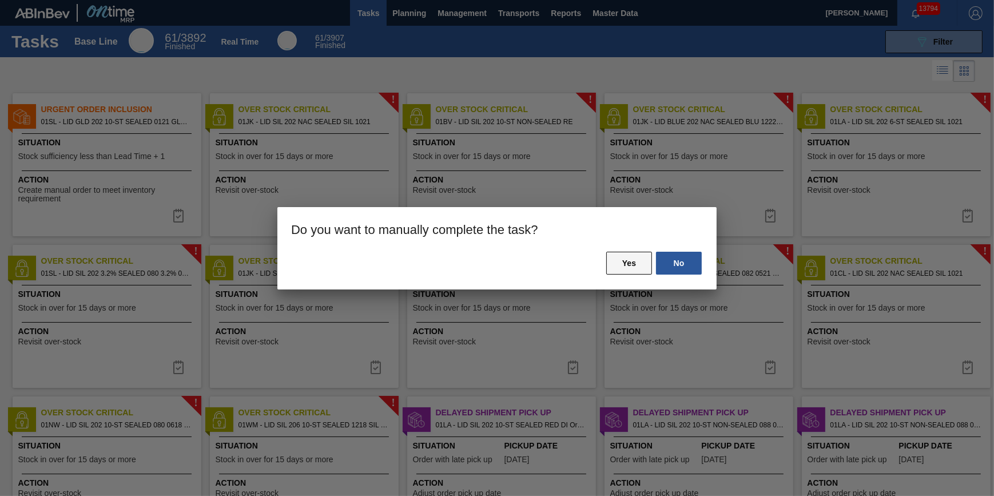
click at [629, 252] on button "Yes" at bounding box center [629, 263] width 46 height 23
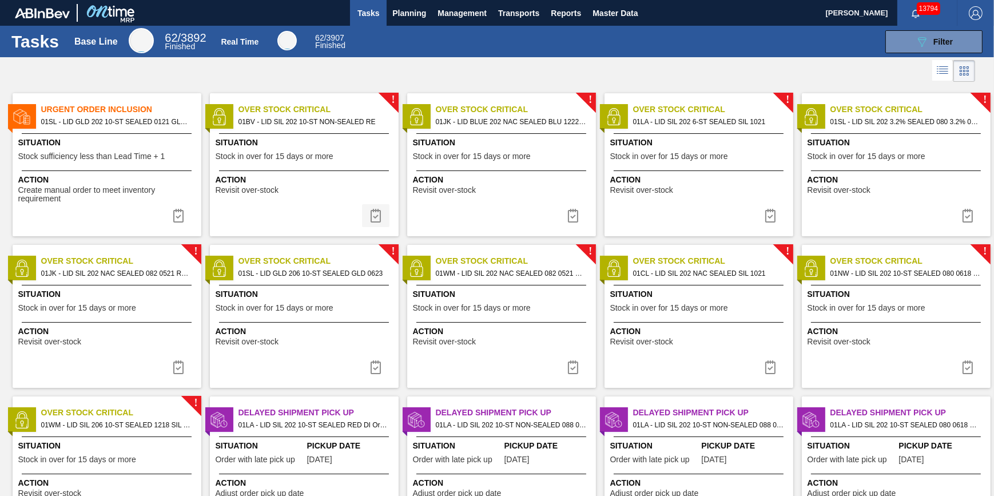
click at [379, 214] on img at bounding box center [376, 216] width 14 height 14
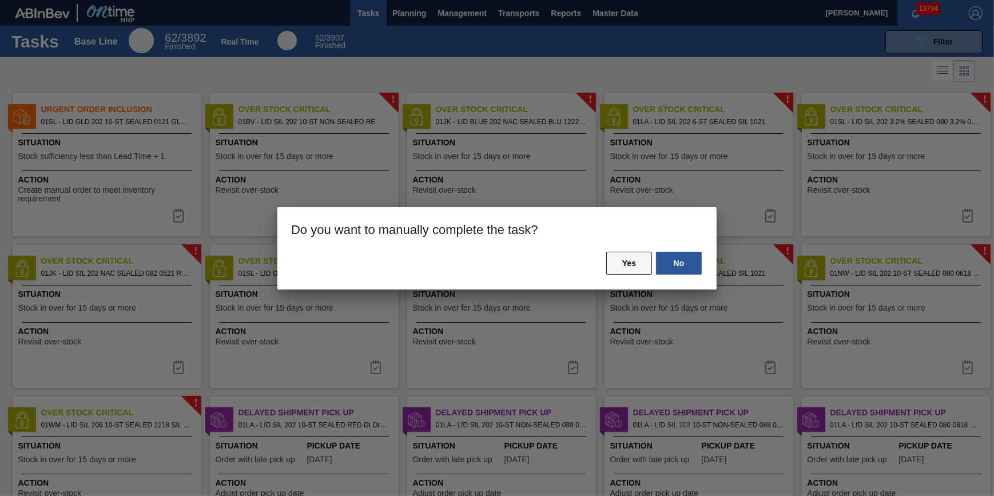
click at [622, 263] on button "Yes" at bounding box center [629, 263] width 46 height 23
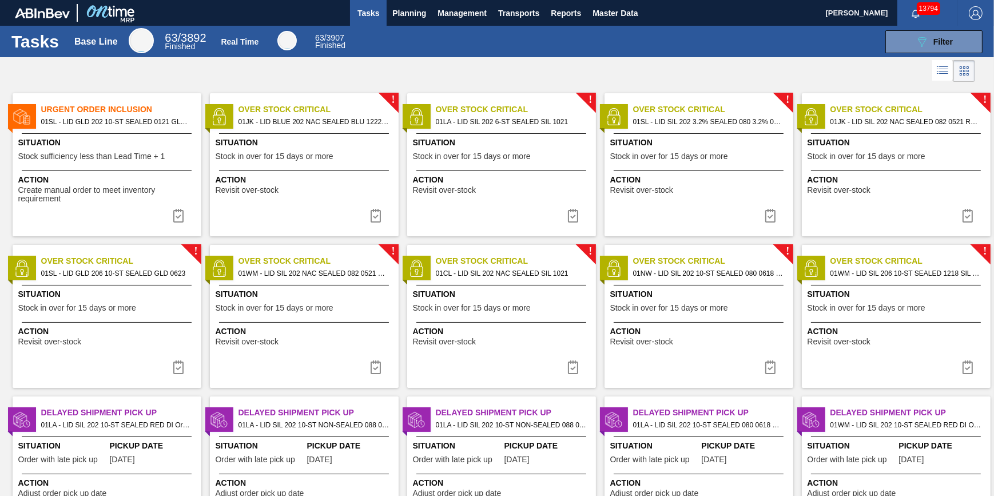
click at [380, 214] on img at bounding box center [376, 216] width 14 height 14
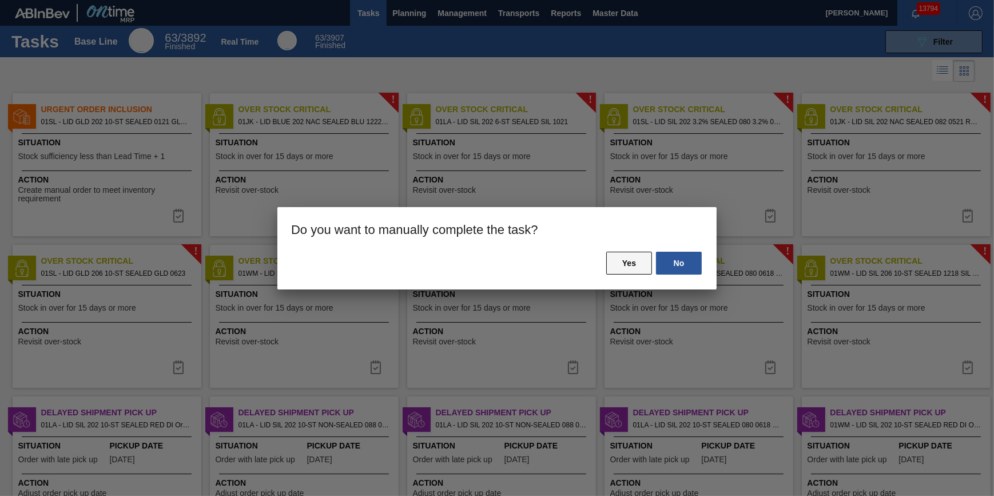
click at [630, 260] on button "Yes" at bounding box center [629, 263] width 46 height 23
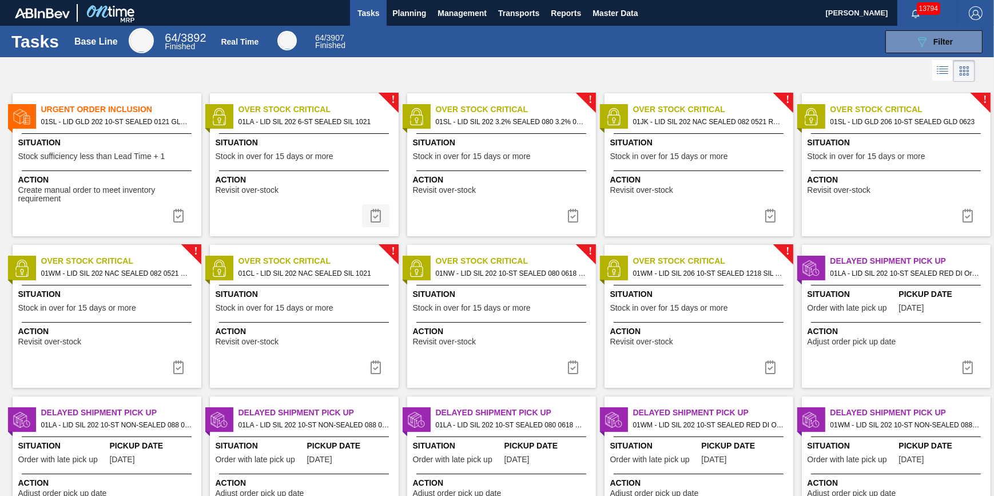
click at [378, 214] on img at bounding box center [376, 216] width 14 height 14
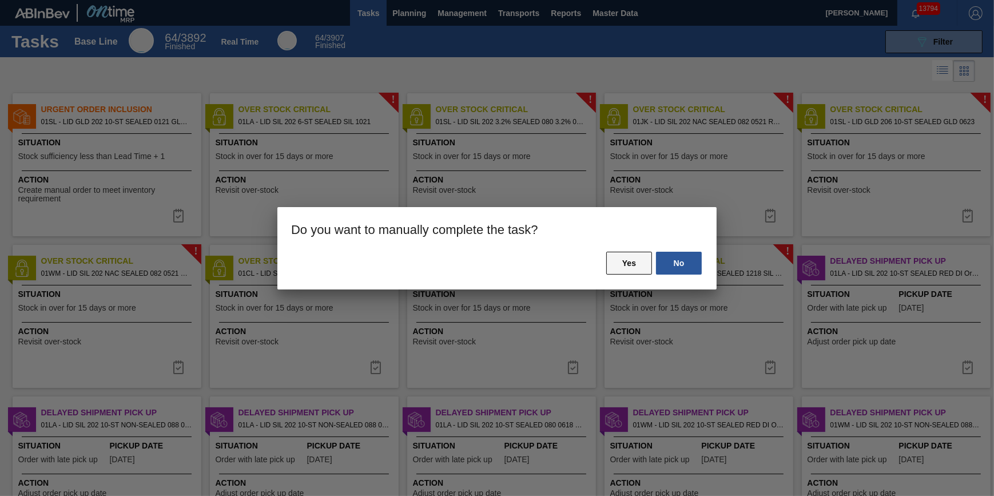
click at [632, 259] on button "Yes" at bounding box center [629, 263] width 46 height 23
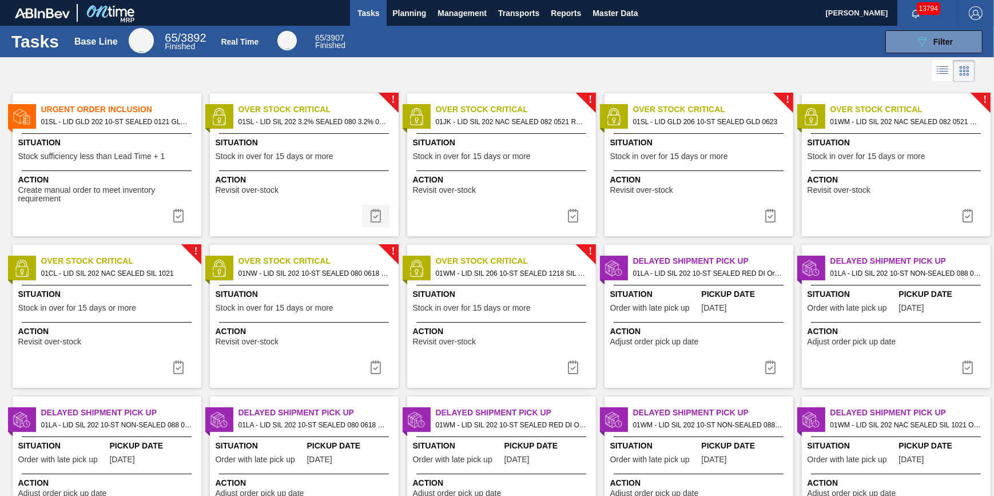
click at [376, 215] on img at bounding box center [376, 216] width 14 height 14
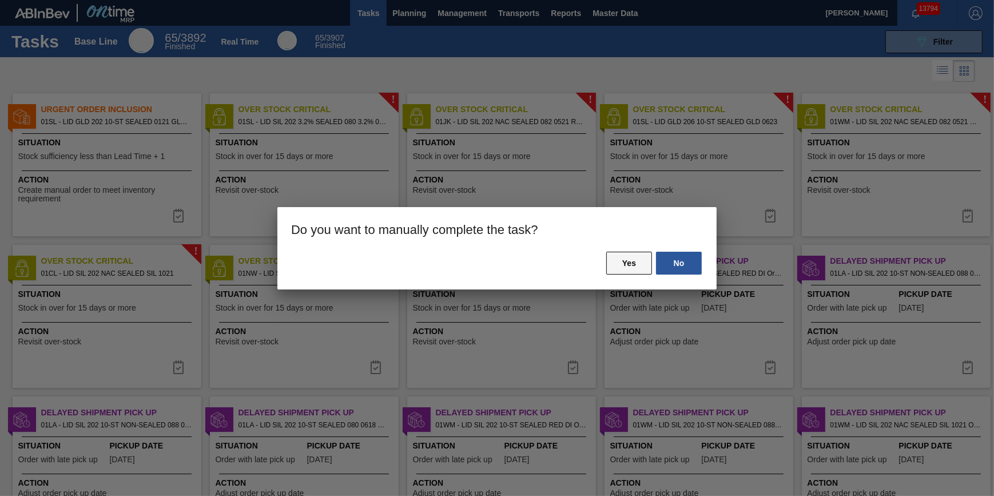
click at [629, 261] on button "Yes" at bounding box center [629, 263] width 46 height 23
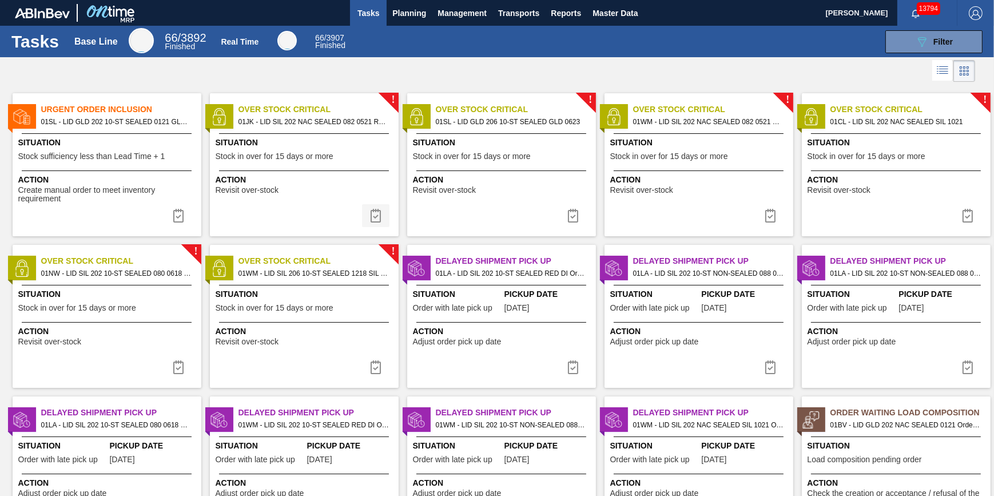
click at [378, 217] on img at bounding box center [376, 216] width 14 height 14
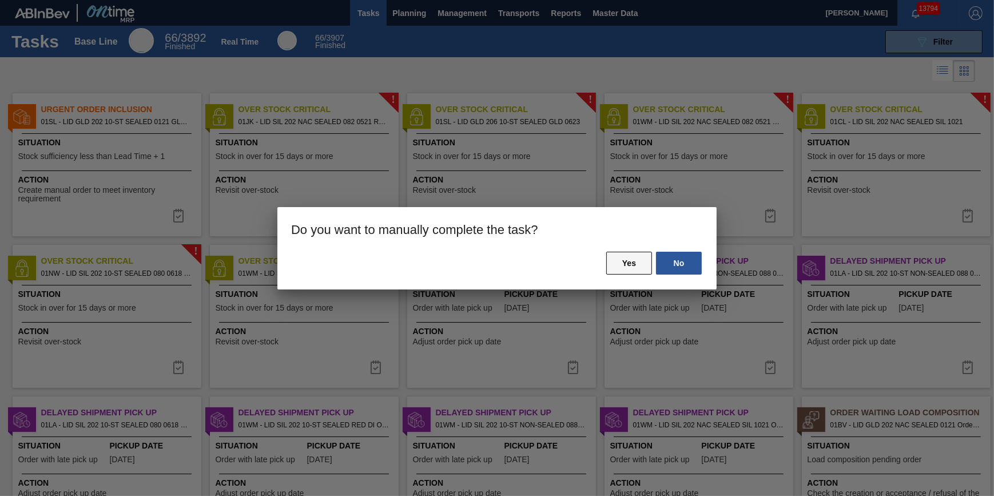
click at [610, 266] on button "Yes" at bounding box center [629, 263] width 46 height 23
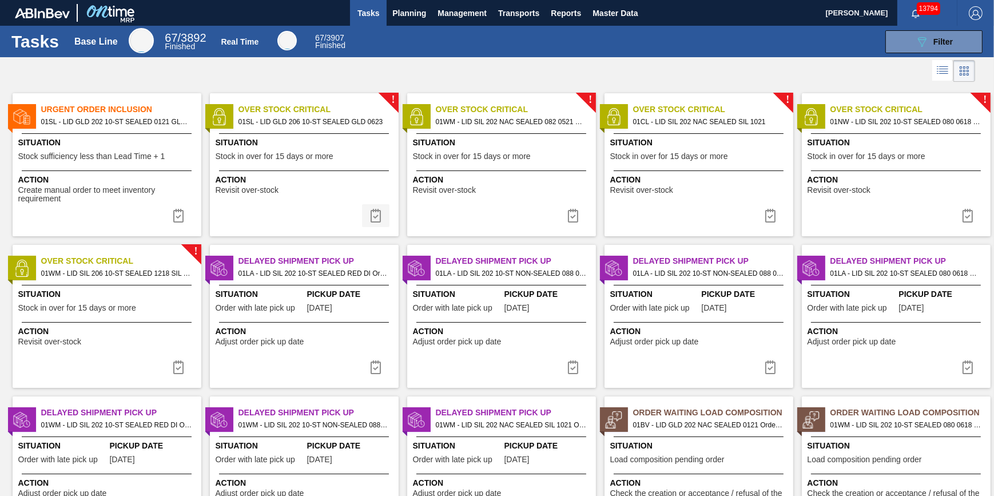
click at [382, 215] on button at bounding box center [375, 215] width 27 height 23
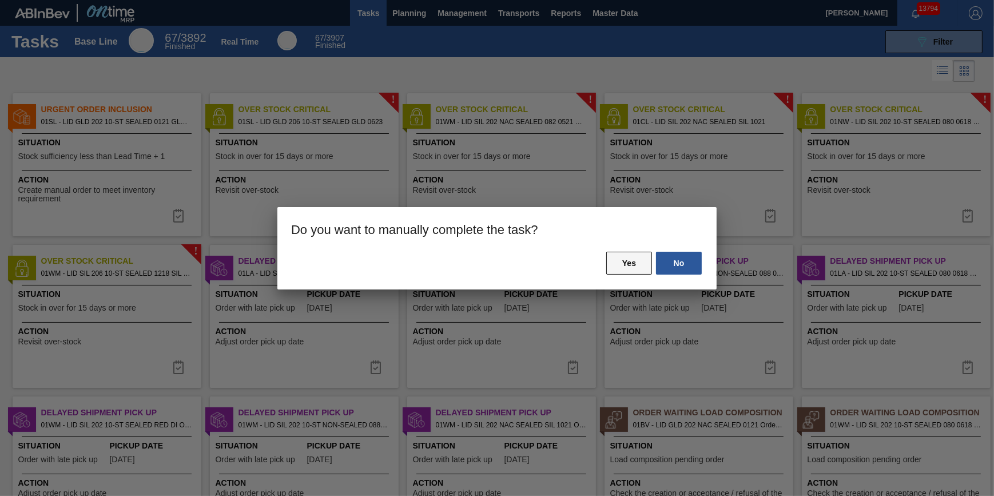
click at [616, 264] on button "Yes" at bounding box center [629, 263] width 46 height 23
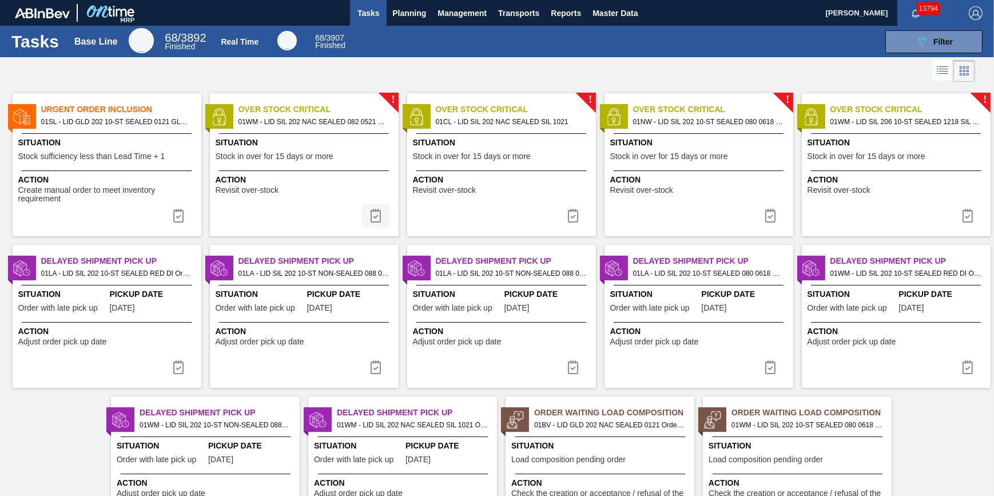
click at [371, 209] on img at bounding box center [376, 216] width 14 height 14
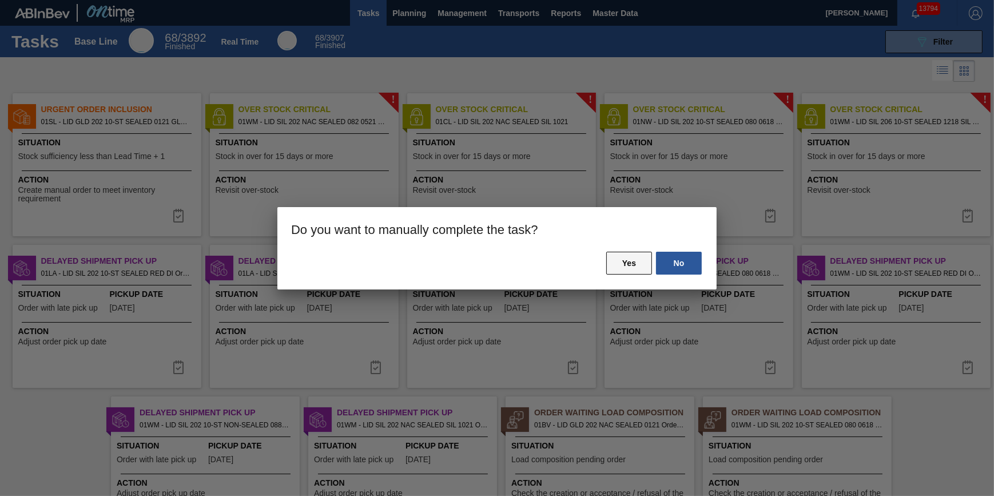
click at [618, 259] on button "Yes" at bounding box center [629, 263] width 46 height 23
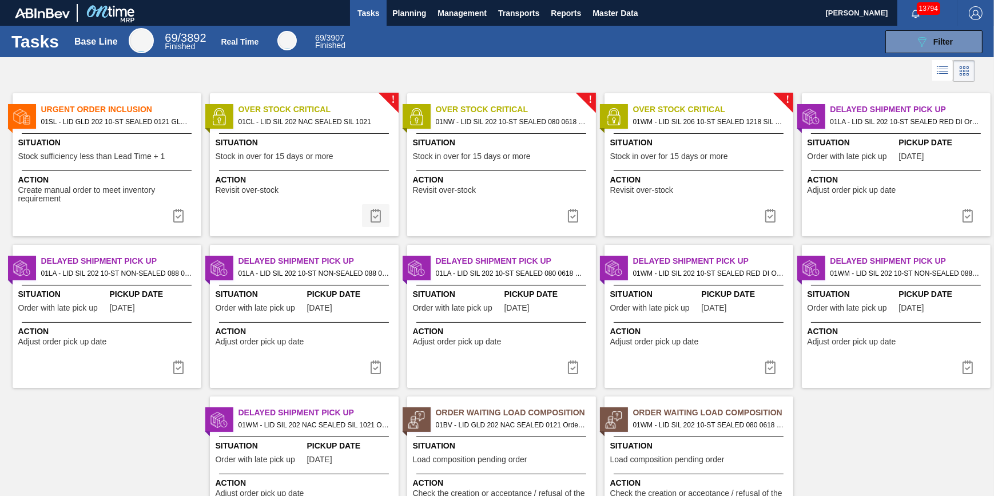
click at [378, 209] on img at bounding box center [376, 216] width 14 height 14
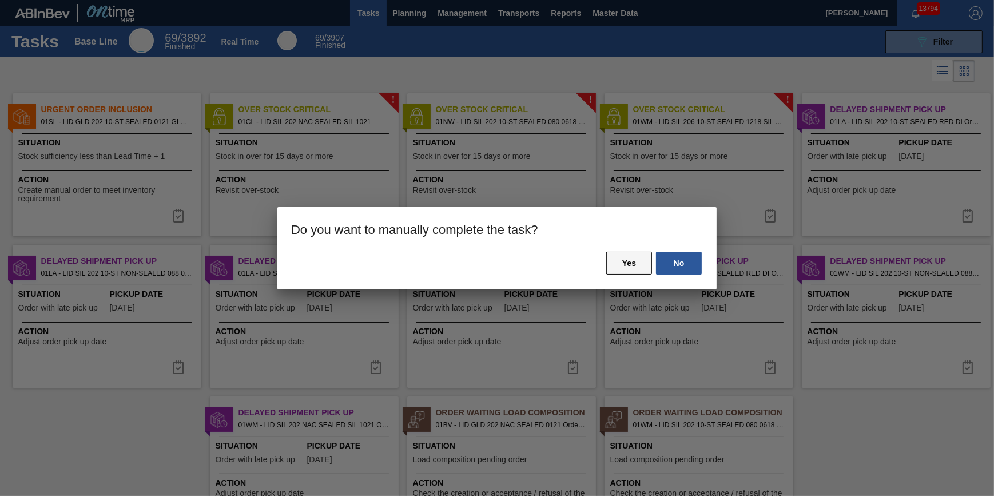
click at [614, 259] on button "Yes" at bounding box center [629, 263] width 46 height 23
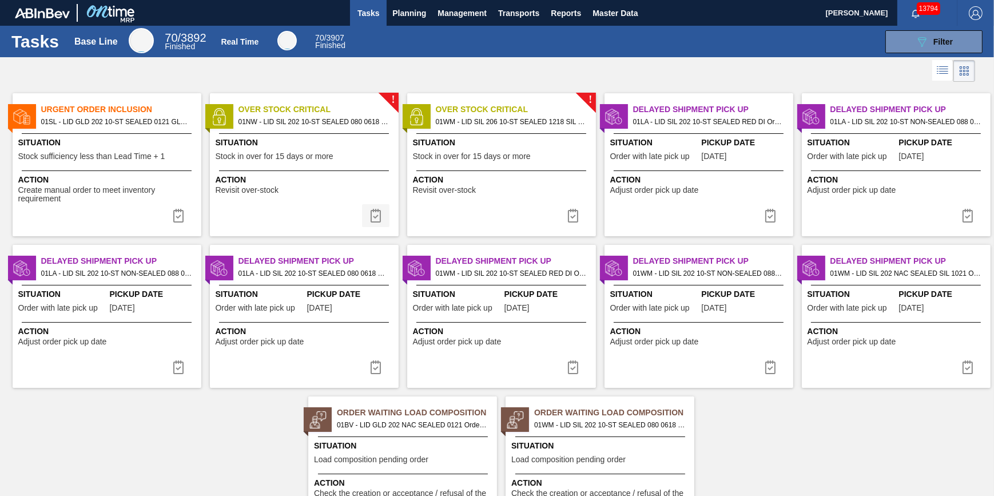
click at [372, 219] on img at bounding box center [376, 216] width 14 height 14
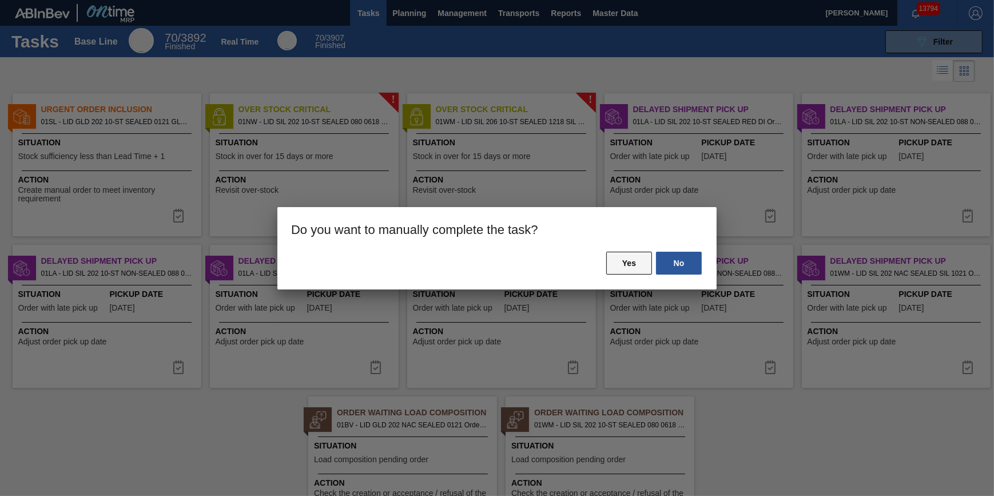
click at [627, 268] on button "Yes" at bounding box center [629, 263] width 46 height 23
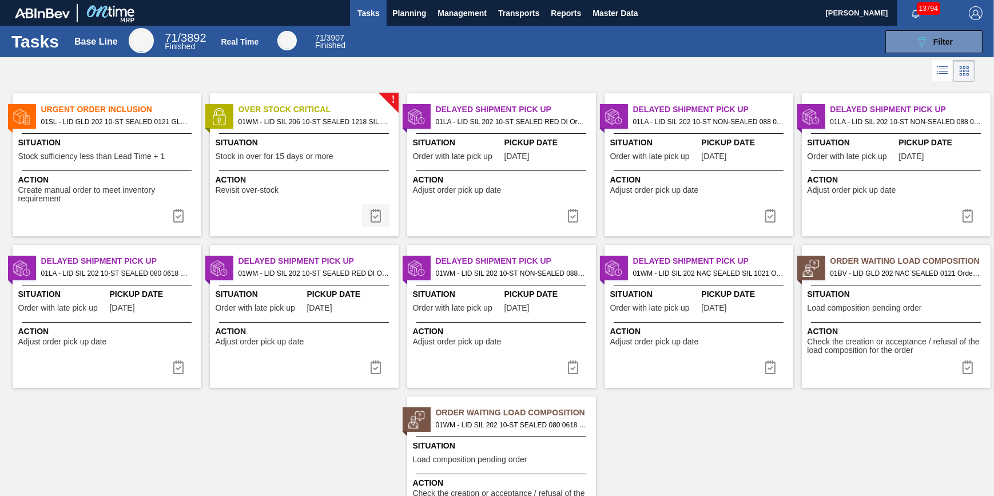
click at [382, 213] on button at bounding box center [375, 215] width 27 height 23
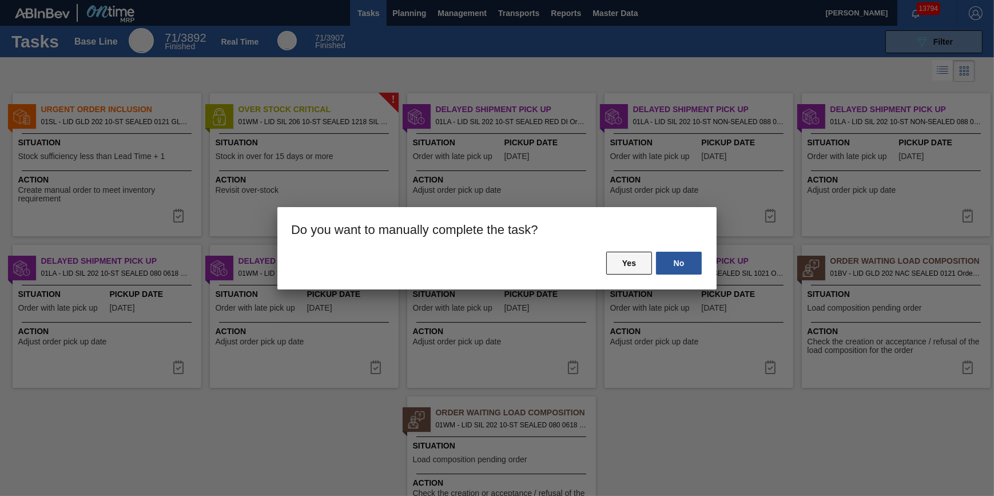
click at [624, 271] on button "Yes" at bounding box center [629, 263] width 46 height 23
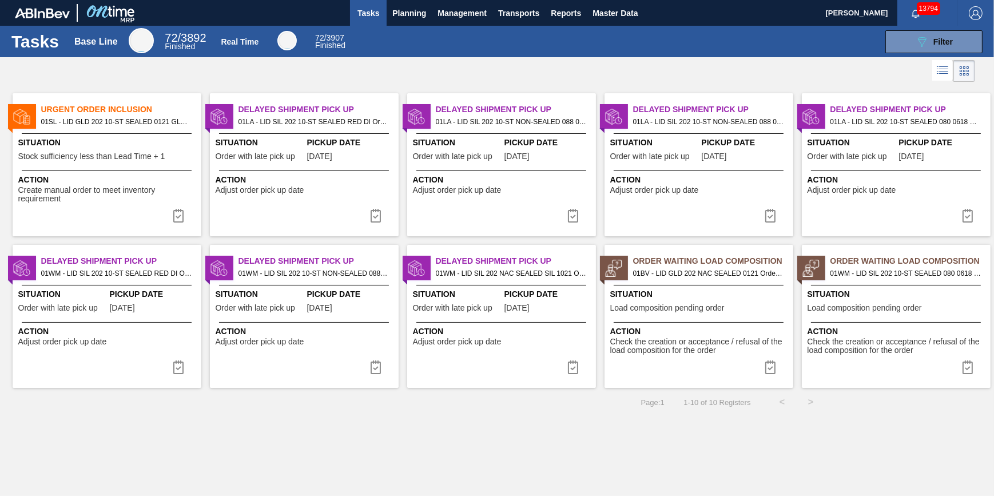
click at [73, 132] on div "Urgent Order Inclusion 01SL - LID GLD 202 10-ST SEALED 0121 GLD BALL 0 Situatio…" at bounding box center [107, 164] width 189 height 143
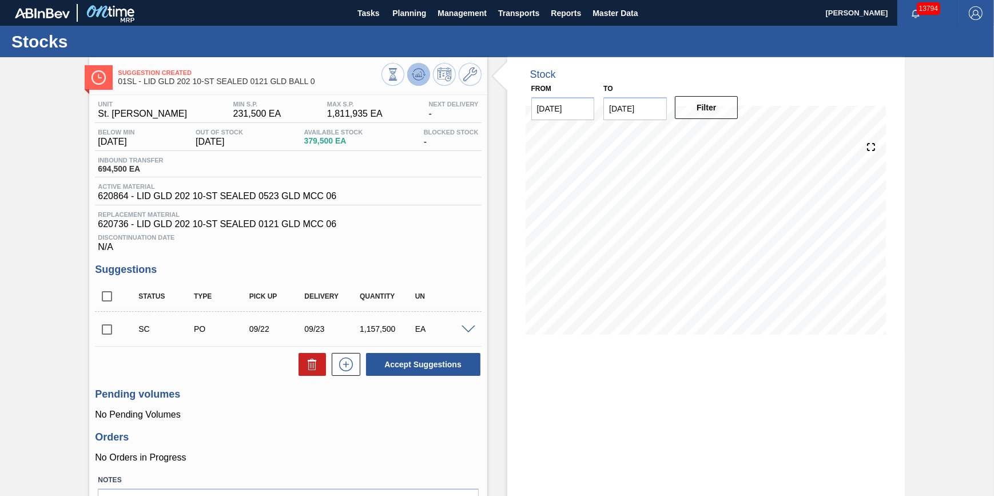
click at [424, 83] on button at bounding box center [418, 74] width 23 height 23
click at [376, 27] on div "Stocks" at bounding box center [497, 41] width 994 height 31
click at [372, 23] on button "Tasks" at bounding box center [368, 13] width 37 height 26
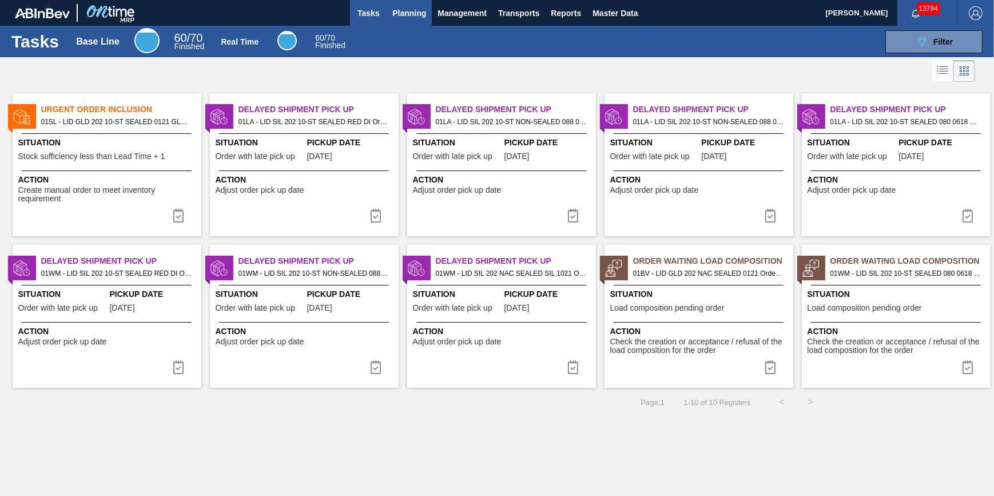
click at [425, 22] on button "Planning" at bounding box center [409, 13] width 45 height 26
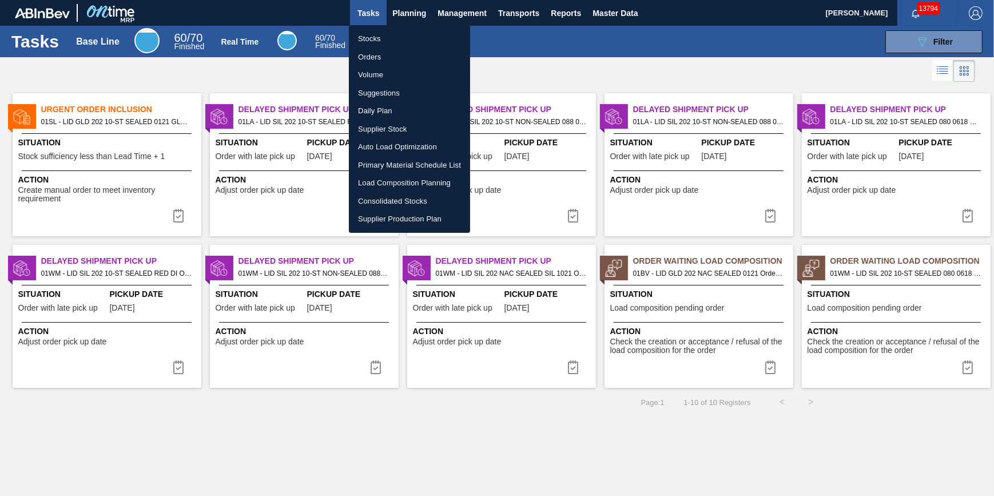
click at [417, 45] on li "Stocks" at bounding box center [409, 39] width 121 height 18
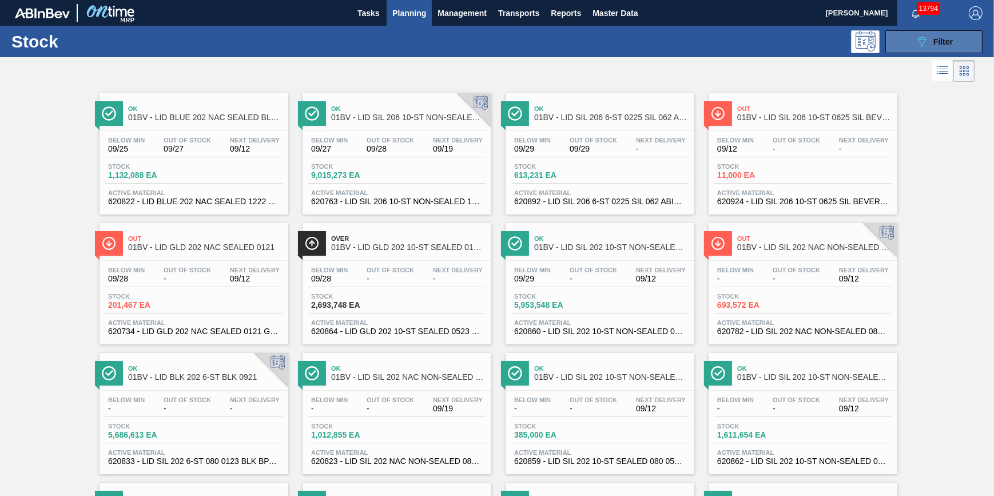
click at [965, 34] on button "089F7B8B-B2A5-4AFE-B5C0-19BA573D28AC Filter" at bounding box center [934, 41] width 97 height 23
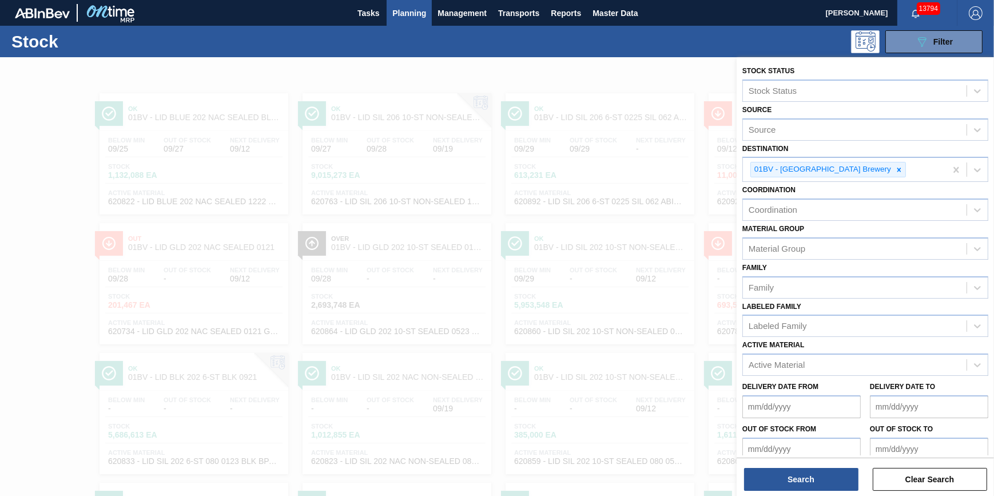
click at [465, 80] on div at bounding box center [497, 305] width 994 height 496
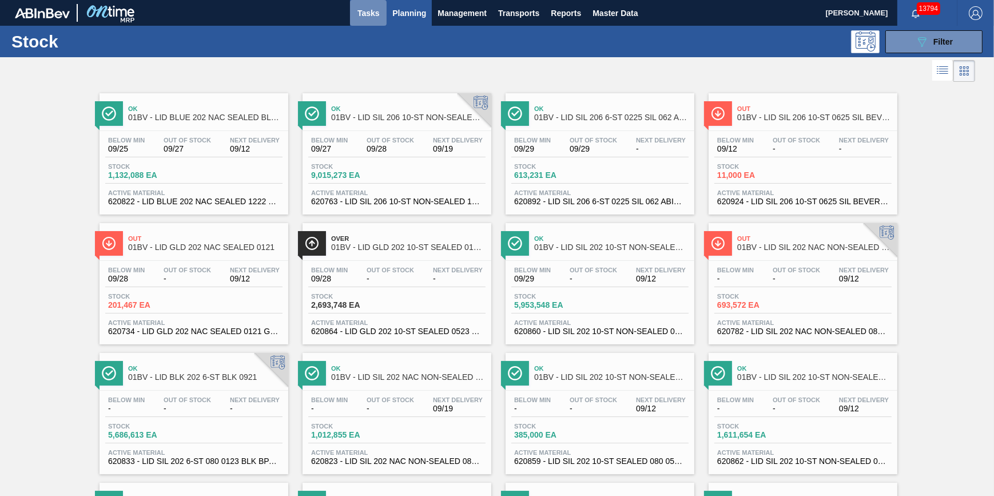
click at [376, 14] on span "Tasks" at bounding box center [368, 13] width 25 height 14
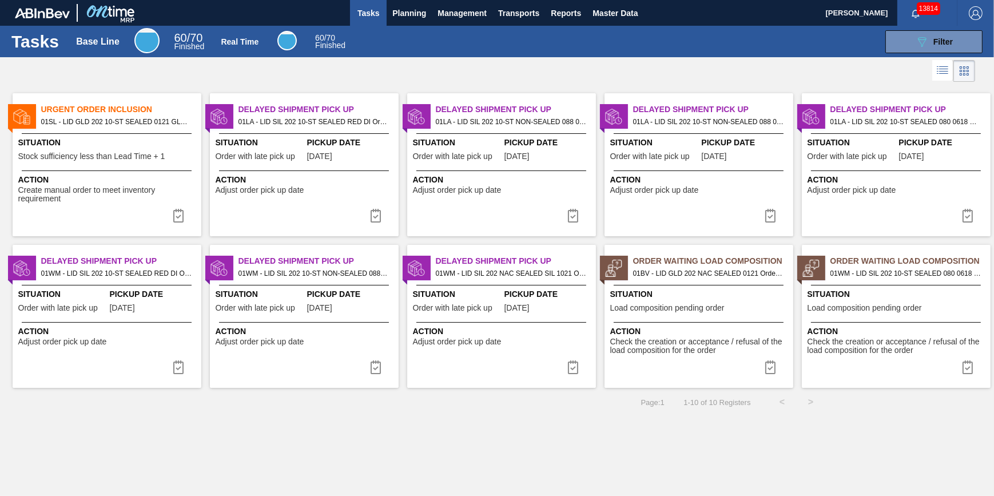
click at [176, 176] on span "Action" at bounding box center [108, 180] width 180 height 12
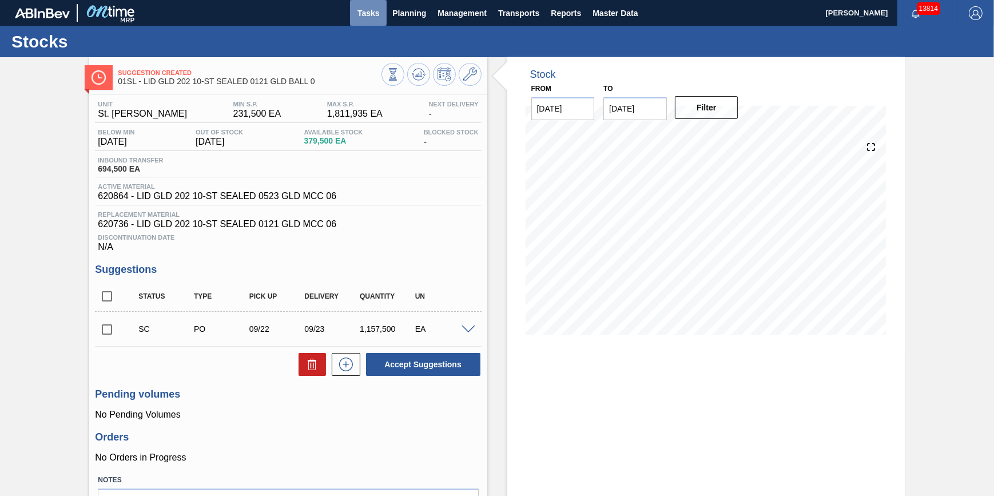
click at [383, 11] on button "Tasks" at bounding box center [368, 13] width 37 height 26
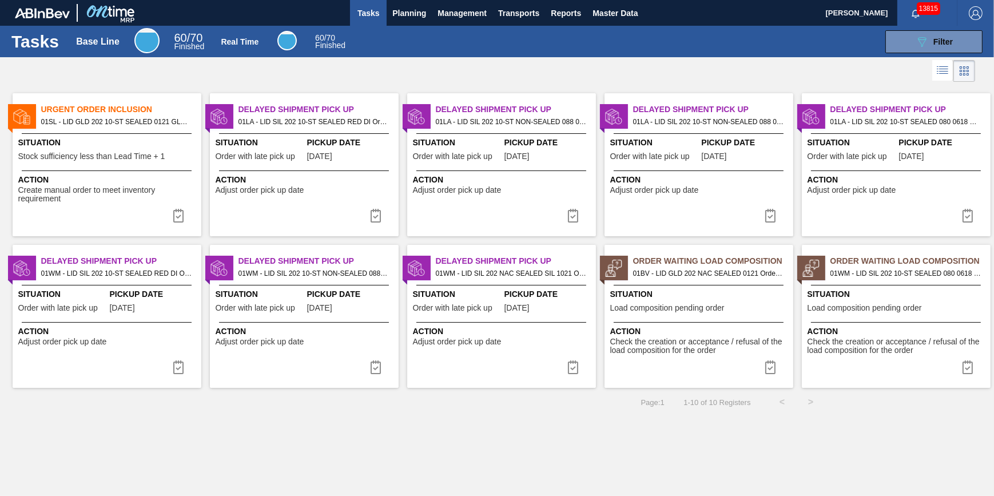
click at [365, 19] on button "Tasks" at bounding box center [368, 13] width 37 height 26
click at [400, 15] on span "Planning" at bounding box center [409, 13] width 34 height 14
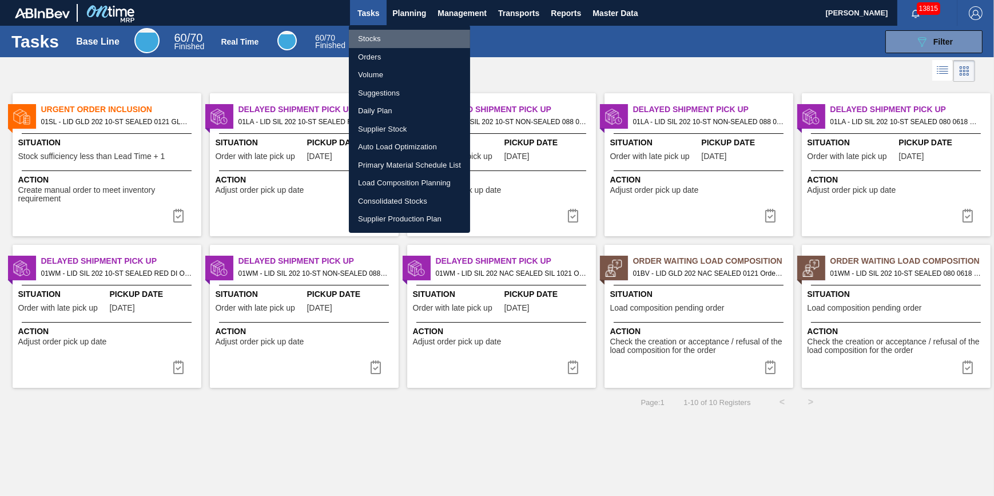
click at [399, 33] on li "Stocks" at bounding box center [409, 39] width 121 height 18
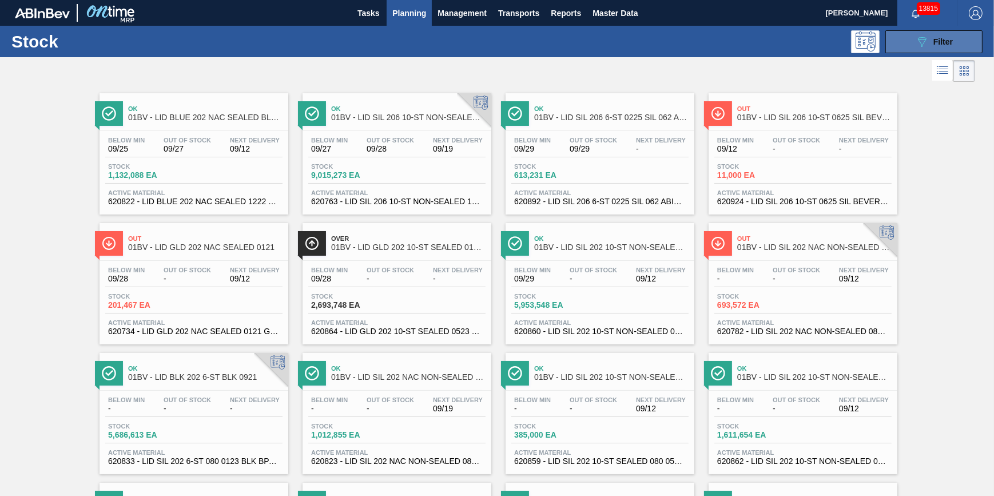
click at [915, 36] on icon "089F7B8B-B2A5-4AFE-B5C0-19BA573D28AC" at bounding box center [922, 42] width 14 height 14
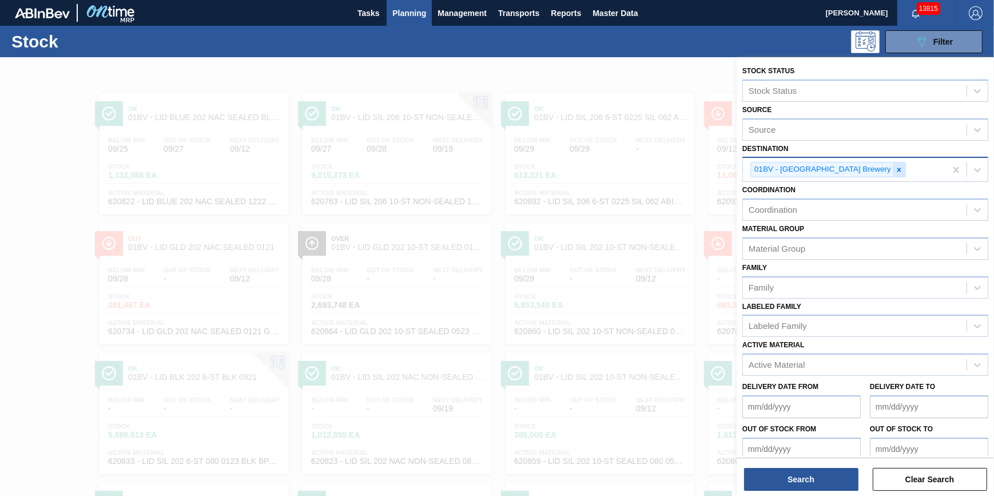
click at [895, 168] on icon at bounding box center [899, 170] width 8 height 8
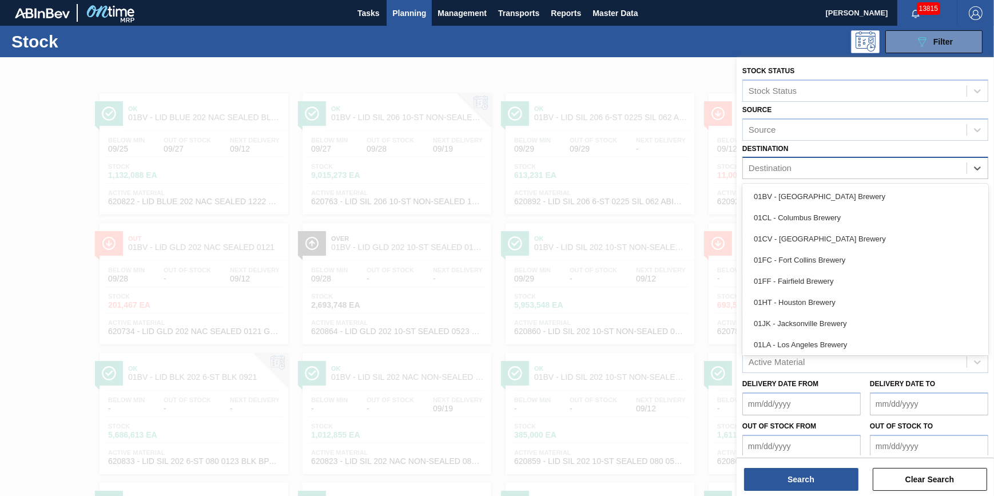
click at [861, 169] on div "Destination" at bounding box center [855, 168] width 224 height 17
drag, startPoint x: 841, startPoint y: 220, endPoint x: 826, endPoint y: 278, distance: 60.4
click at [841, 219] on div "01CL - Columbus Brewery" at bounding box center [866, 217] width 246 height 21
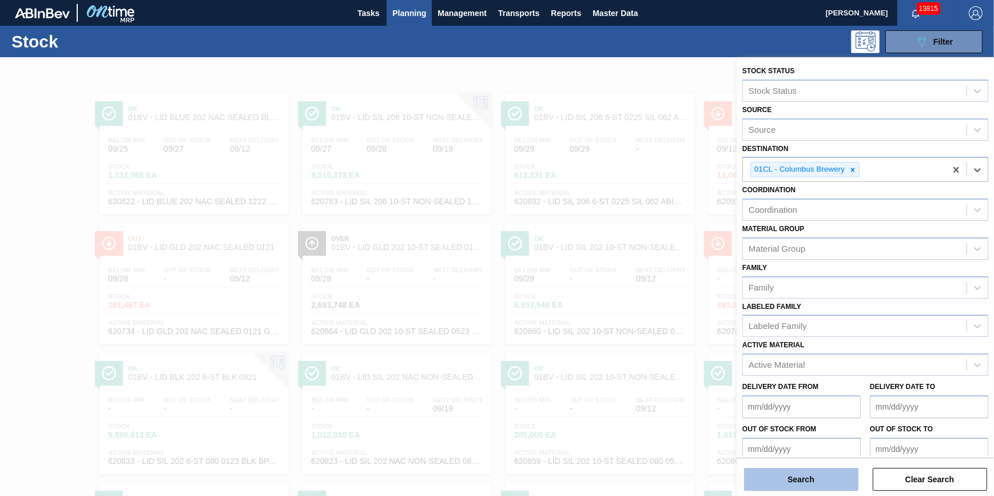
click at [803, 476] on button "Search" at bounding box center [801, 479] width 114 height 23
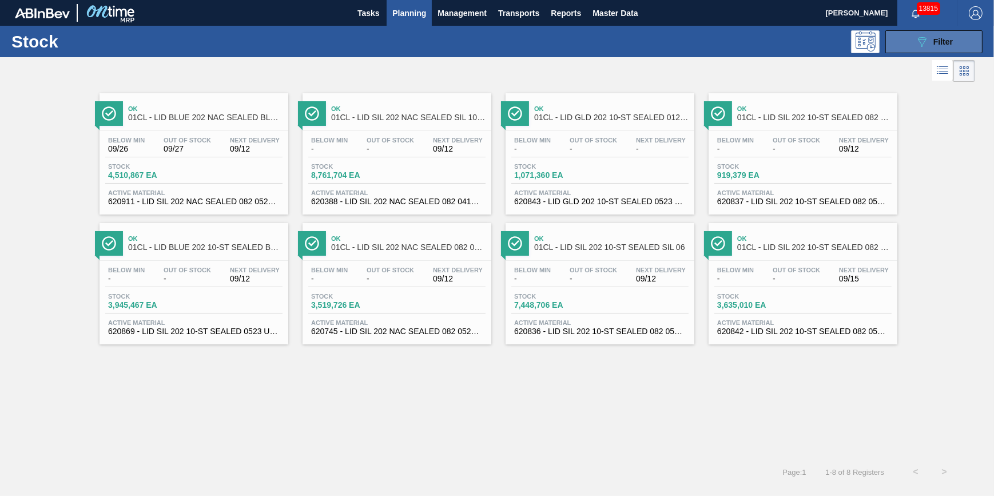
click at [905, 40] on button "089F7B8B-B2A5-4AFE-B5C0-19BA573D28AC Filter" at bounding box center [934, 41] width 97 height 23
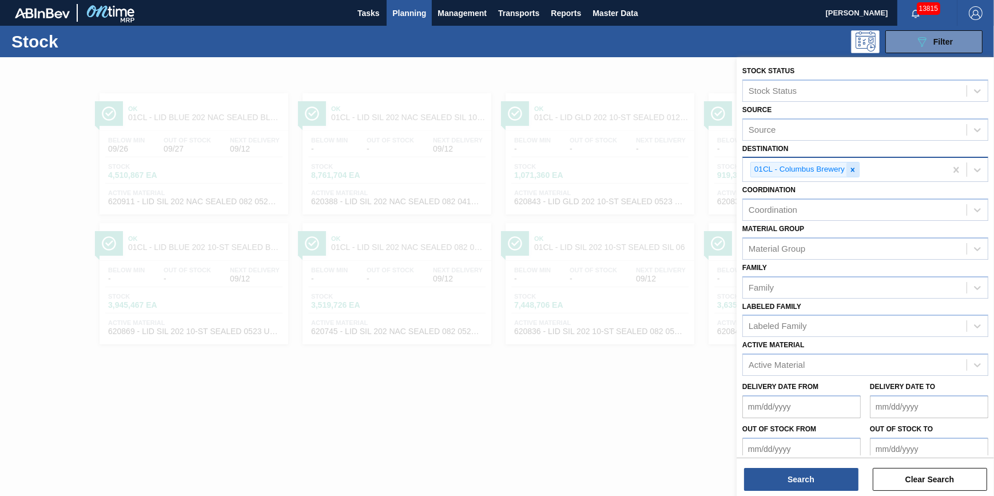
click at [852, 166] on icon at bounding box center [853, 170] width 8 height 8
click at [852, 166] on div "Destination" at bounding box center [855, 168] width 224 height 17
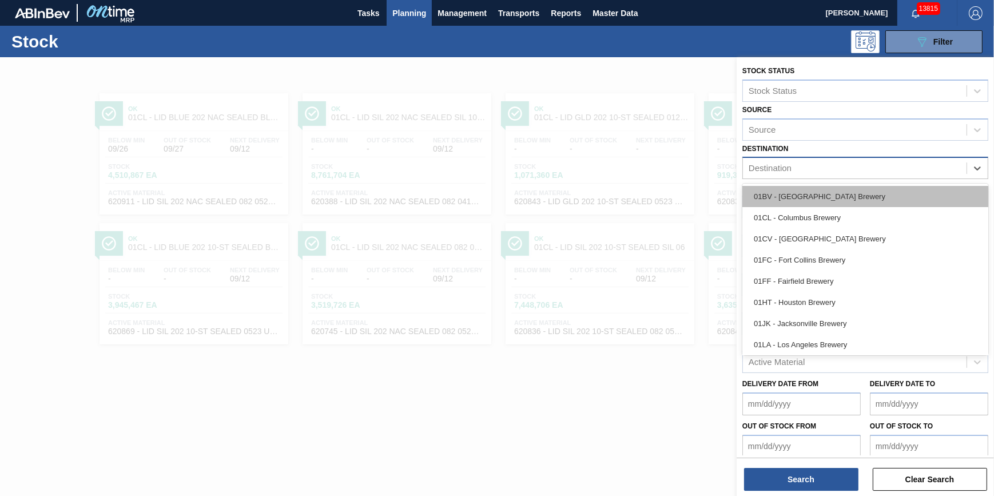
click at [842, 193] on div "01BV - [GEOGRAPHIC_DATA] Brewery" at bounding box center [866, 196] width 246 height 21
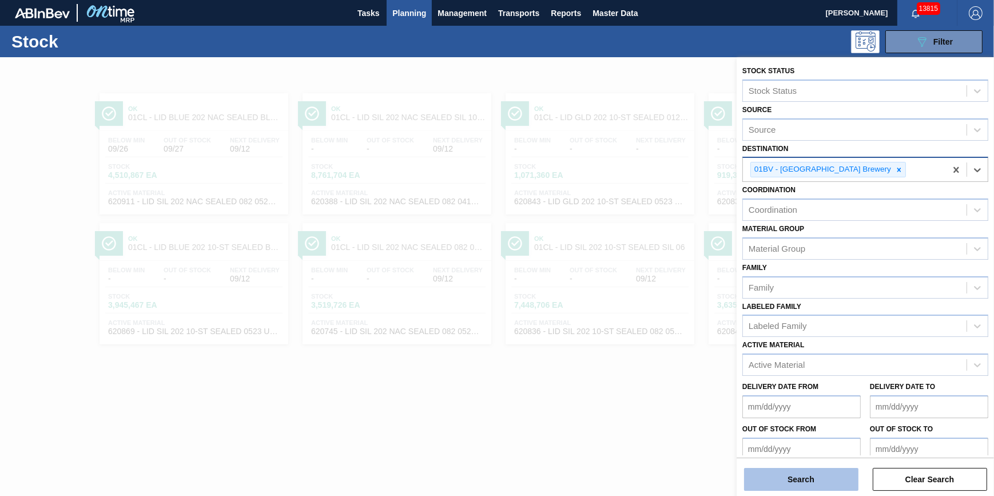
click at [786, 472] on button "Search" at bounding box center [801, 479] width 114 height 23
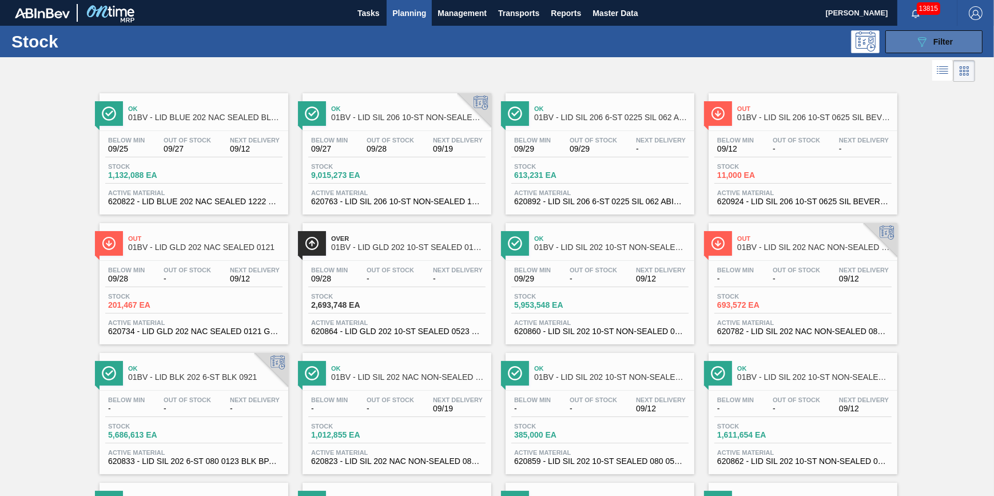
click at [928, 46] on div "089F7B8B-B2A5-4AFE-B5C0-19BA573D28AC Filter" at bounding box center [934, 42] width 38 height 14
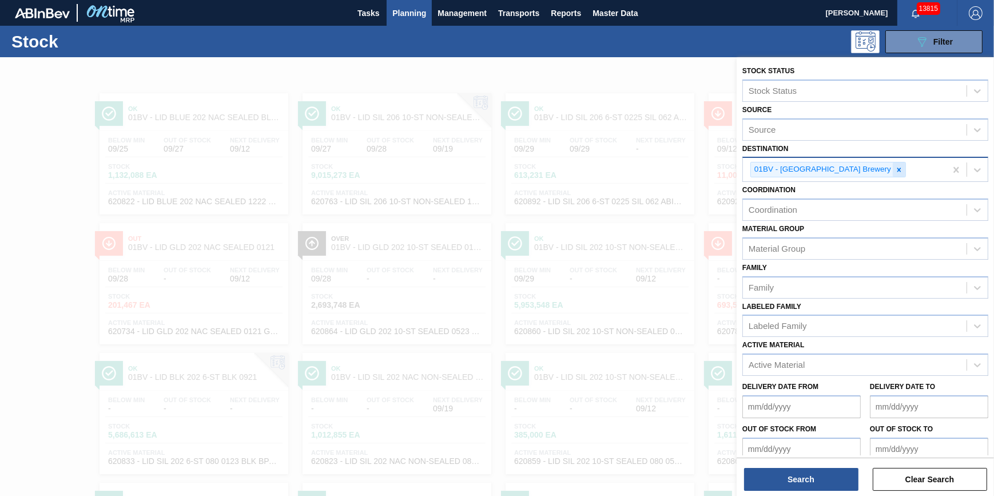
click at [895, 172] on icon at bounding box center [899, 170] width 8 height 8
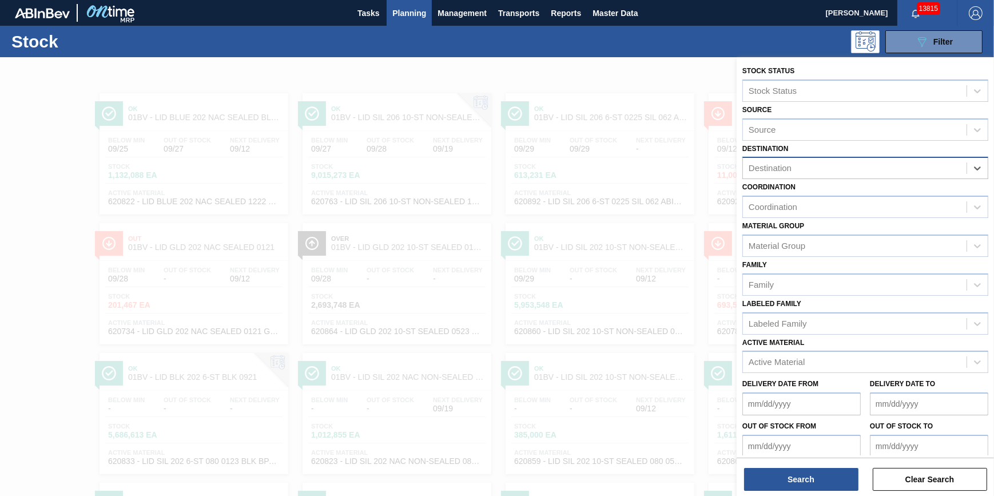
click at [862, 172] on div "Destination" at bounding box center [855, 168] width 224 height 17
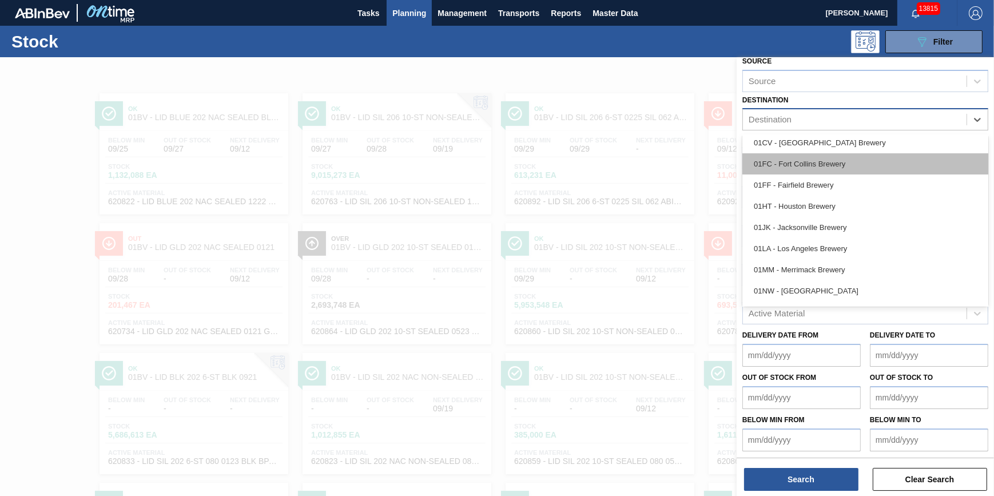
scroll to position [86, 0]
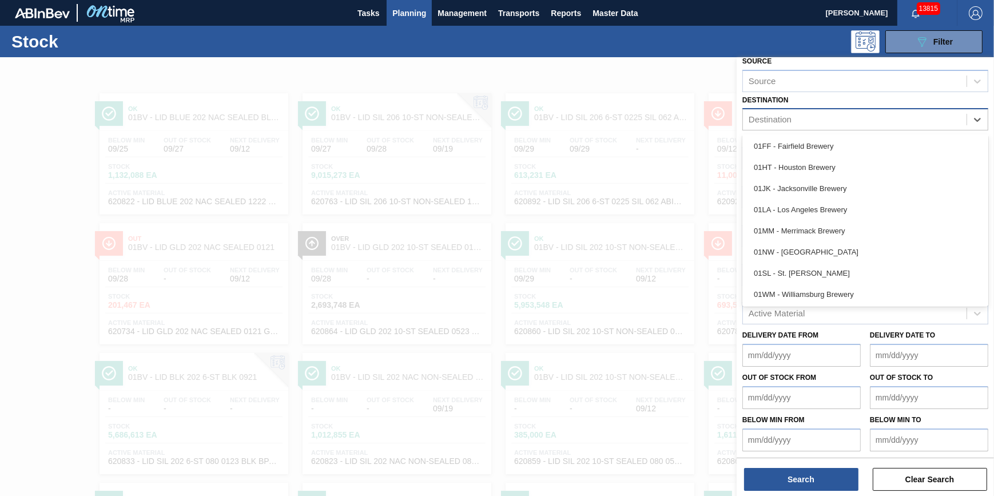
click at [621, 57] on div at bounding box center [497, 305] width 994 height 496
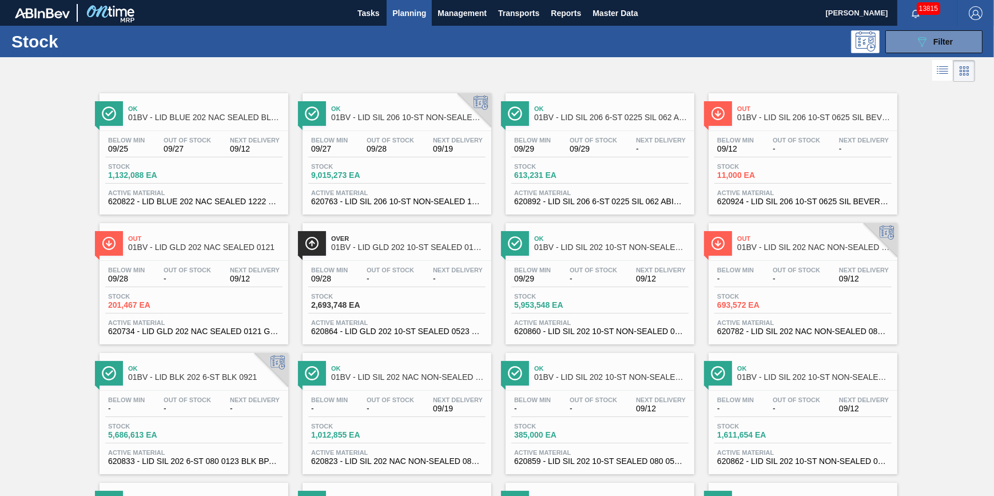
click at [414, 25] on button "Planning" at bounding box center [409, 13] width 45 height 26
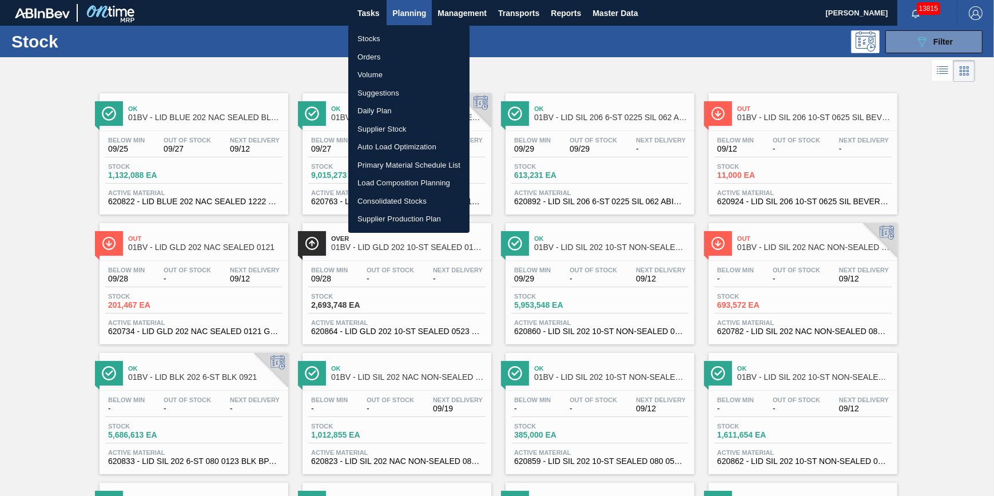
click at [403, 37] on li "Stocks" at bounding box center [408, 39] width 121 height 18
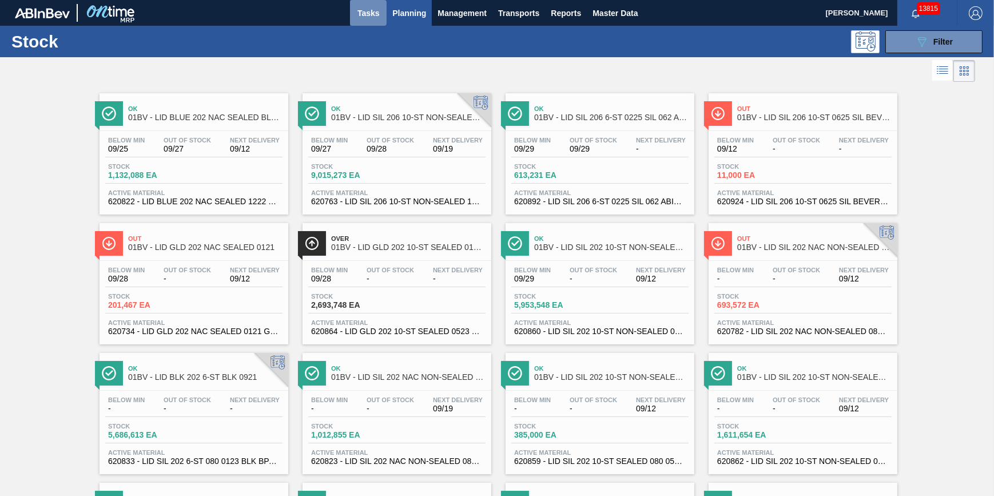
click at [370, 21] on button "Tasks" at bounding box center [368, 13] width 37 height 26
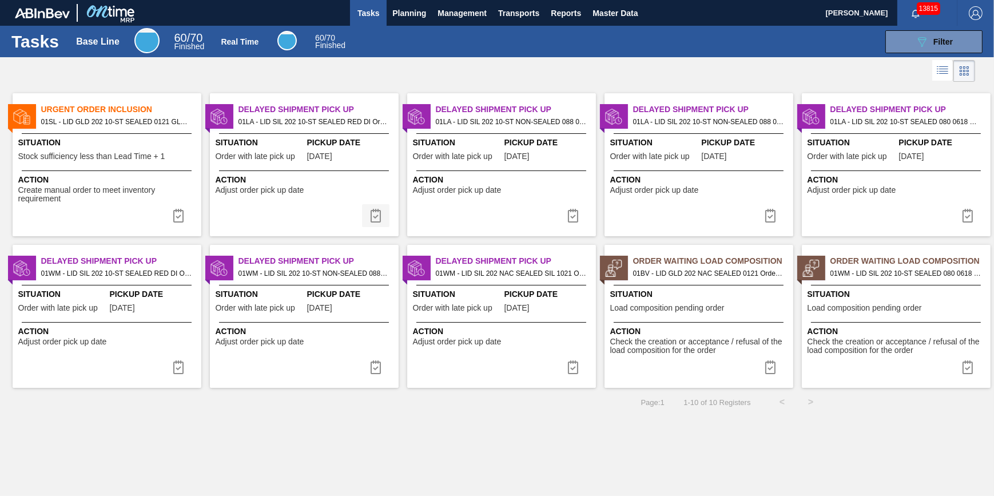
click at [375, 212] on img at bounding box center [376, 216] width 14 height 14
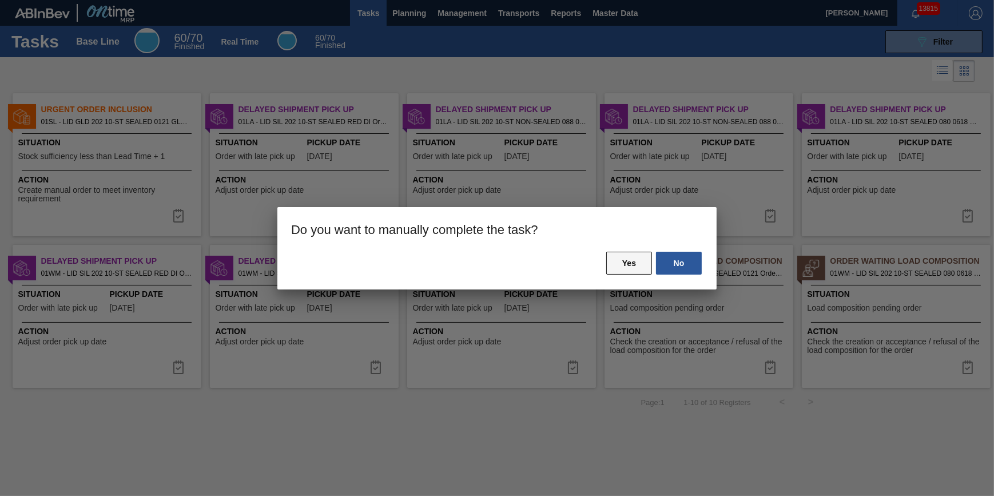
click at [622, 260] on button "Yes" at bounding box center [629, 263] width 46 height 23
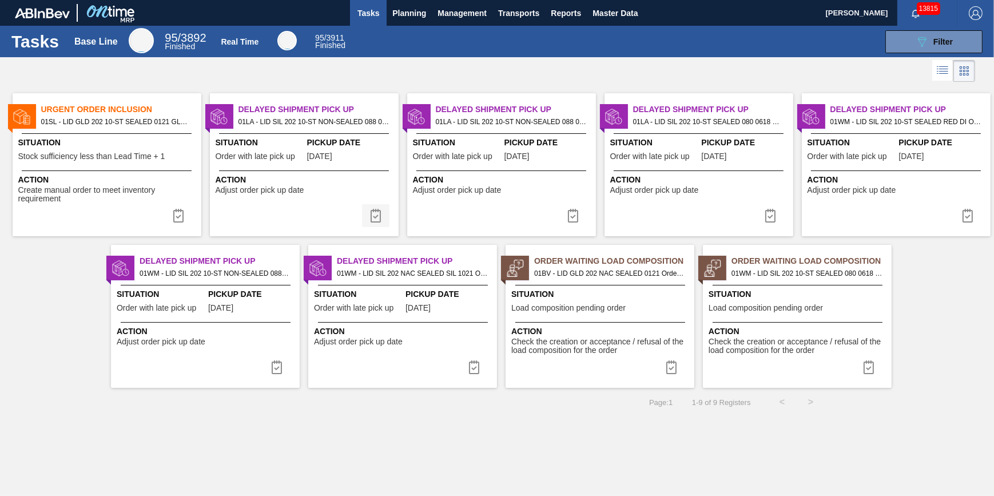
click at [373, 223] on button at bounding box center [375, 215] width 27 height 23
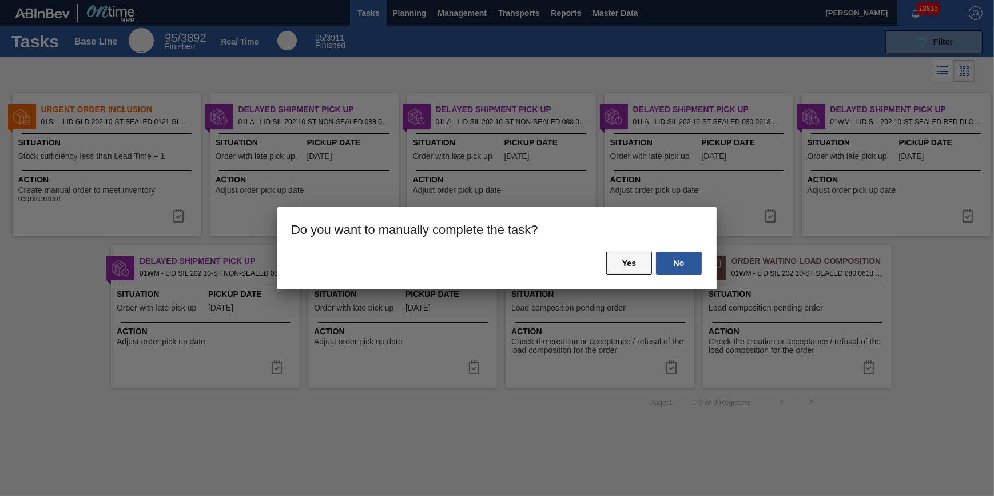
click at [623, 265] on button "Yes" at bounding box center [629, 263] width 46 height 23
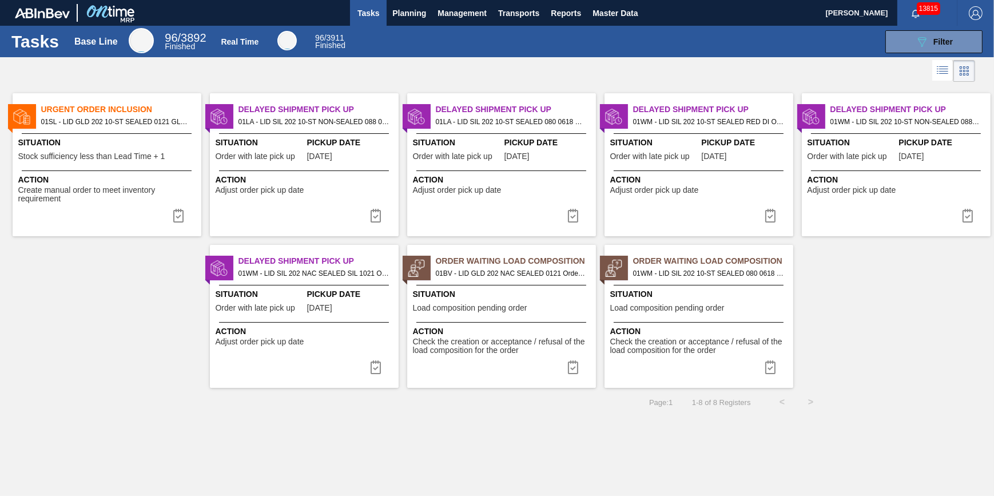
click at [377, 215] on img at bounding box center [376, 216] width 14 height 14
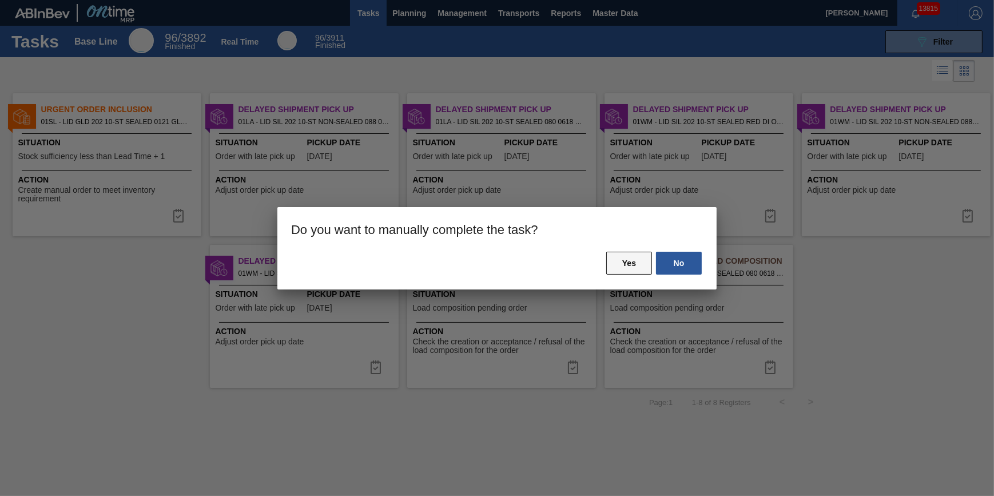
click at [609, 259] on button "Yes" at bounding box center [629, 263] width 46 height 23
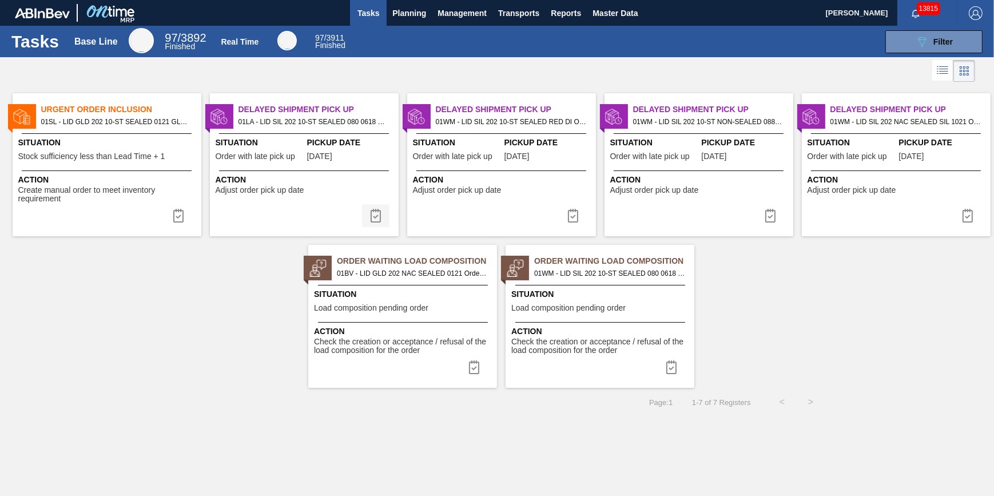
click at [378, 219] on img at bounding box center [376, 216] width 14 height 14
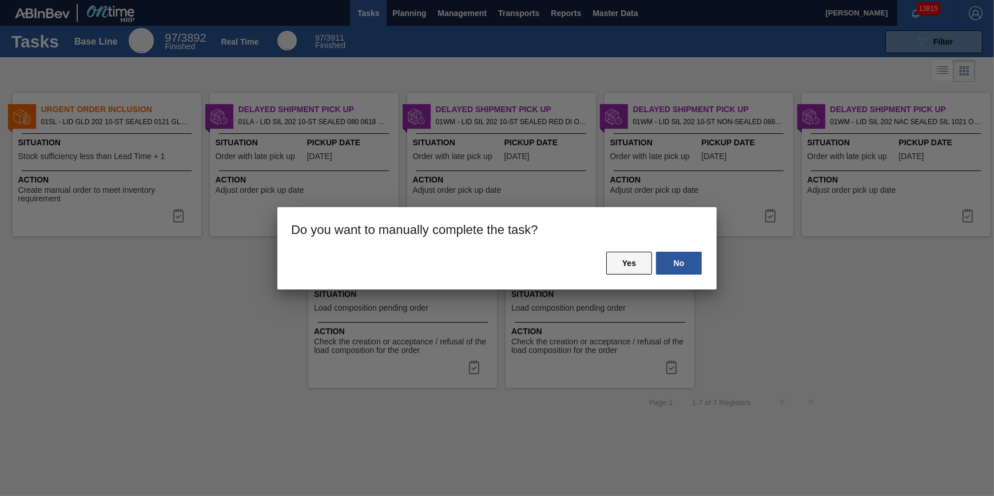
click at [636, 268] on button "Yes" at bounding box center [629, 263] width 46 height 23
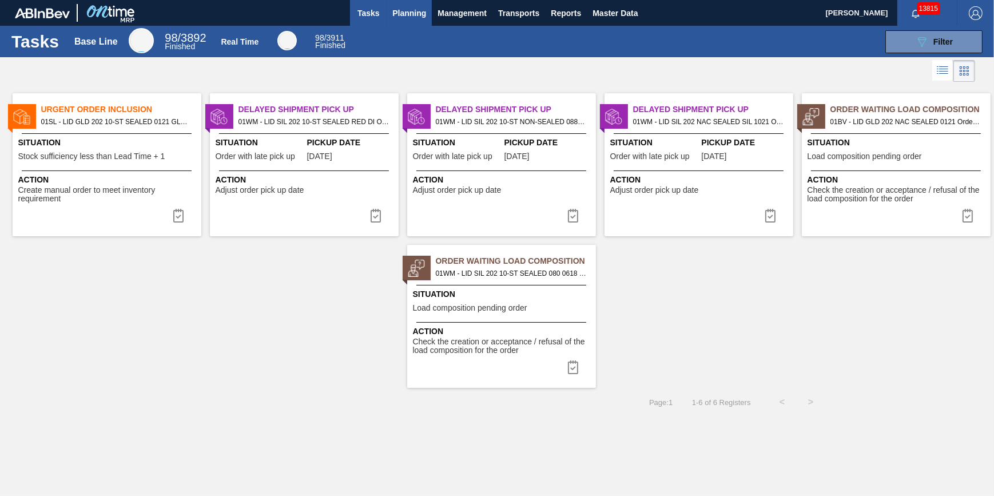
click at [414, 9] on span "Planning" at bounding box center [409, 13] width 34 height 14
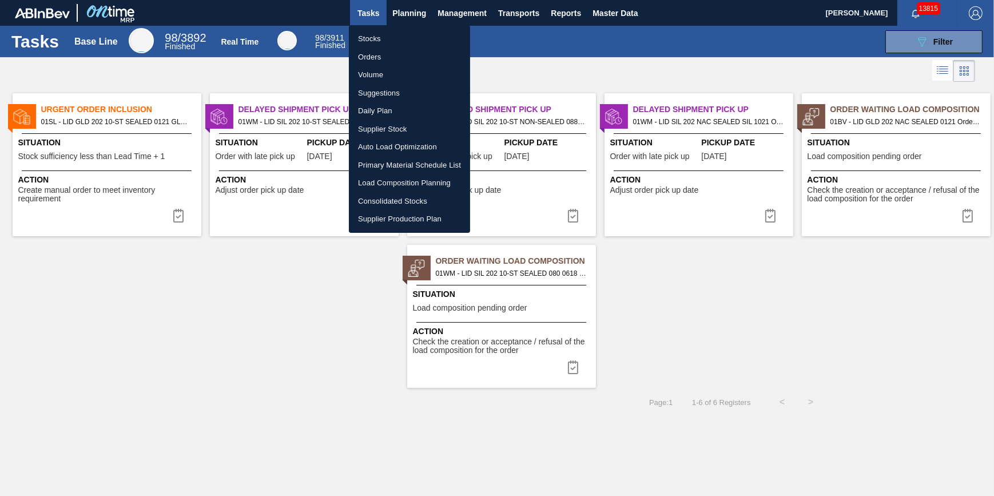
click at [407, 27] on ul "Stocks Orders Volume Suggestions Daily Plan Supplier Stock Auto Load Optimizati…" at bounding box center [409, 129] width 121 height 208
click at [404, 35] on li "Stocks" at bounding box center [409, 39] width 121 height 18
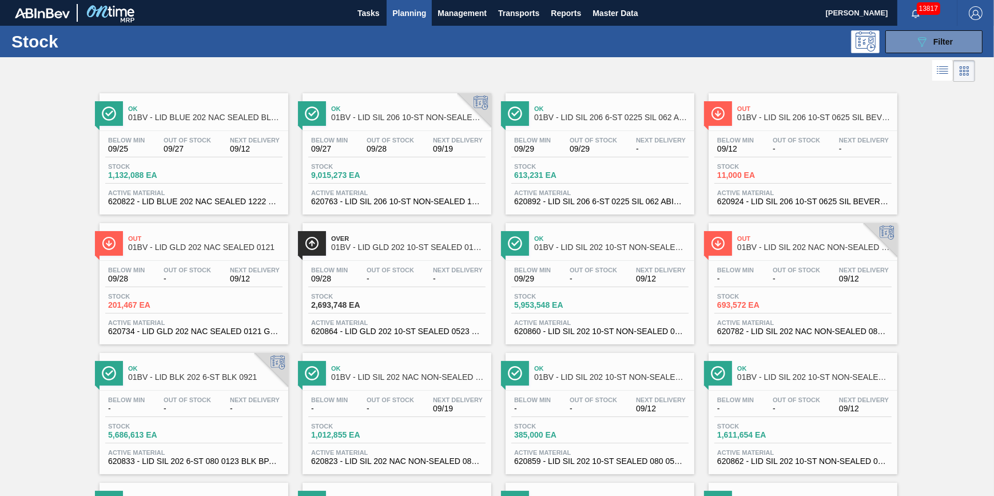
click at [395, 13] on span "Planning" at bounding box center [409, 13] width 34 height 14
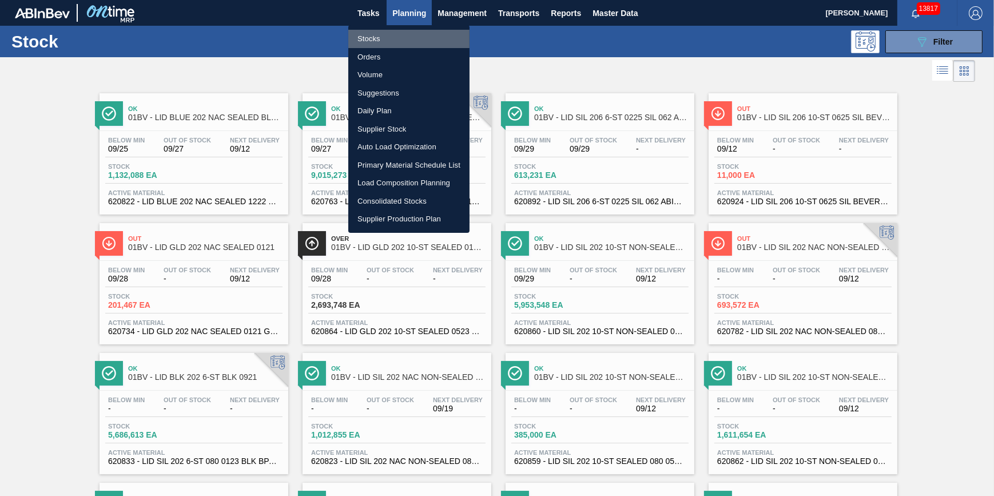
click at [391, 37] on li "Stocks" at bounding box center [408, 39] width 121 height 18
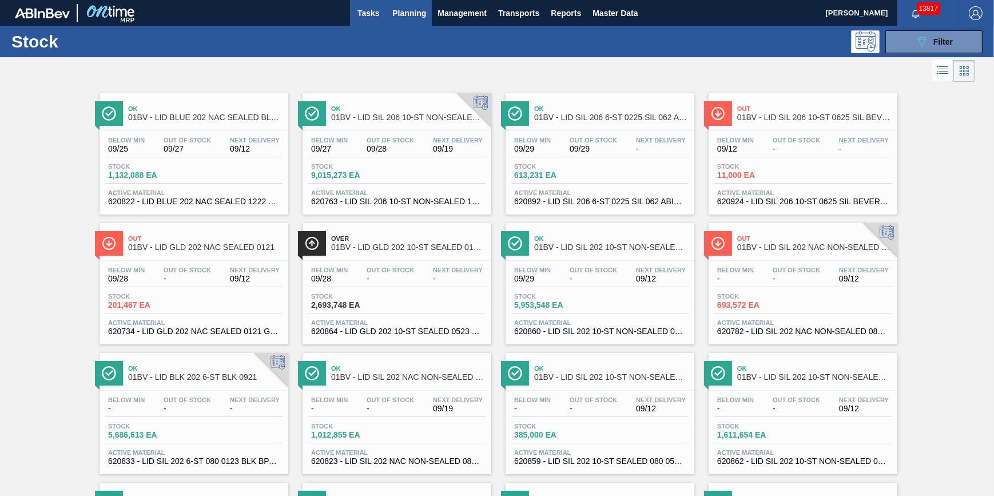
click at [367, 15] on span "Tasks" at bounding box center [368, 13] width 25 height 14
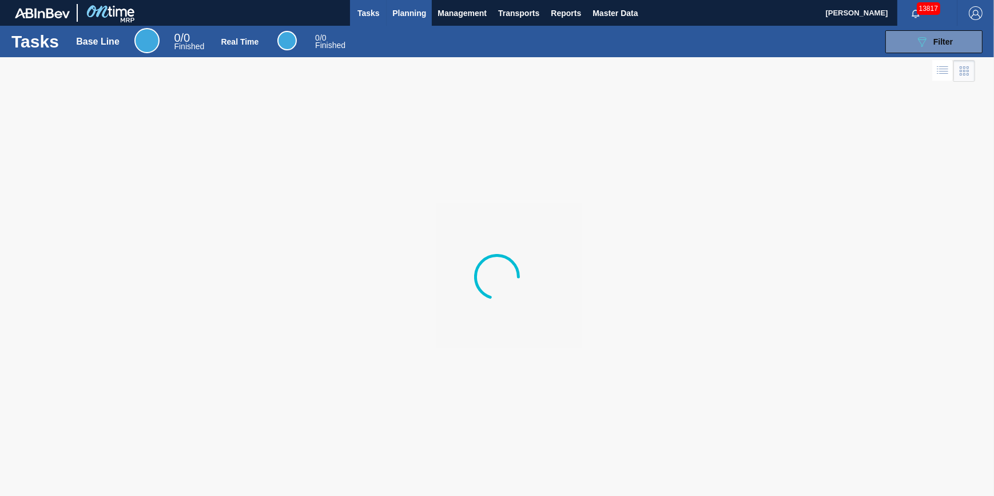
click at [403, 19] on button "Planning" at bounding box center [409, 13] width 45 height 26
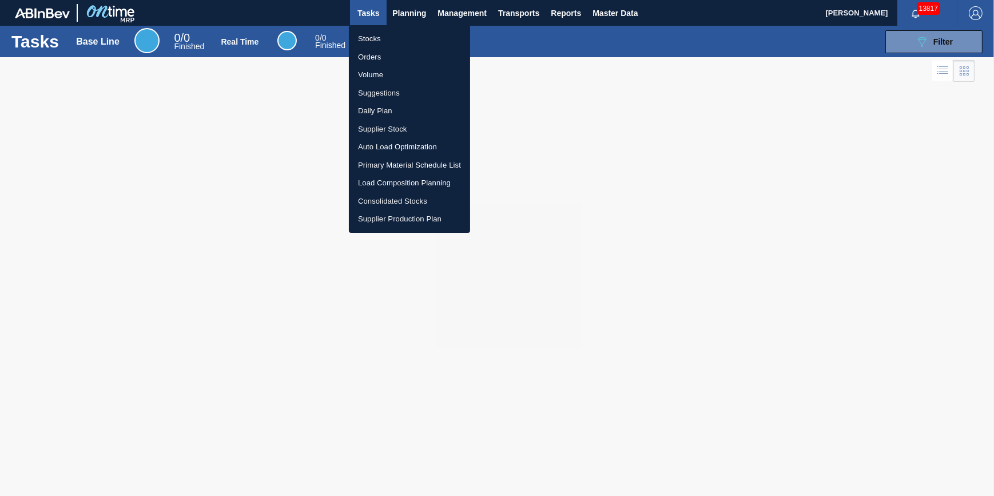
click at [400, 35] on li "Stocks" at bounding box center [409, 39] width 121 height 18
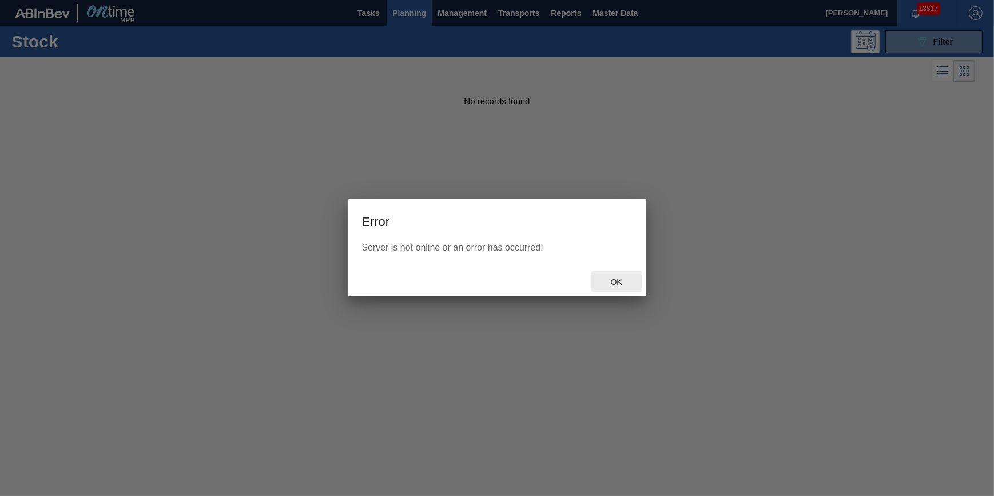
click at [620, 281] on span "Ok" at bounding box center [617, 281] width 30 height 9
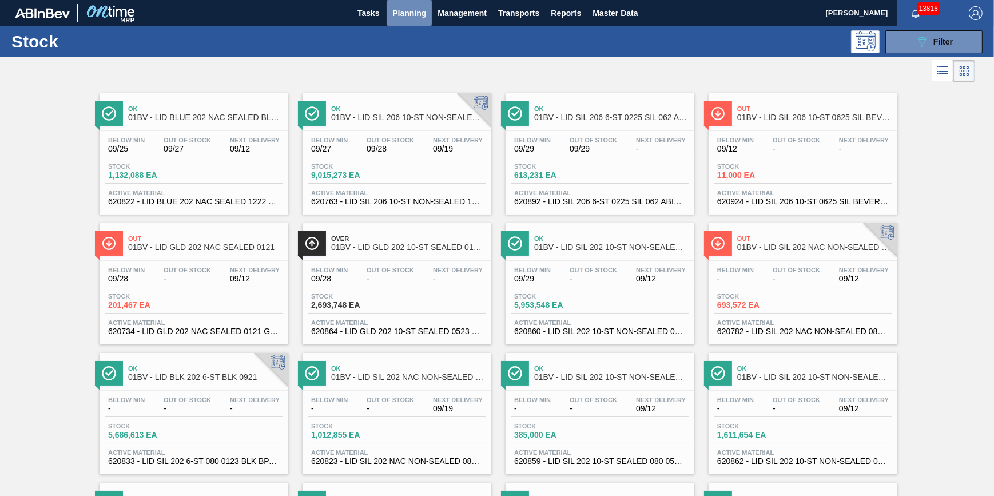
click at [405, 16] on span "Planning" at bounding box center [409, 13] width 34 height 14
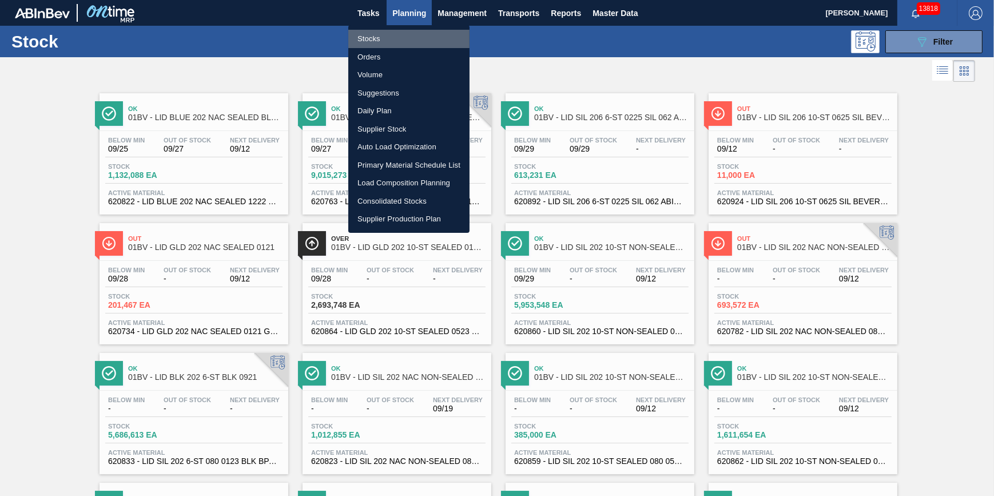
click at [399, 36] on li "Stocks" at bounding box center [408, 39] width 121 height 18
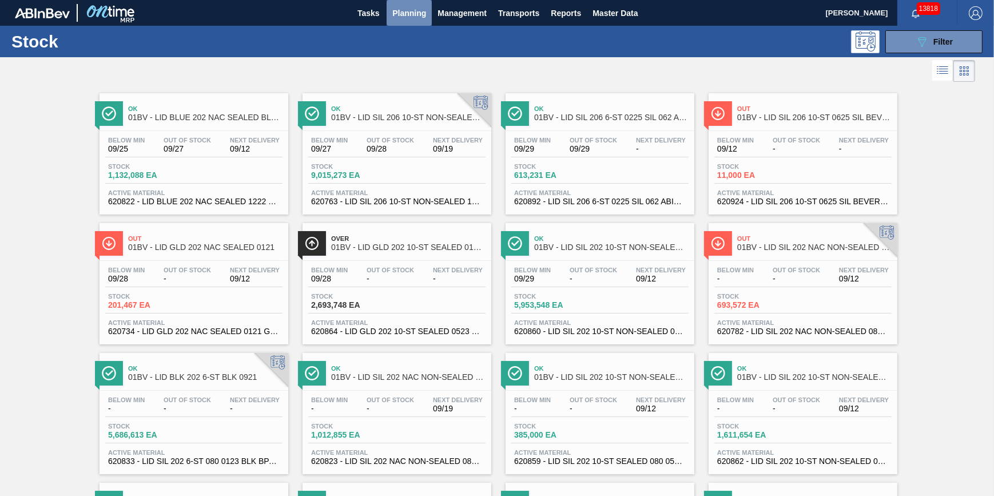
click at [408, 18] on span "Planning" at bounding box center [409, 13] width 34 height 14
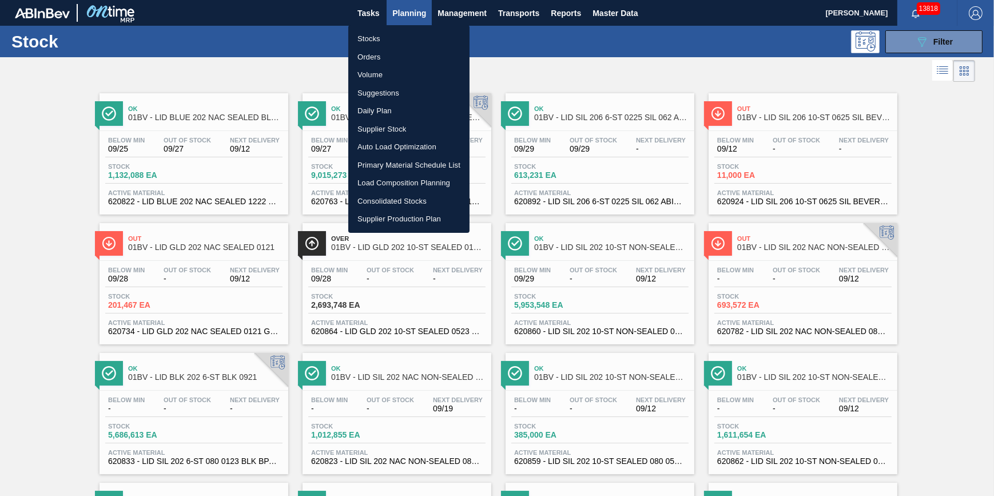
click at [400, 43] on li "Stocks" at bounding box center [408, 39] width 121 height 18
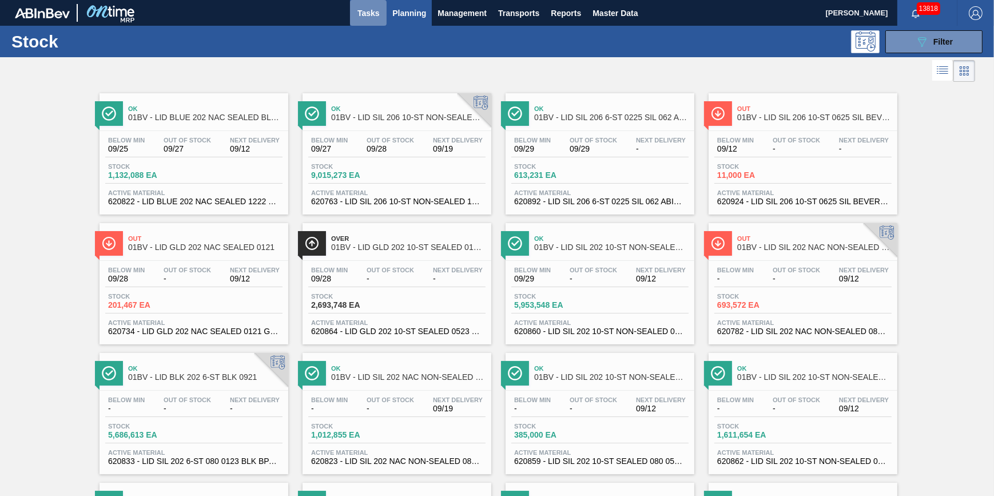
click at [383, 13] on button "Tasks" at bounding box center [368, 13] width 37 height 26
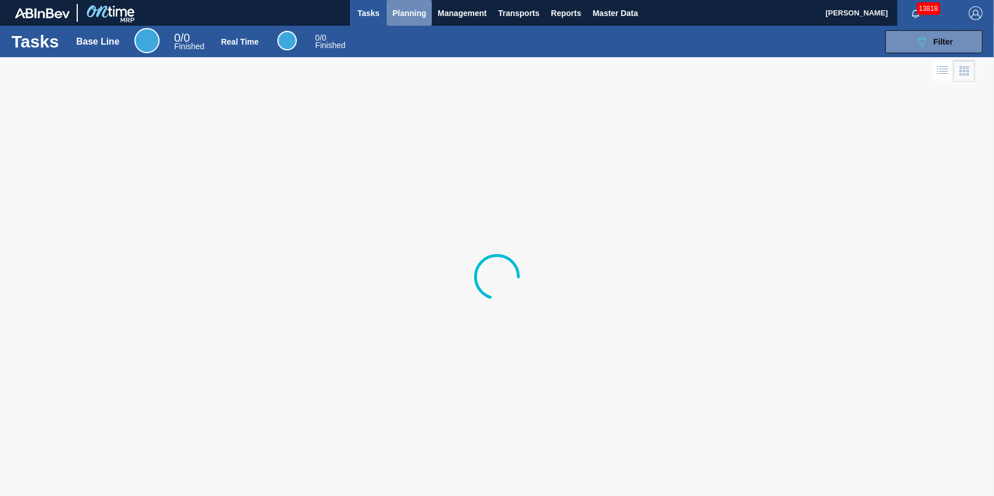
click at [406, 11] on span "Planning" at bounding box center [409, 13] width 34 height 14
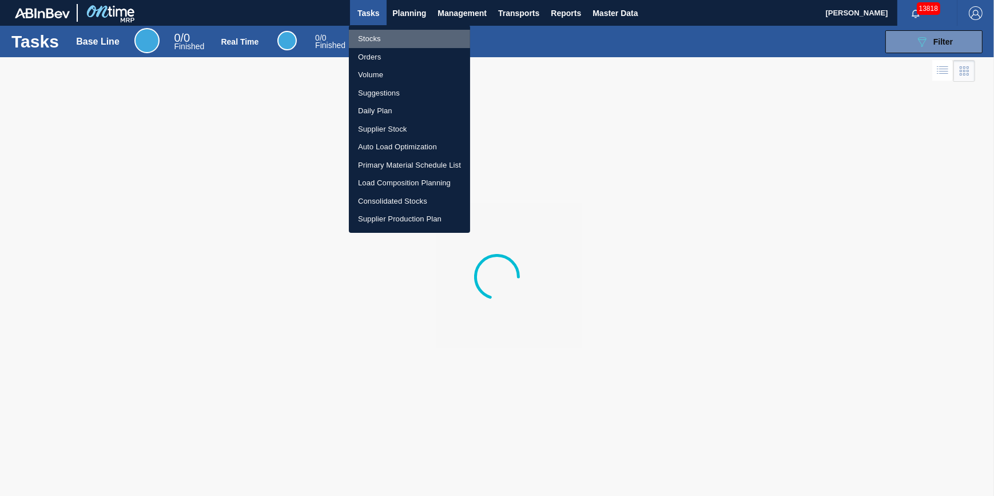
click at [401, 33] on li "Stocks" at bounding box center [409, 39] width 121 height 18
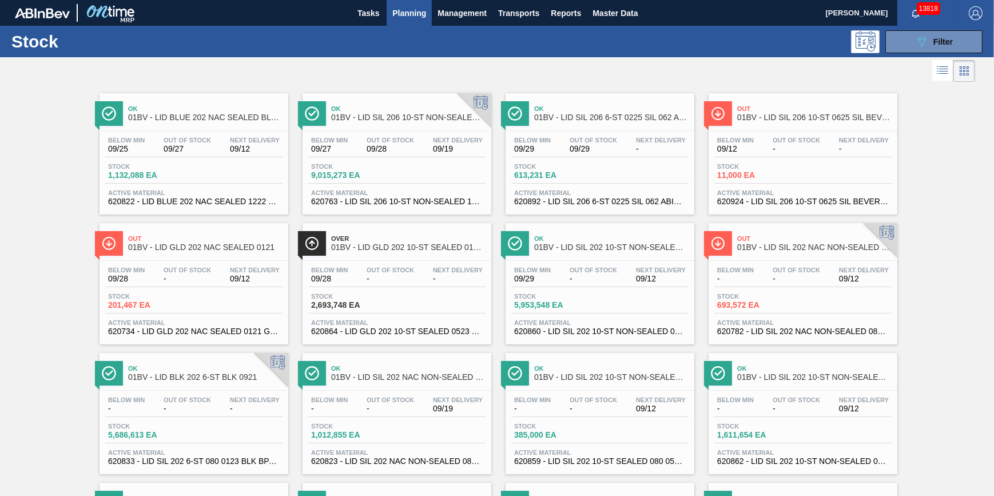
click at [418, 17] on span "Planning" at bounding box center [409, 13] width 34 height 14
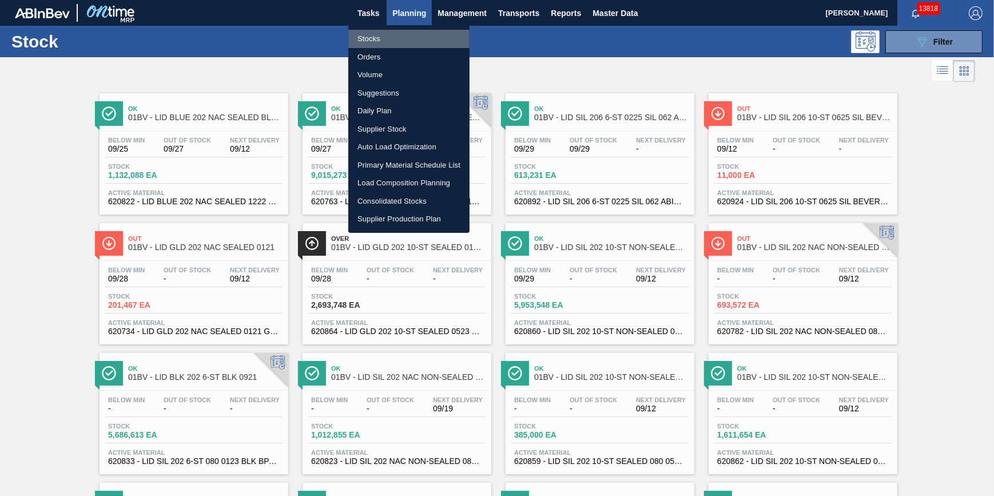
click at [414, 31] on li "Stocks" at bounding box center [408, 39] width 121 height 18
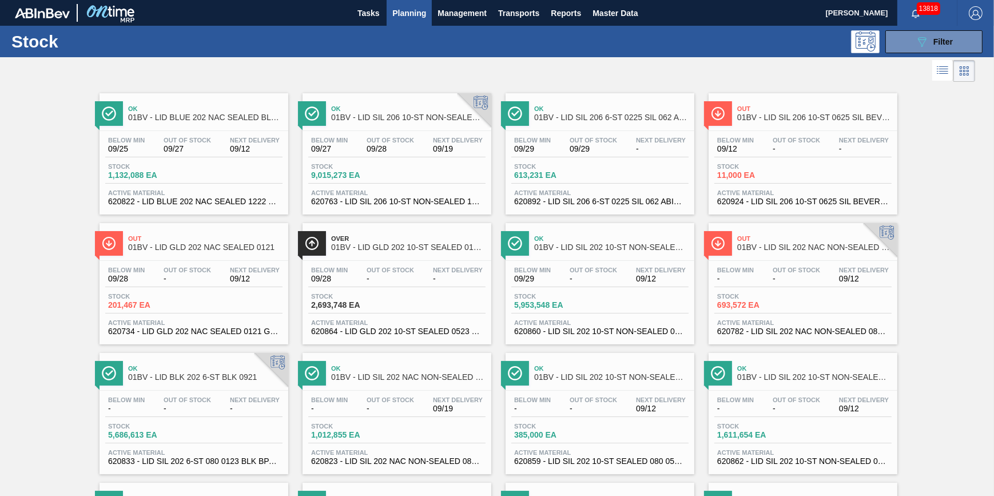
click at [414, 33] on ul "Stocks Orders Volume Suggestions Daily Plan Supplier Stock Auto Load Optimizati…" at bounding box center [409, 91] width 91 height 117
click at [422, 21] on button "Planning" at bounding box center [409, 13] width 45 height 26
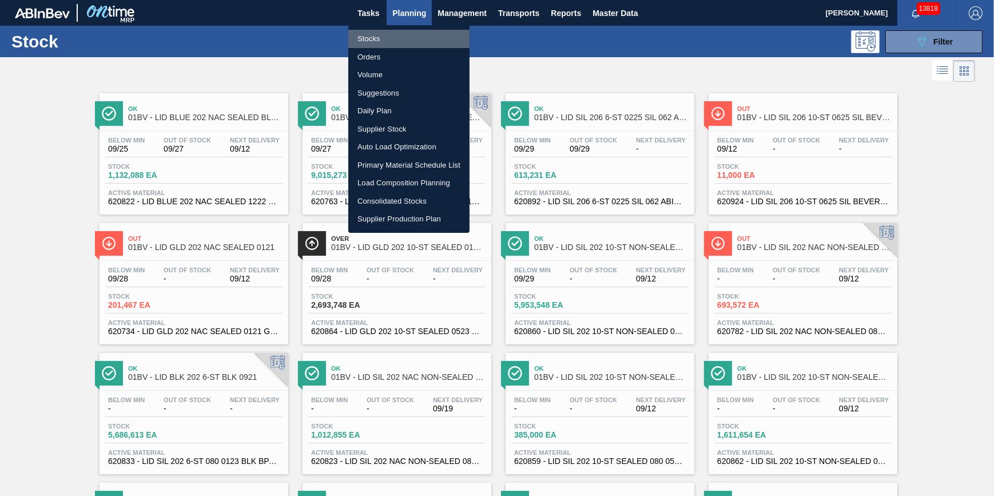
click at [415, 42] on li "Stocks" at bounding box center [408, 39] width 121 height 18
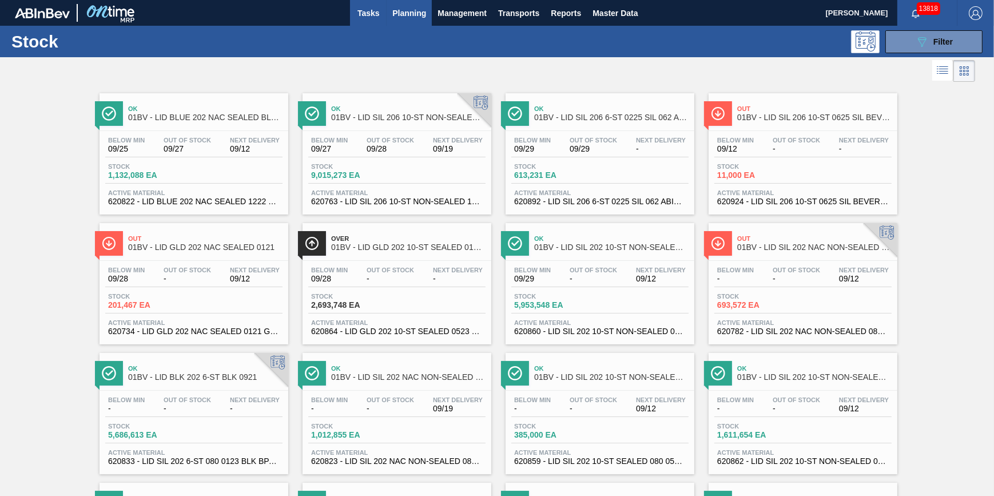
click at [380, 18] on span "Tasks" at bounding box center [368, 13] width 25 height 14
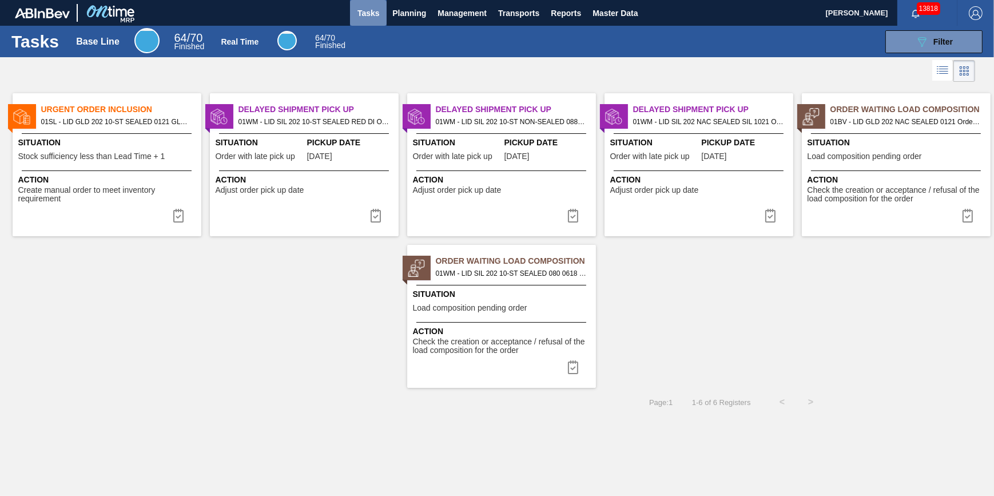
click at [362, 25] on button "Tasks" at bounding box center [368, 13] width 37 height 26
click at [366, 19] on button "Tasks" at bounding box center [368, 13] width 37 height 26
click at [414, 17] on span "Planning" at bounding box center [409, 13] width 34 height 14
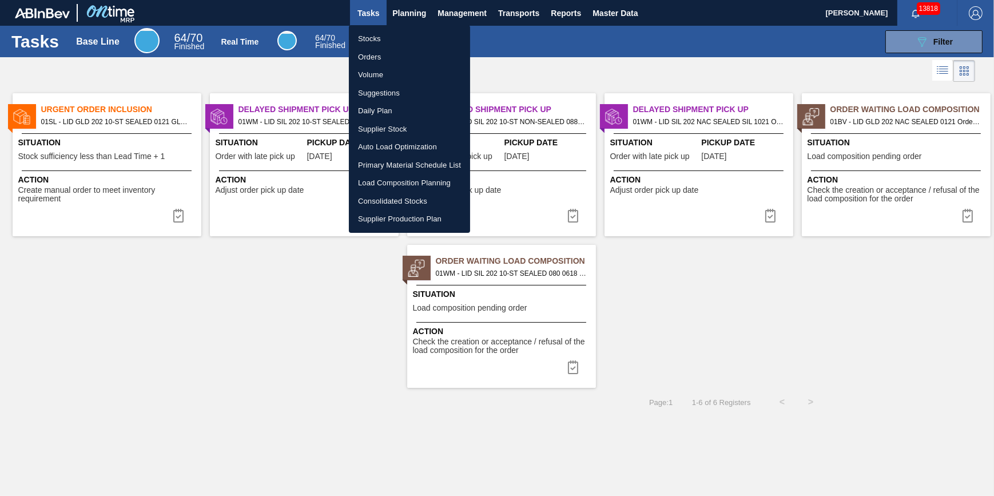
click at [410, 30] on li "Stocks" at bounding box center [409, 39] width 121 height 18
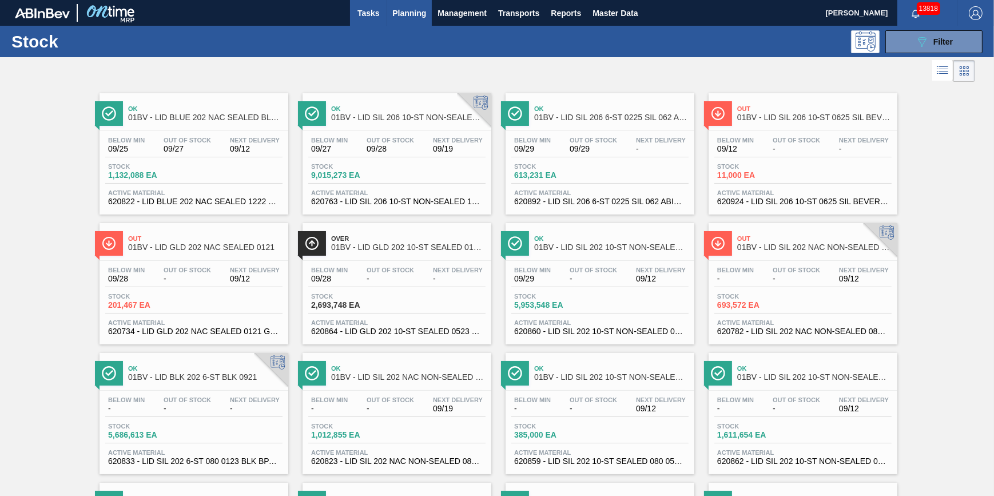
click at [376, 13] on span "Tasks" at bounding box center [368, 13] width 25 height 14
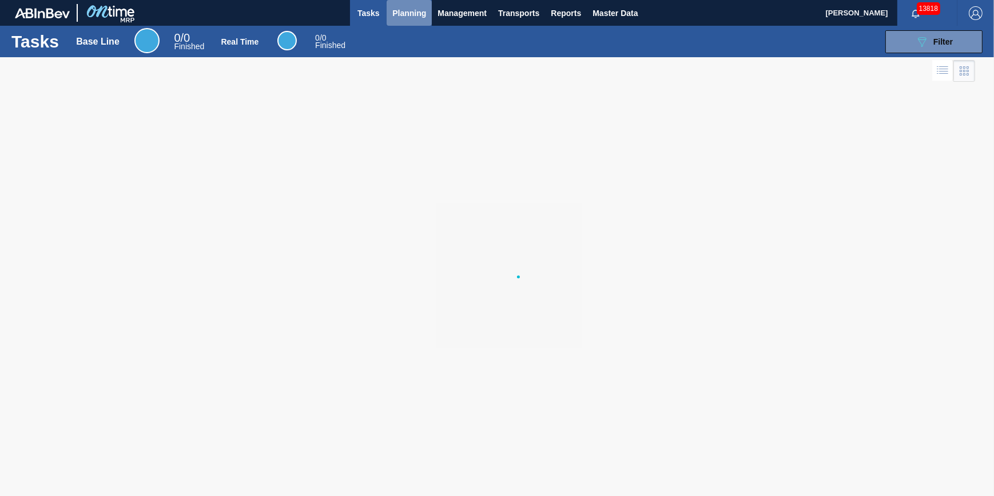
click at [397, 12] on span "Planning" at bounding box center [409, 13] width 34 height 14
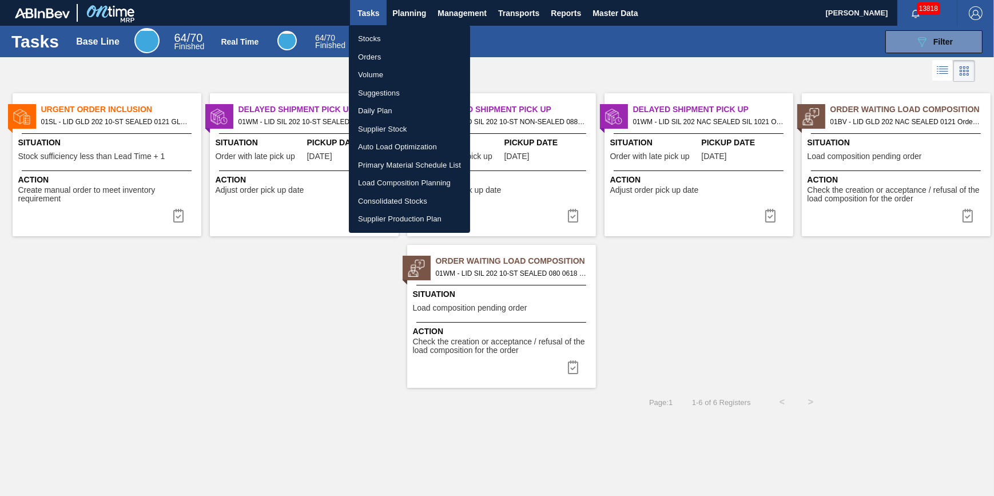
click at [207, 75] on div at bounding box center [497, 248] width 994 height 496
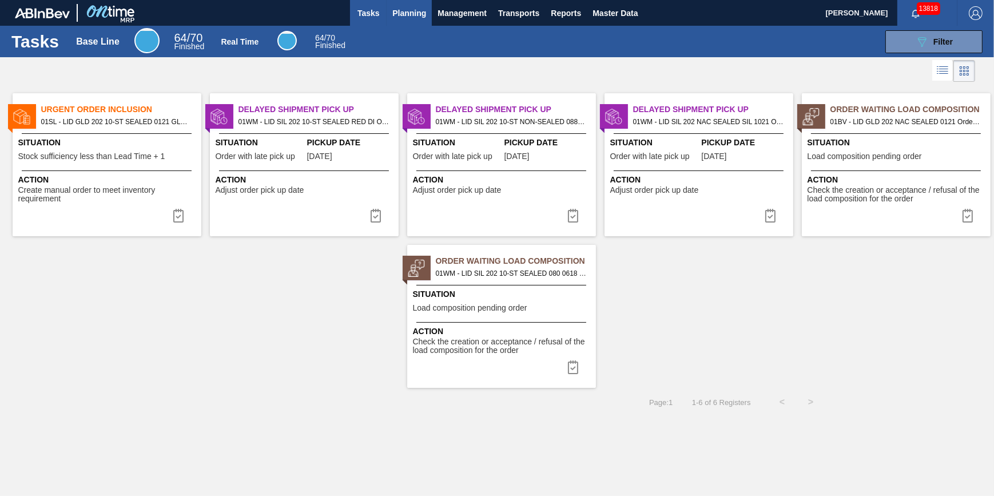
click at [390, 18] on button "Planning" at bounding box center [409, 13] width 45 height 26
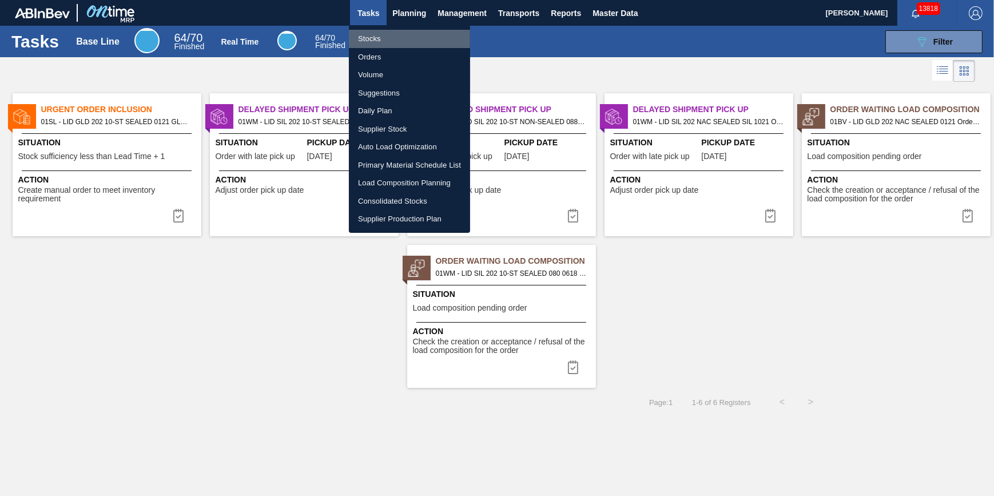
click at [383, 30] on li "Stocks" at bounding box center [409, 39] width 121 height 18
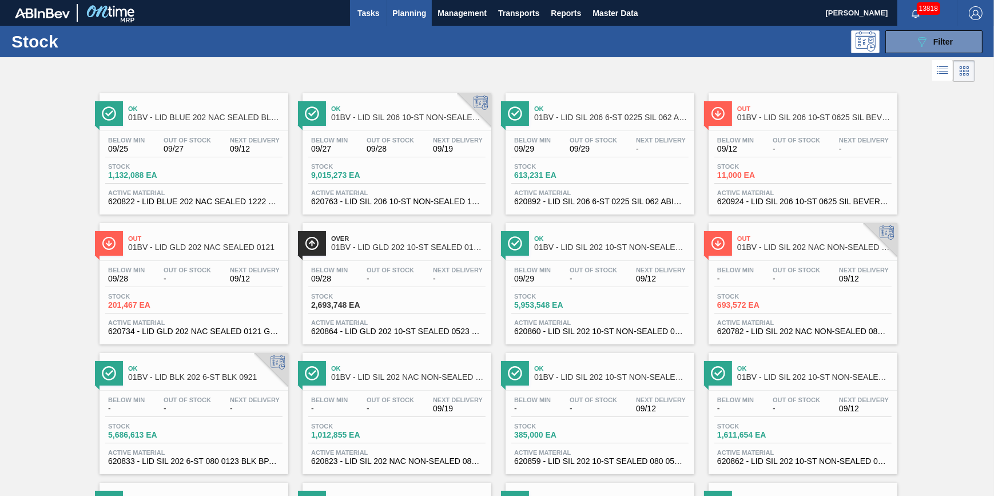
click at [379, 14] on span "Tasks" at bounding box center [368, 13] width 25 height 14
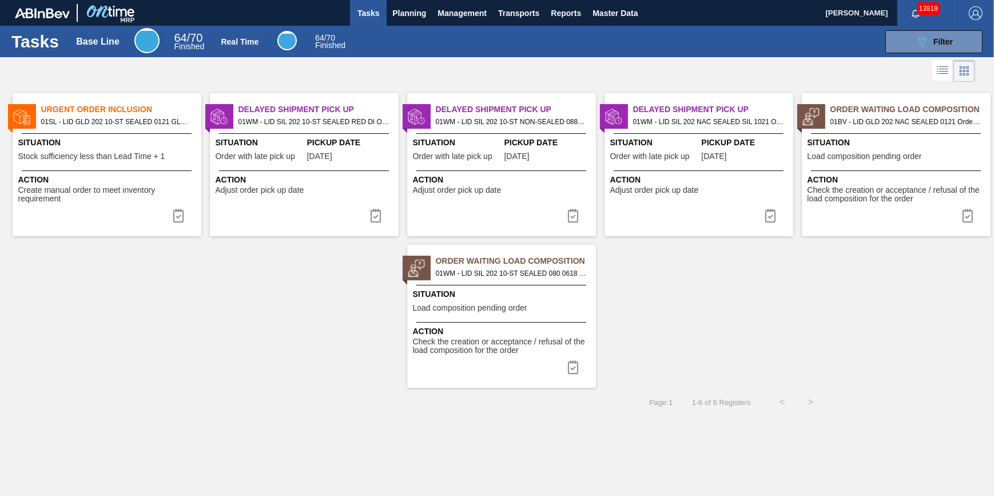
click at [497, 346] on span "Check the creation or acceptance / refusal of the load composition for the order" at bounding box center [503, 347] width 180 height 18
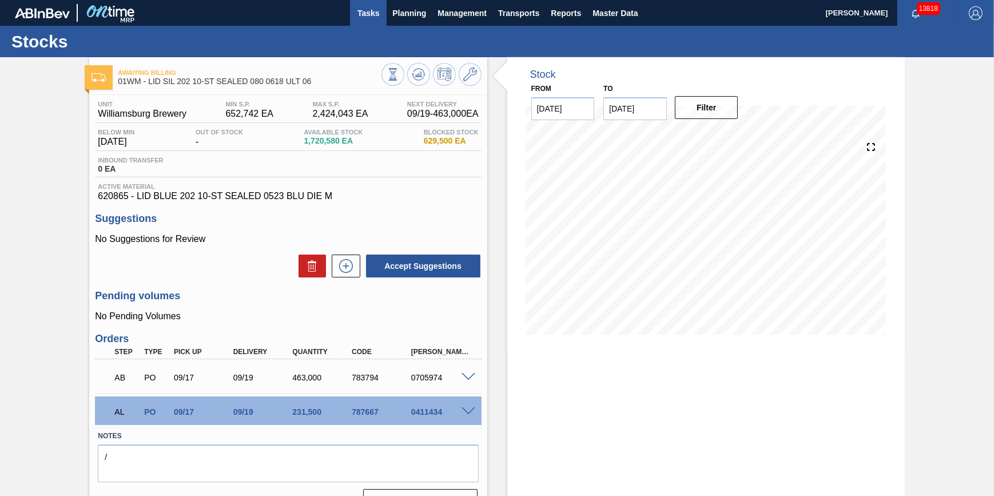
click at [360, 17] on span "Tasks" at bounding box center [368, 13] width 25 height 14
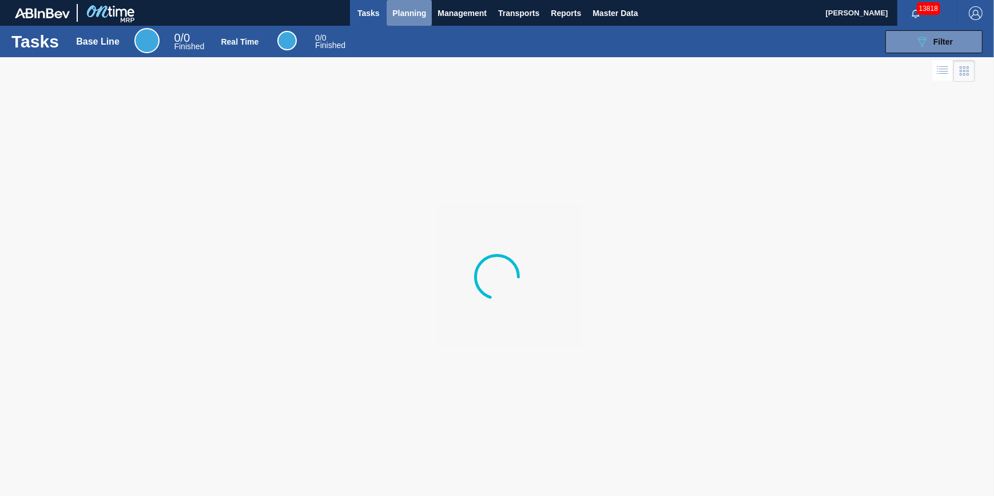
click at [395, 22] on button "Planning" at bounding box center [409, 13] width 45 height 26
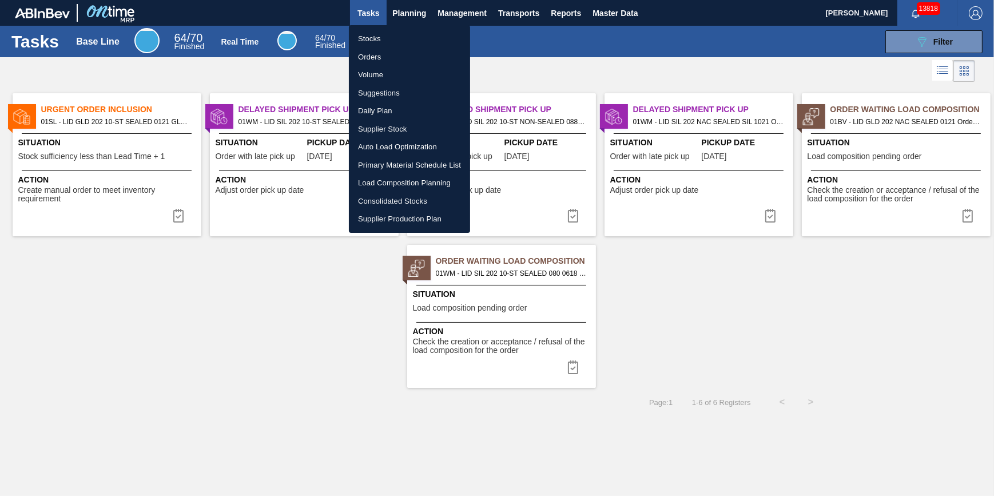
click at [391, 34] on li "Stocks" at bounding box center [409, 39] width 121 height 18
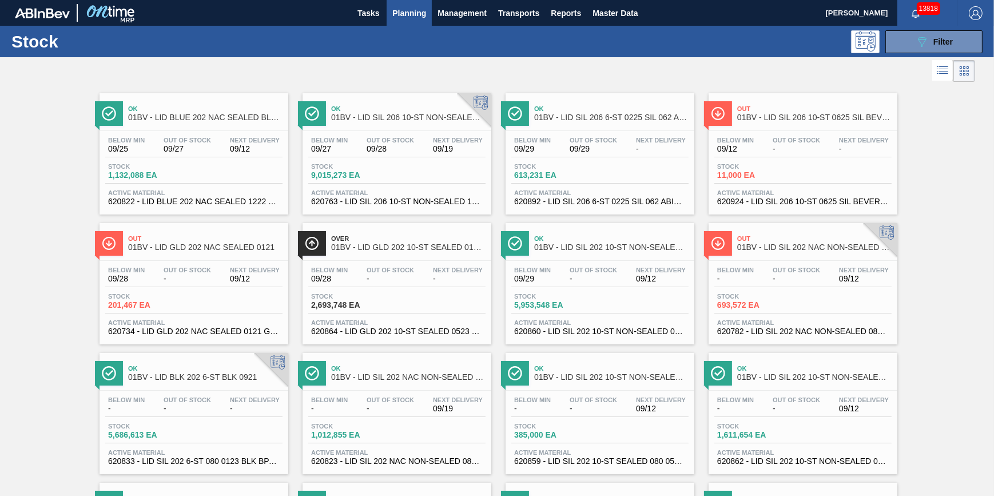
click at [415, 11] on span "Planning" at bounding box center [409, 13] width 34 height 14
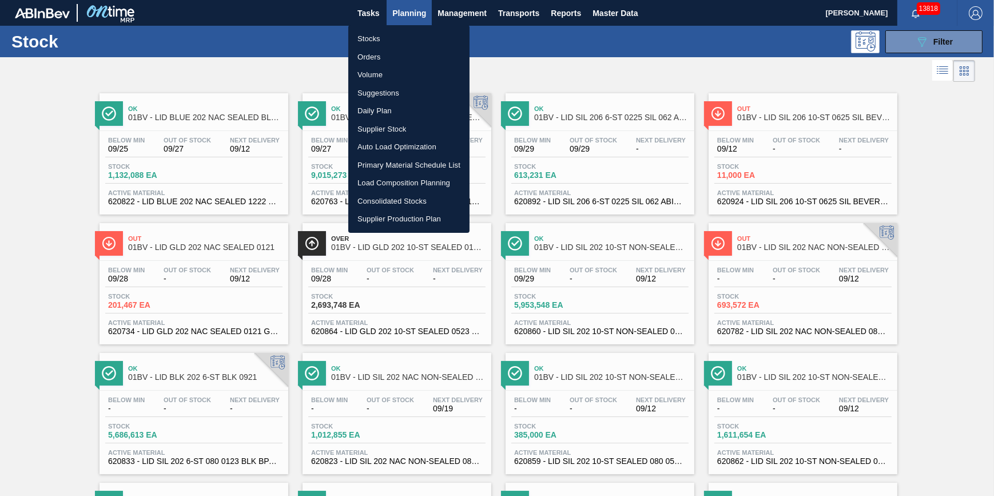
click at [413, 34] on li "Stocks" at bounding box center [408, 39] width 121 height 18
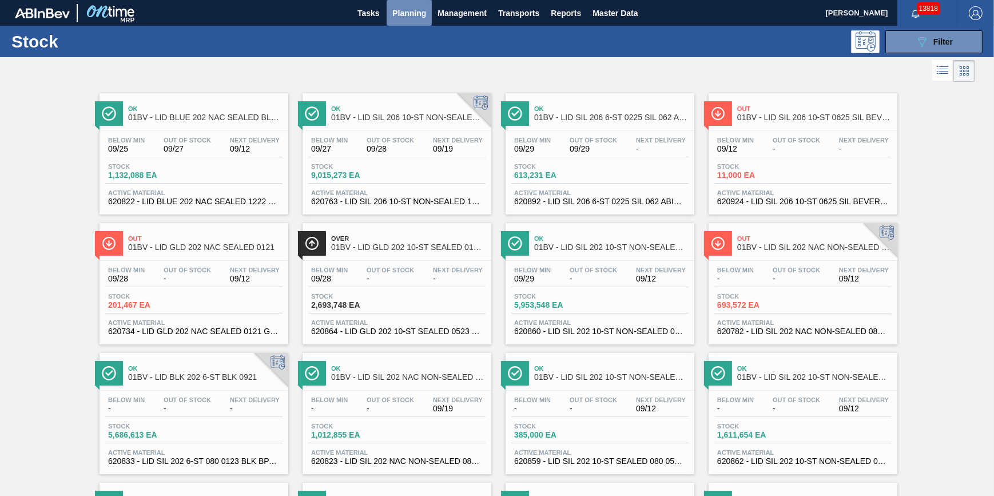
click at [413, 17] on span "Planning" at bounding box center [409, 13] width 34 height 14
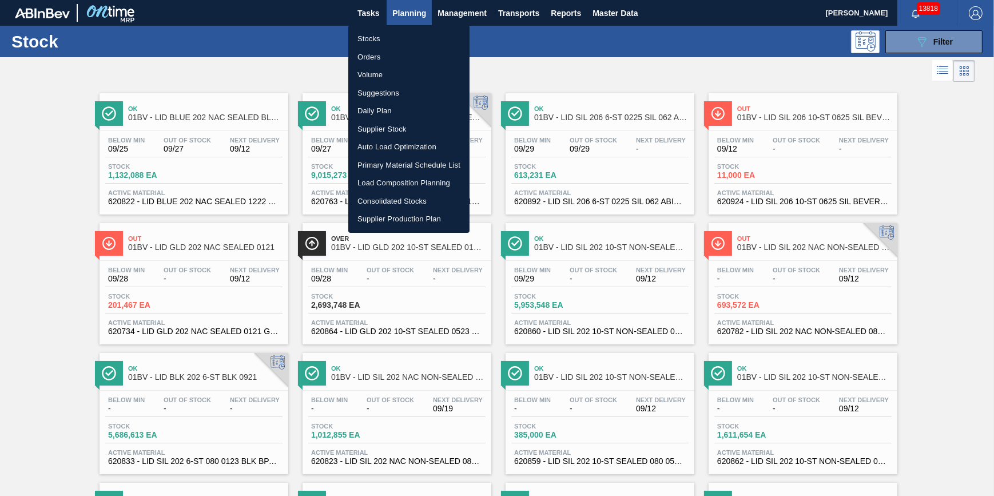
click at [406, 38] on li "Stocks" at bounding box center [408, 39] width 121 height 18
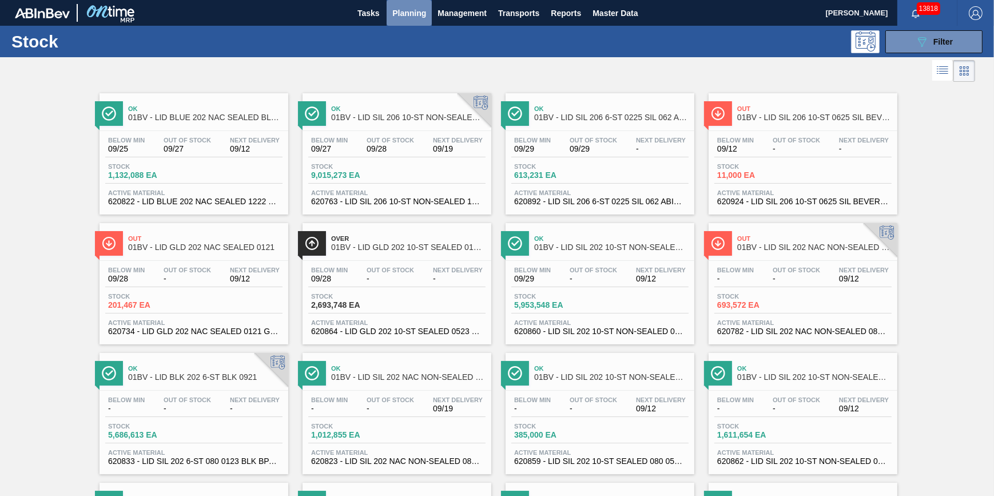
click at [411, 22] on button "Planning" at bounding box center [409, 13] width 45 height 26
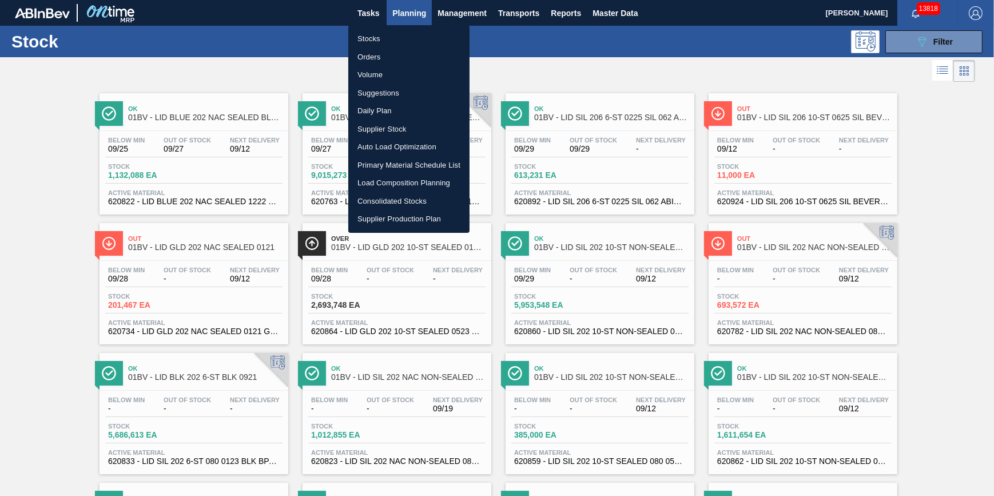
click at [403, 37] on li "Stocks" at bounding box center [408, 39] width 121 height 18
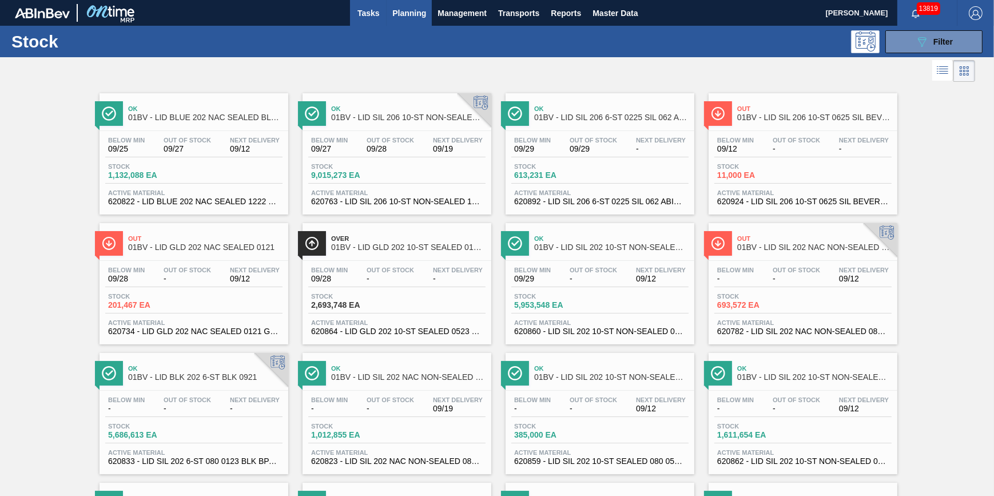
click at [377, 11] on span "Tasks" at bounding box center [368, 13] width 25 height 14
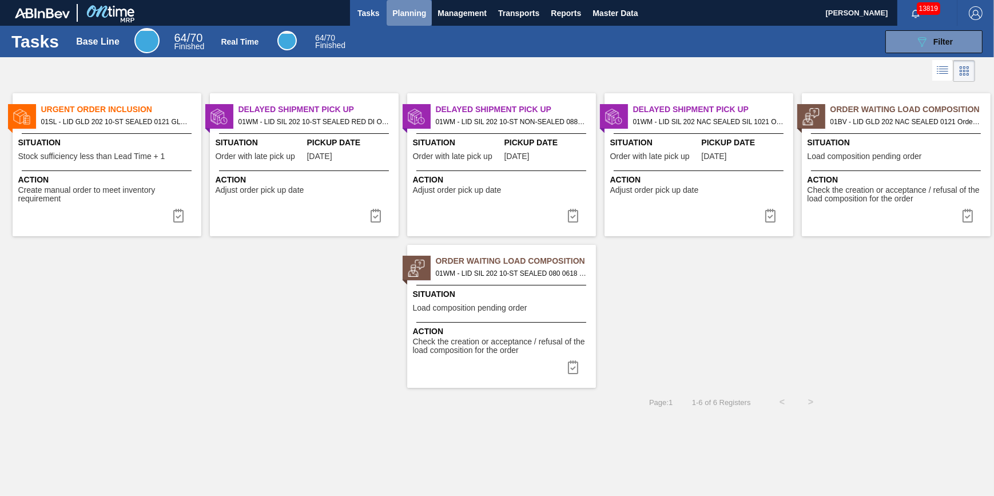
click at [403, 7] on span "Planning" at bounding box center [409, 13] width 34 height 14
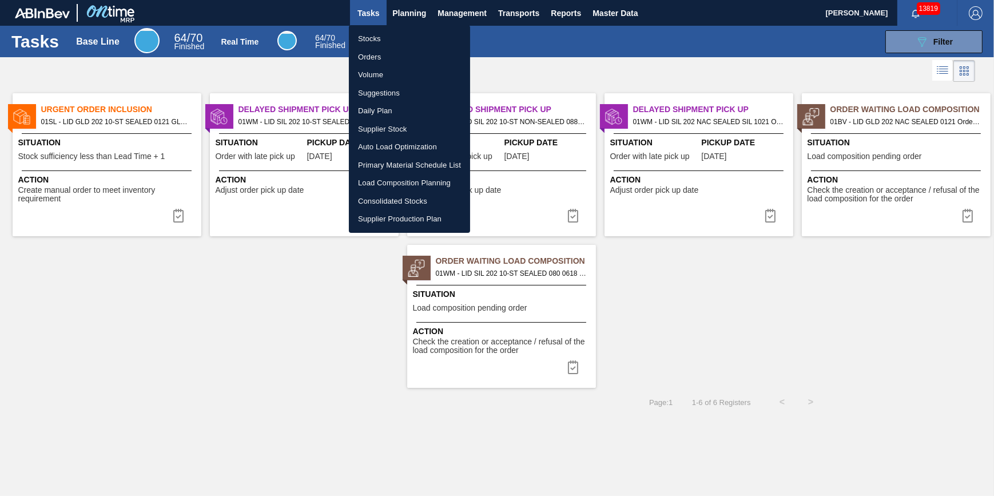
click at [403, 38] on li "Stocks" at bounding box center [409, 39] width 121 height 18
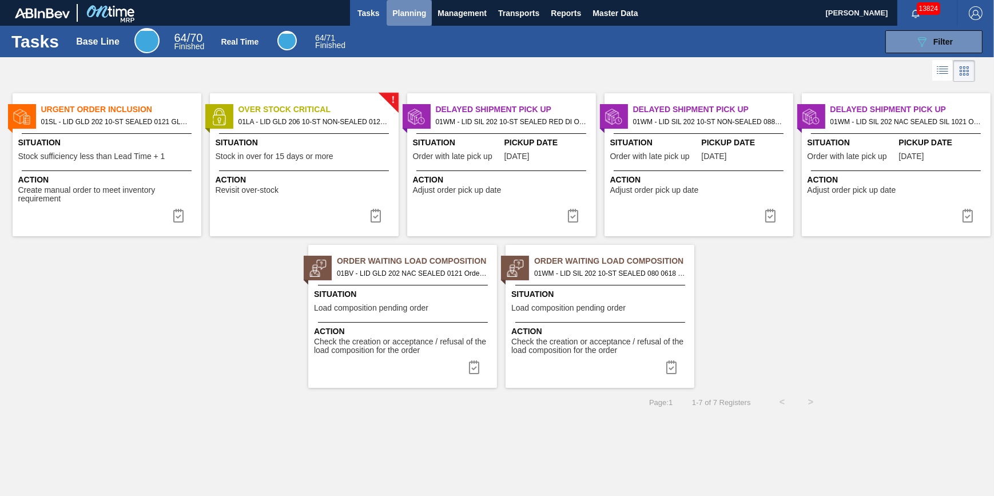
click at [398, 14] on span "Planning" at bounding box center [409, 13] width 34 height 14
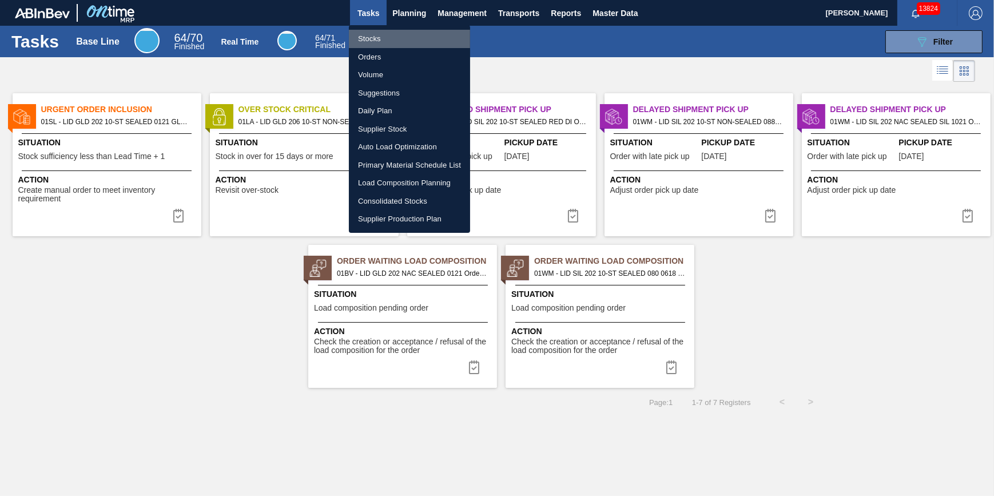
click at [379, 36] on li "Stocks" at bounding box center [409, 39] width 121 height 18
